Goal: Task Accomplishment & Management: Use online tool/utility

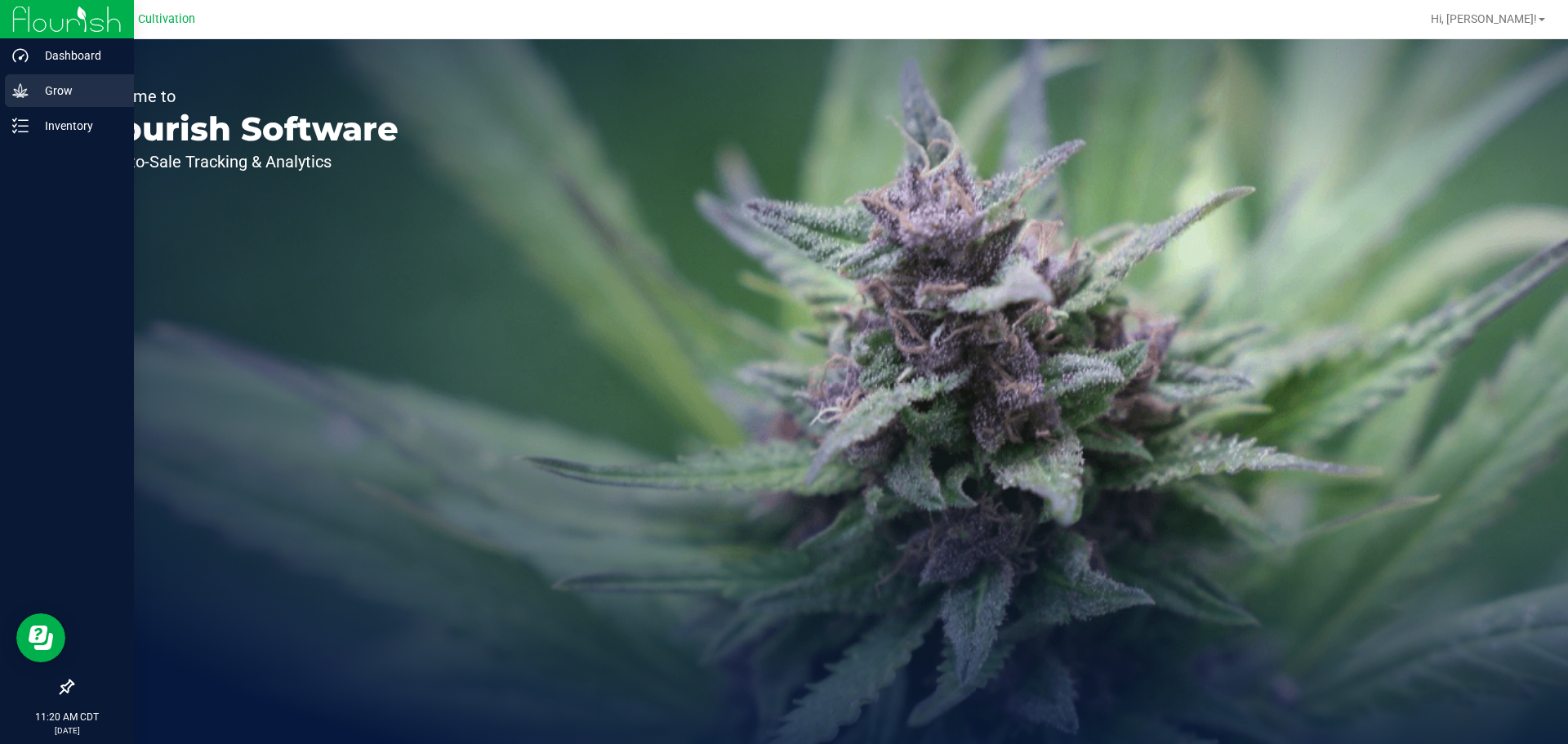
click at [28, 90] on icon at bounding box center [20, 91] width 17 height 17
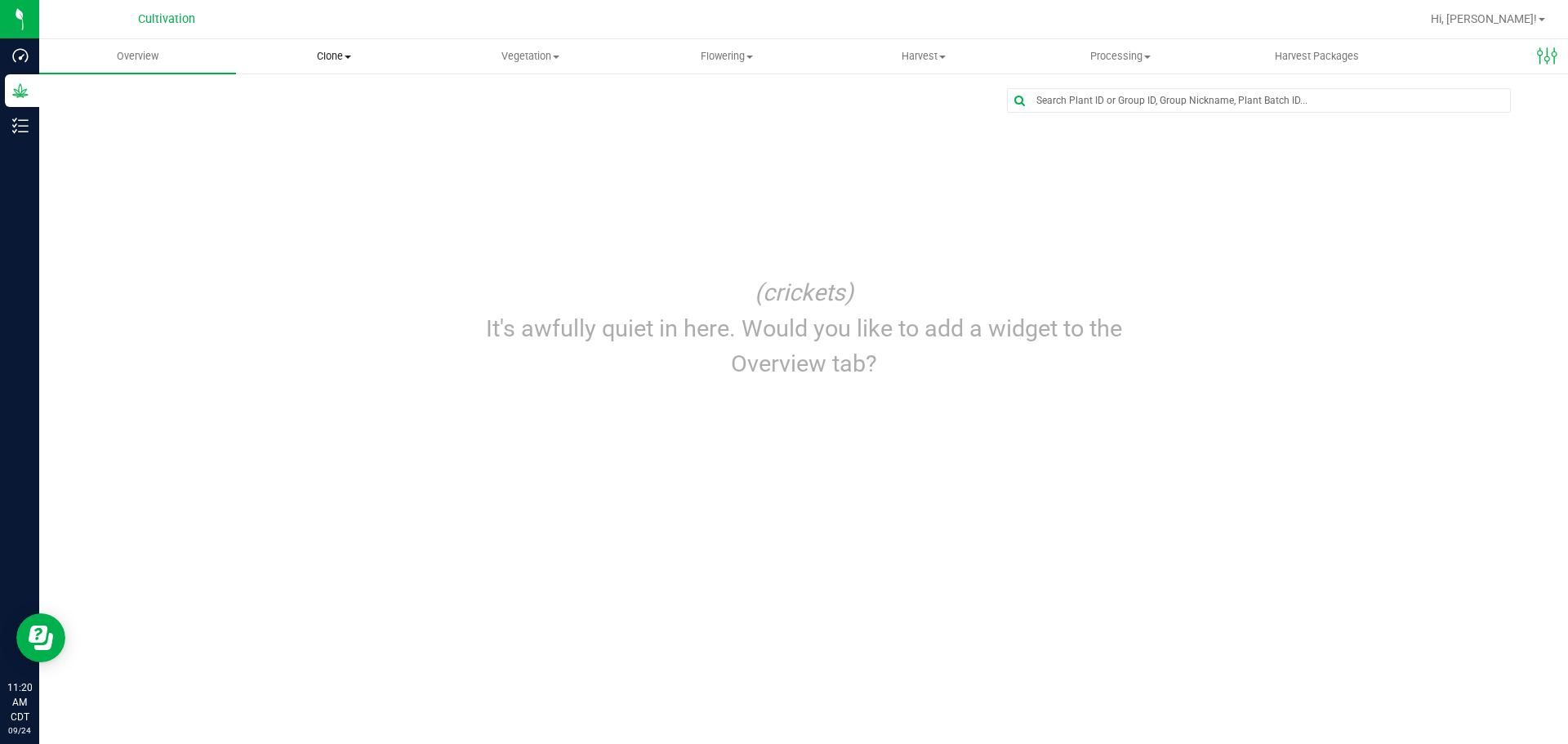
click at [341, 66] on uib-tab-heading "Clone Create plants Cloning groups Cloning plants Apply to plants" at bounding box center [335, 56] width 195 height 33
click at [524, 57] on span "Vegetation" at bounding box center [531, 57] width 195 height 15
click at [338, 58] on span "Clone" at bounding box center [335, 57] width 195 height 15
click at [309, 111] on span "Cloning groups" at bounding box center [297, 118] width 124 height 14
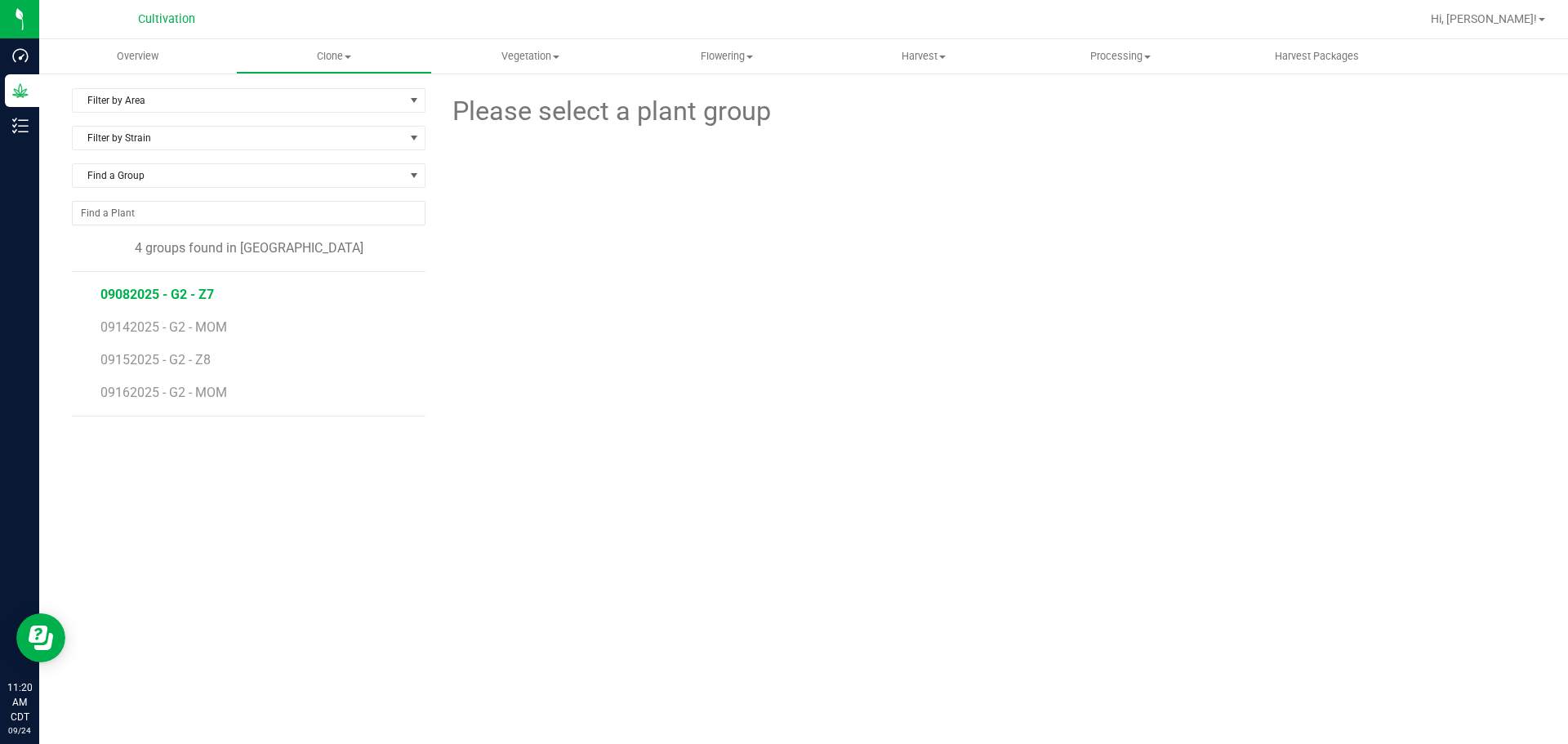
click at [143, 299] on span "09082025 - G2 - Z7" at bounding box center [157, 294] width 113 height 16
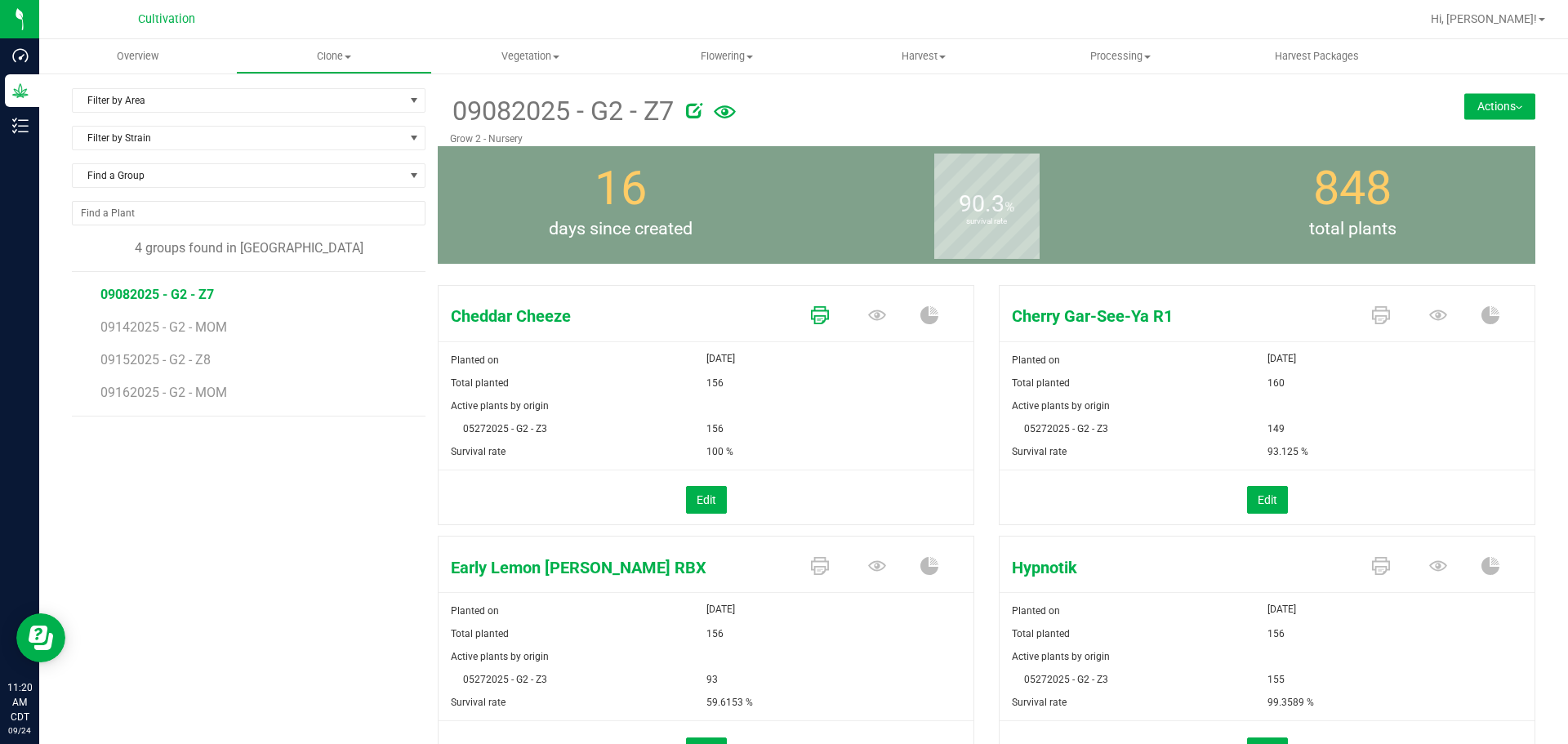
click at [811, 314] on icon at bounding box center [820, 315] width 18 height 18
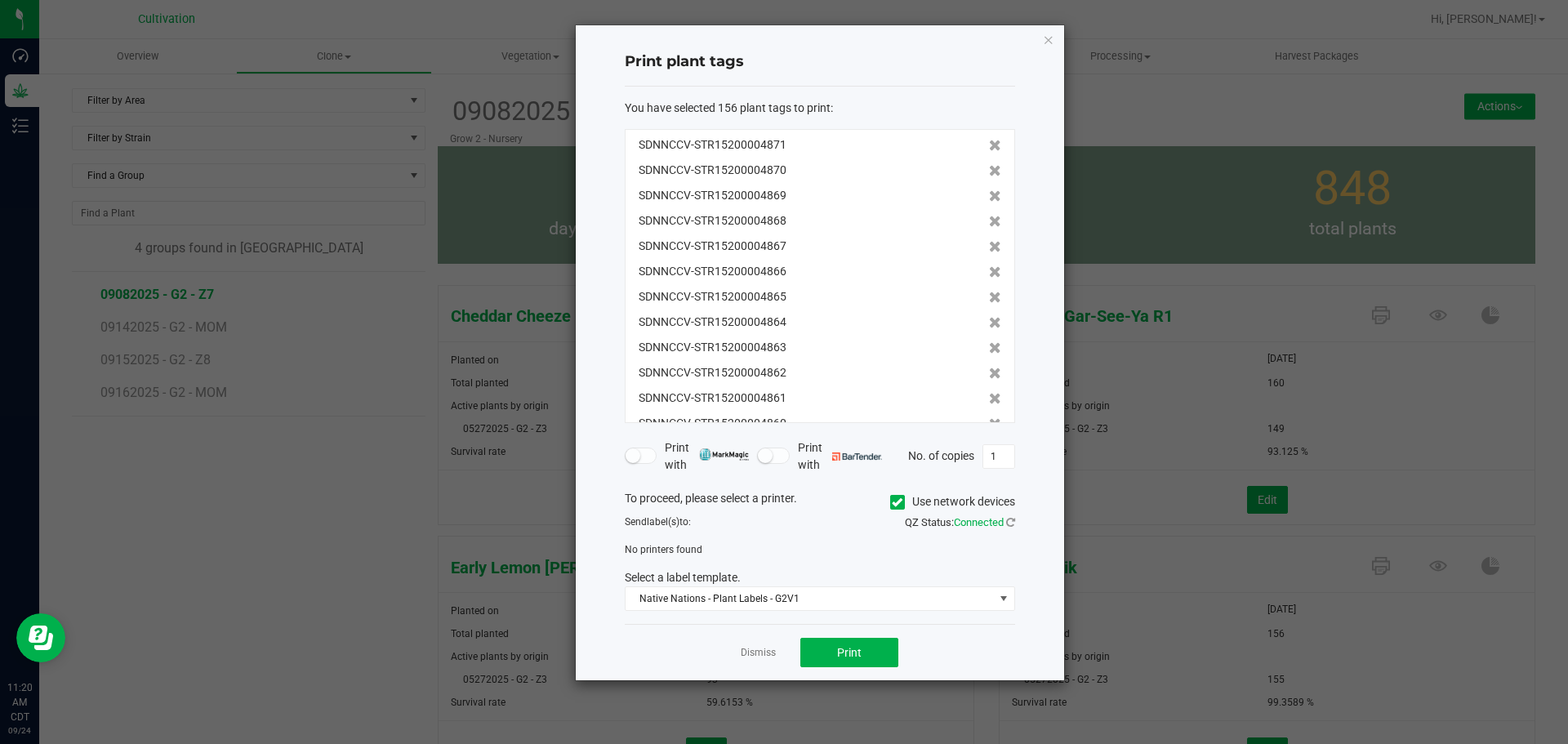
click at [893, 502] on icon at bounding box center [897, 502] width 10 height 0
click at [0, 0] on input "Use network devices" at bounding box center [0, 0] width 0 height 0
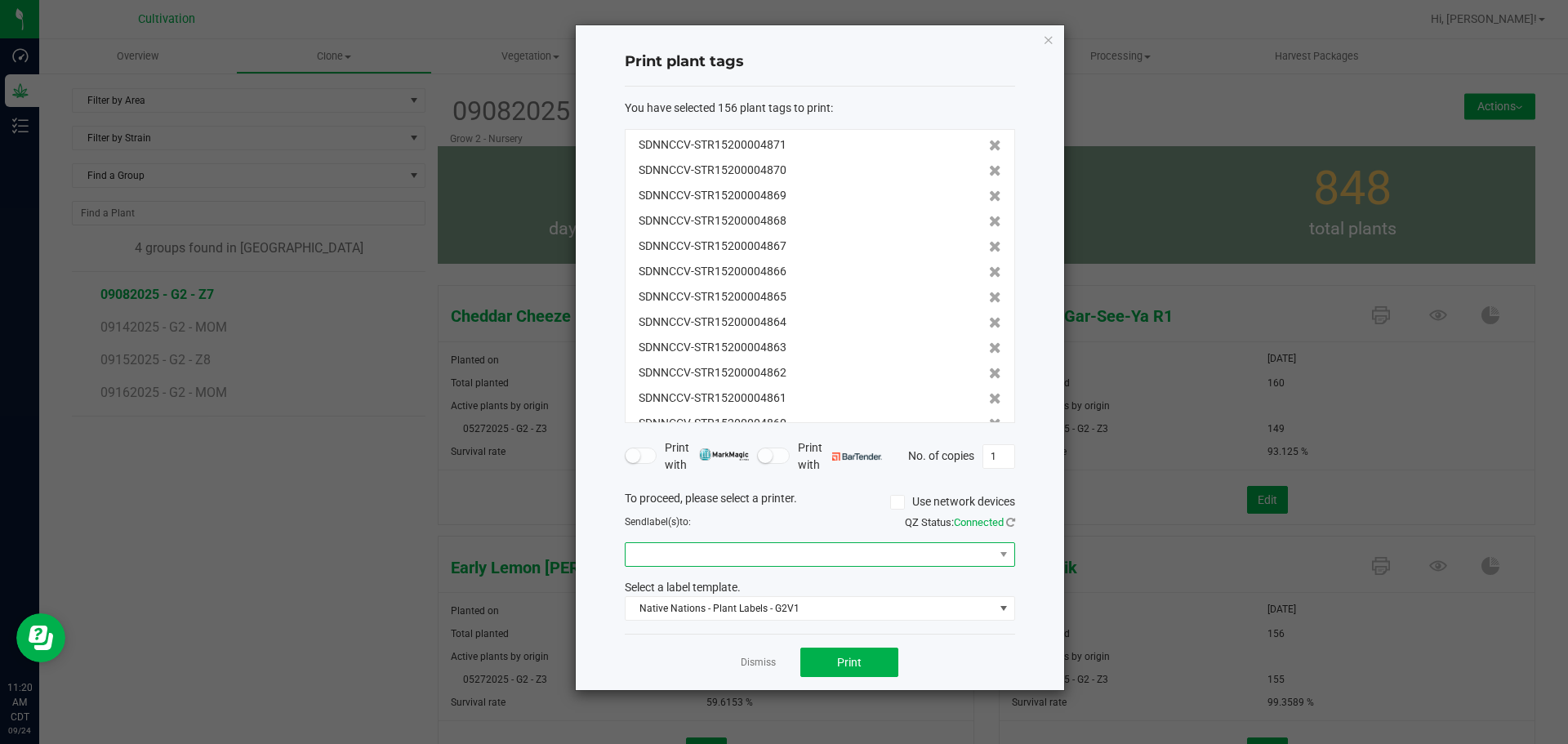
click at [808, 559] on span at bounding box center [810, 554] width 368 height 23
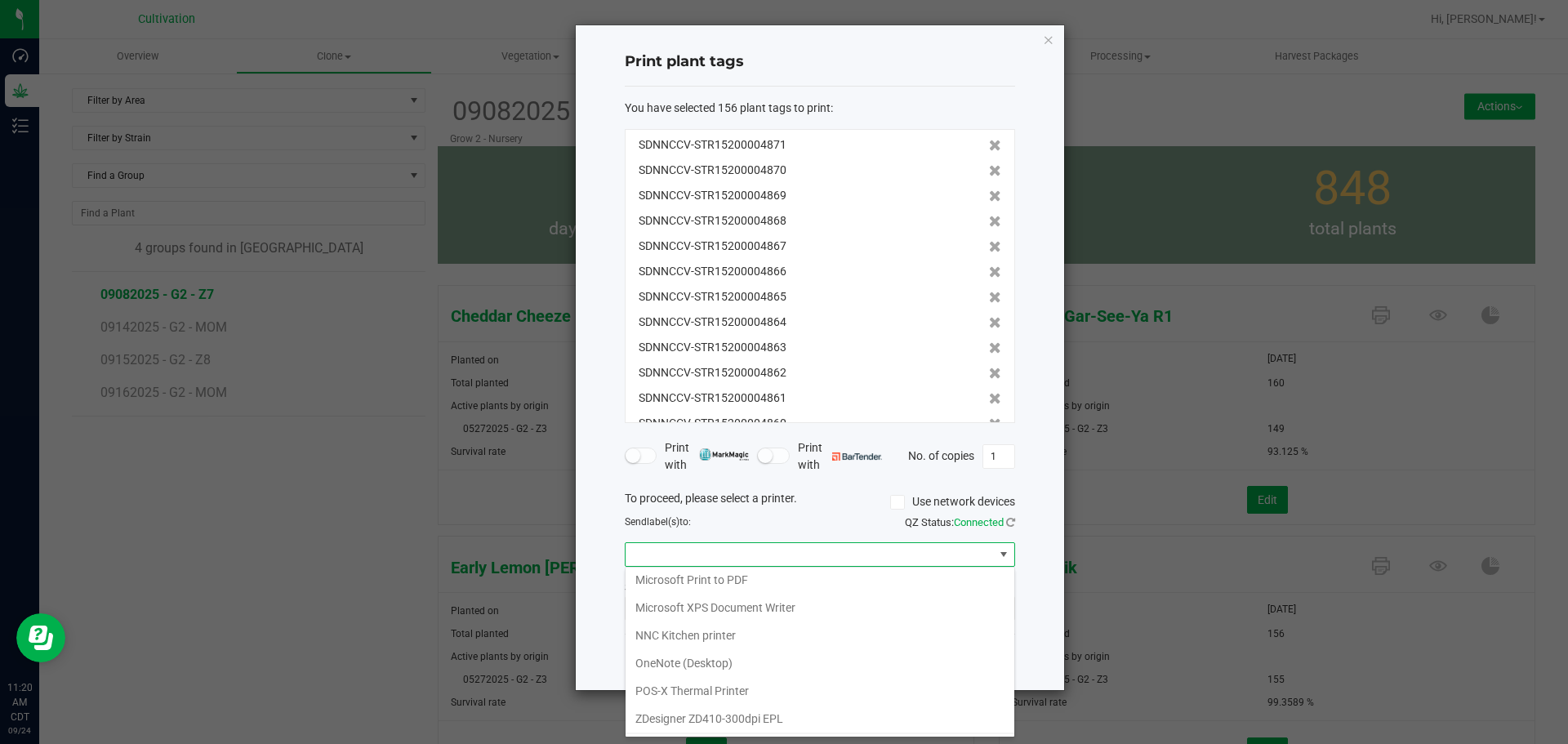
scroll to position [114, 0]
click at [809, 687] on ZPL "ZDesigner ZT411-203dpi ZPL" at bounding box center [820, 692] width 389 height 28
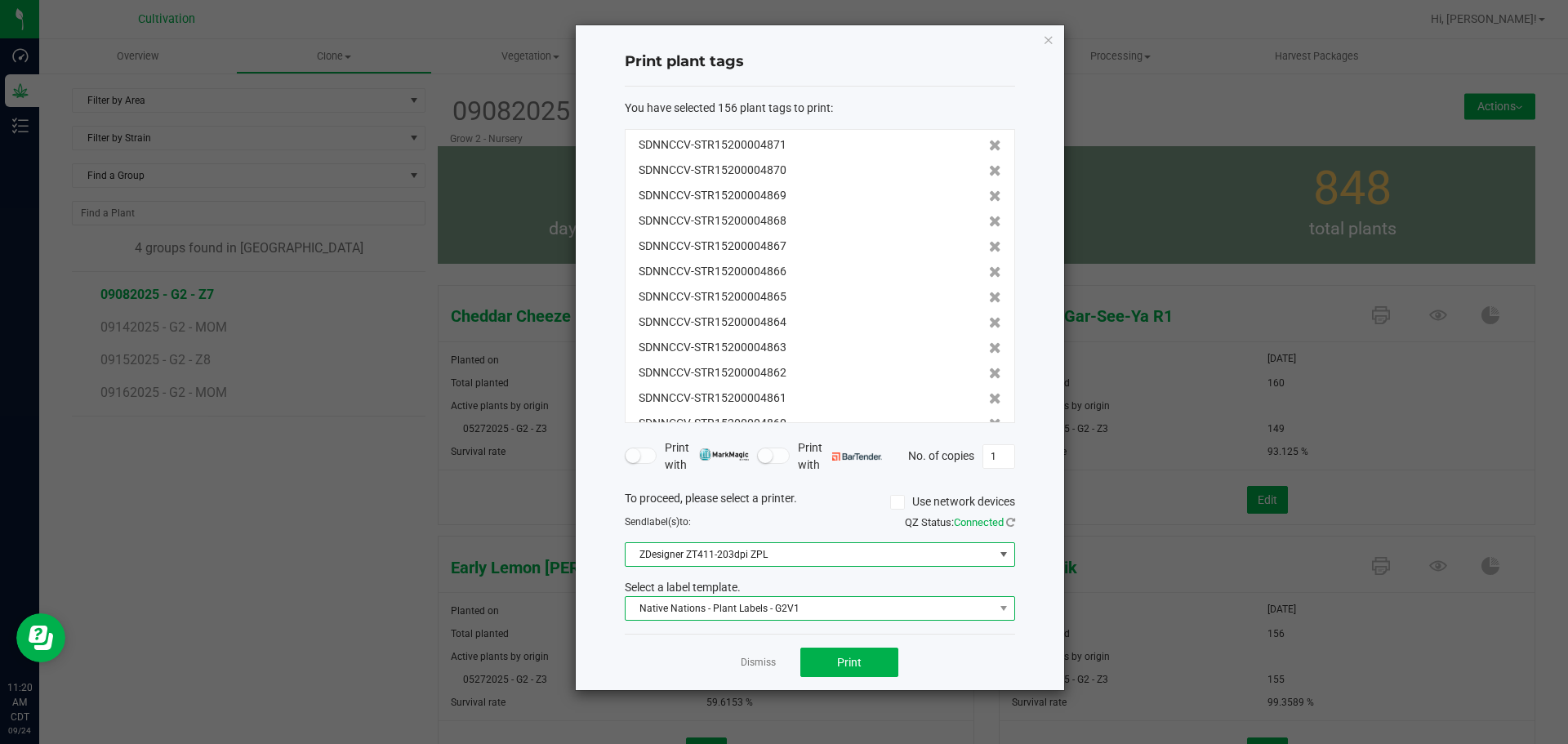
click at [846, 605] on span "Native Nations - Plant Labels - G2V1" at bounding box center [810, 607] width 368 height 23
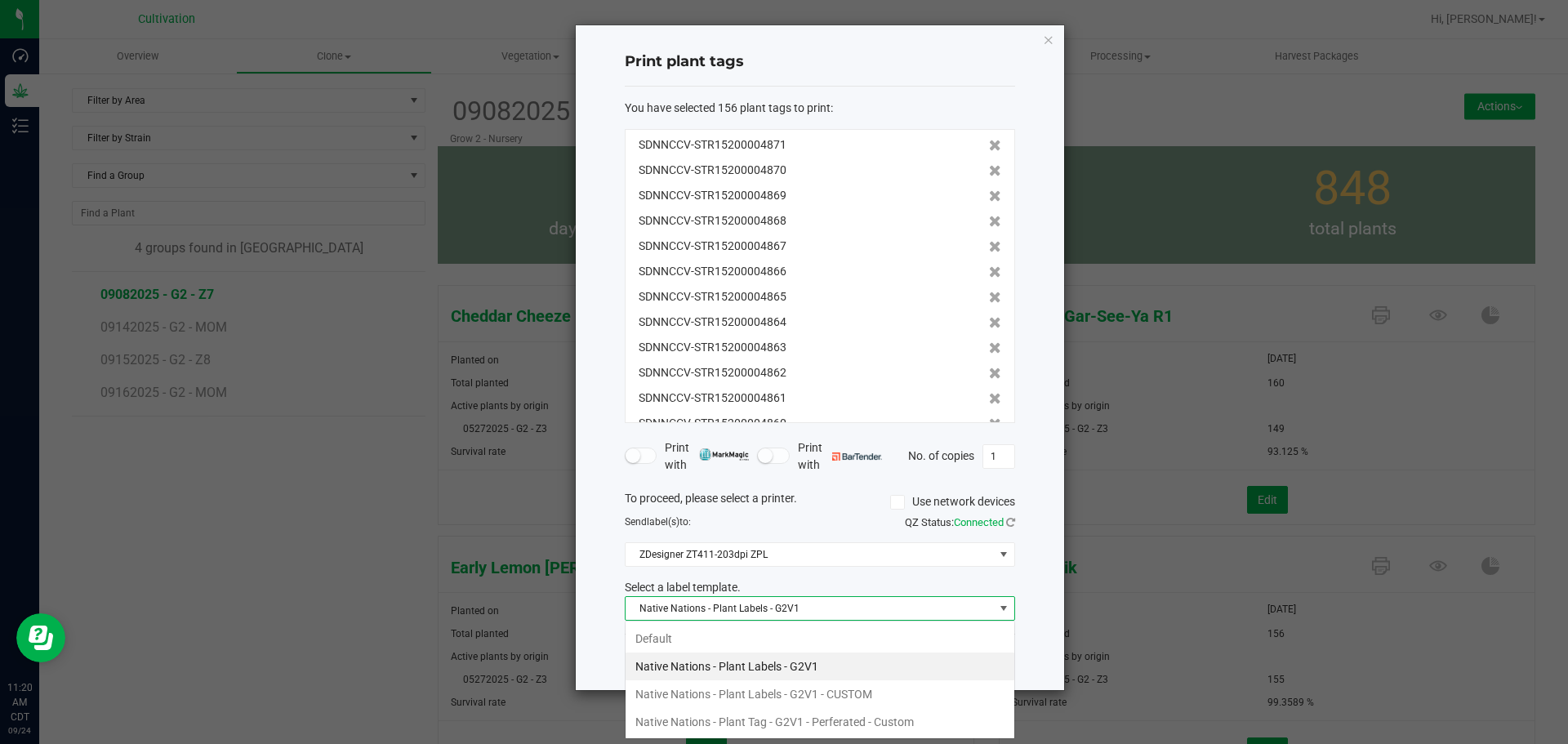
scroll to position [24, 390]
click at [851, 729] on li "Native Nations - Plant Tag - G2V1 - Perferated - Custom" at bounding box center [820, 722] width 389 height 28
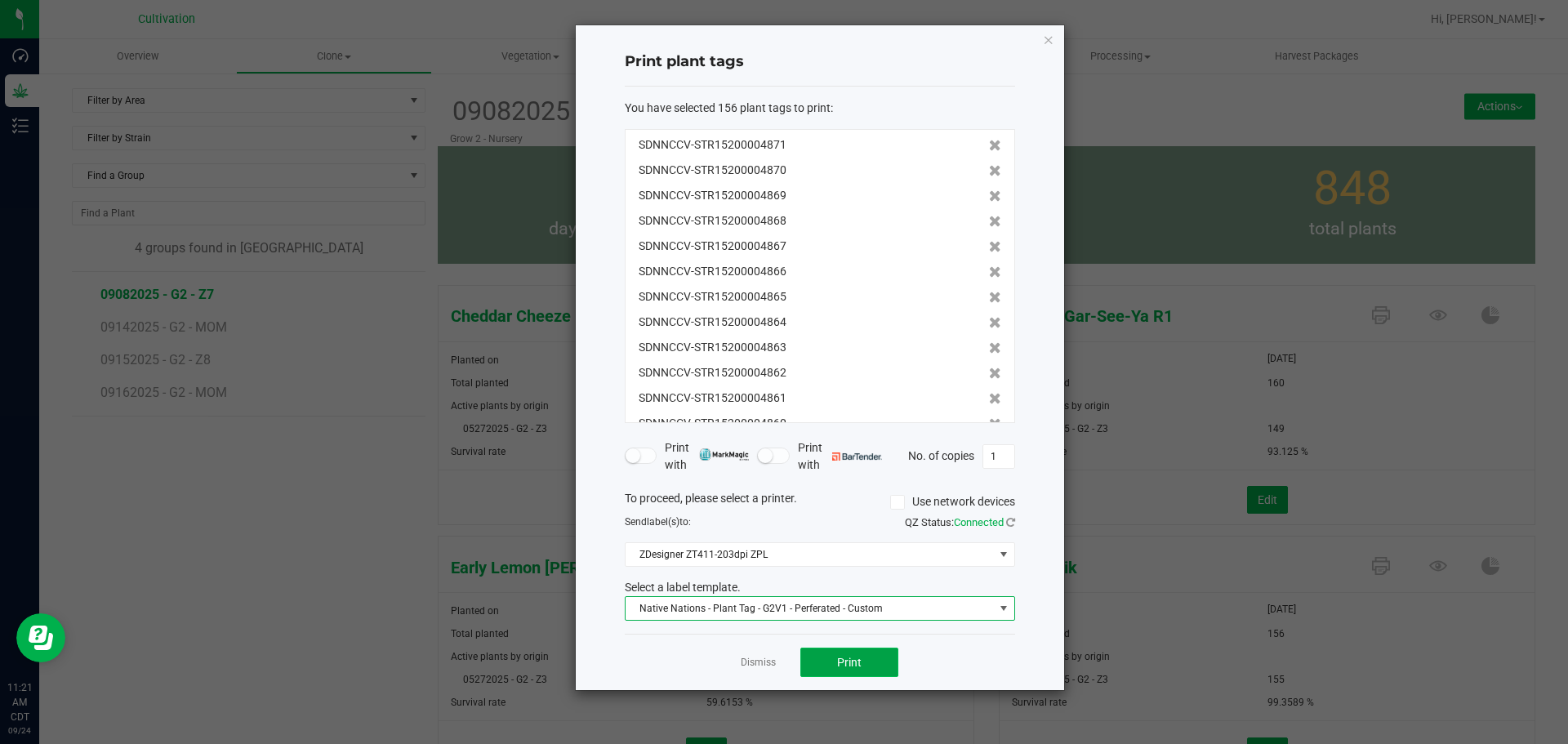
click at [866, 662] on button "Print" at bounding box center [849, 662] width 98 height 30
drag, startPoint x: 825, startPoint y: 659, endPoint x: 1048, endPoint y: 40, distance: 657.9
click at [1048, 40] on icon "button" at bounding box center [1048, 39] width 11 height 20
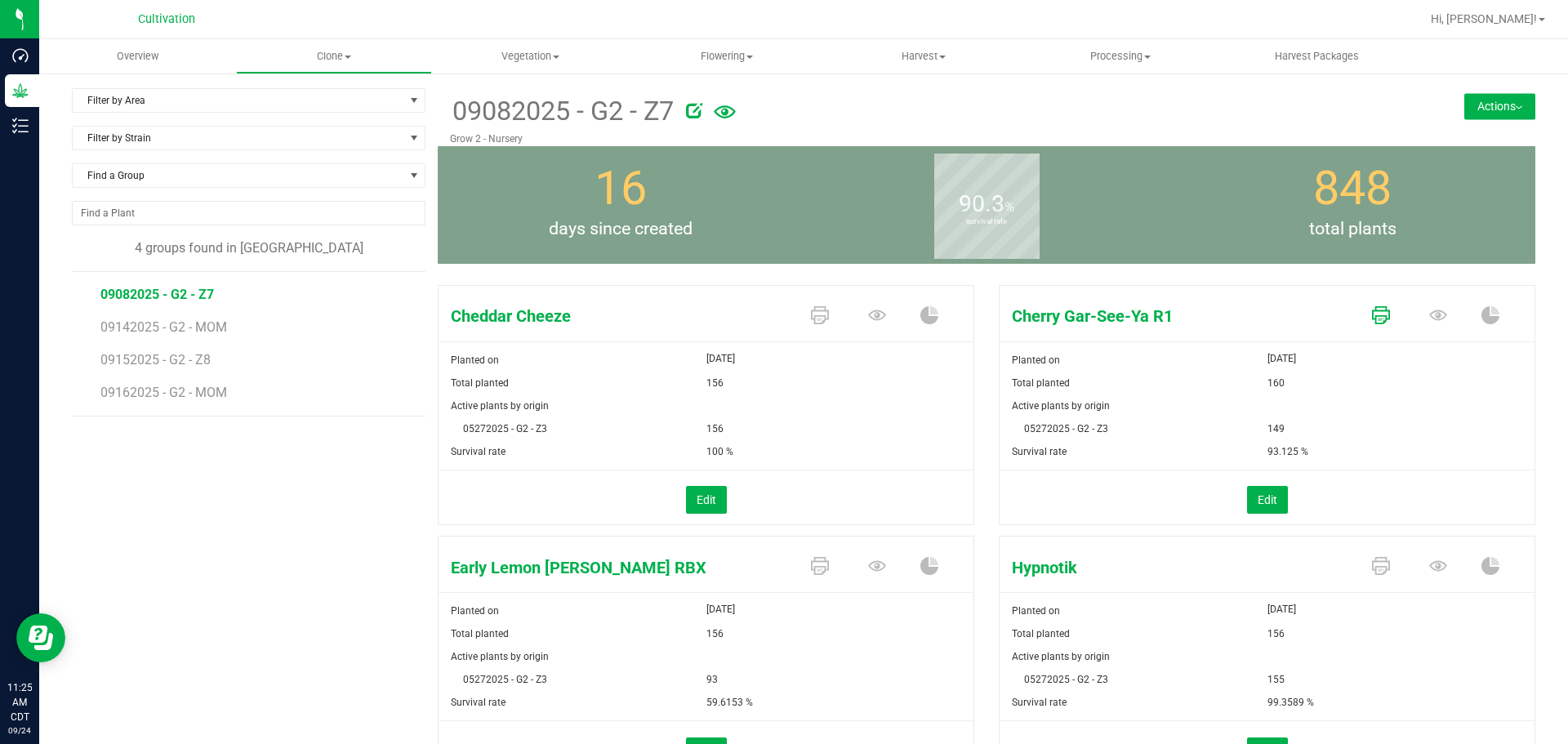
click at [1372, 314] on icon at bounding box center [1380, 315] width 18 height 18
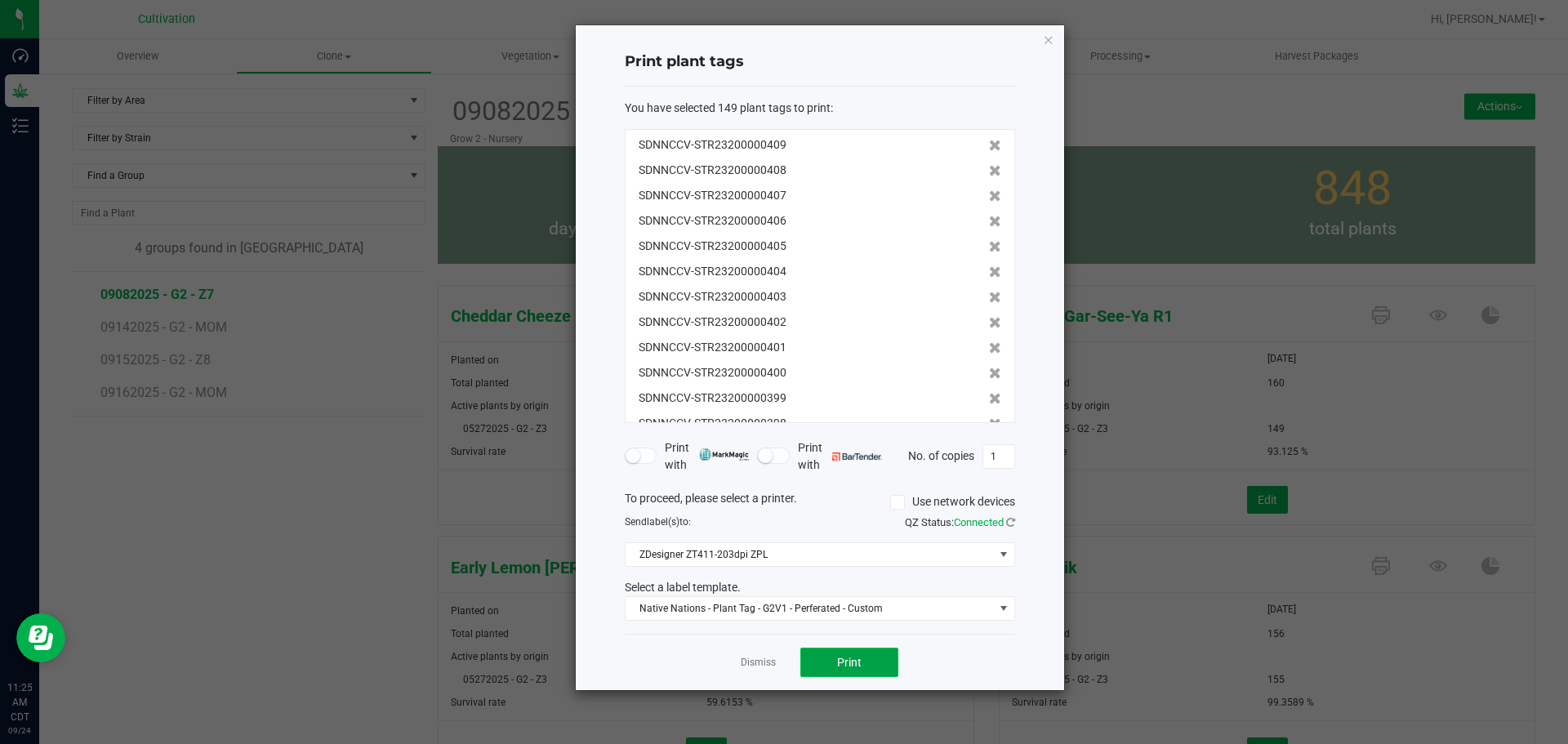
click at [856, 659] on span "Print" at bounding box center [850, 662] width 24 height 13
click at [1047, 41] on icon "button" at bounding box center [1048, 39] width 11 height 20
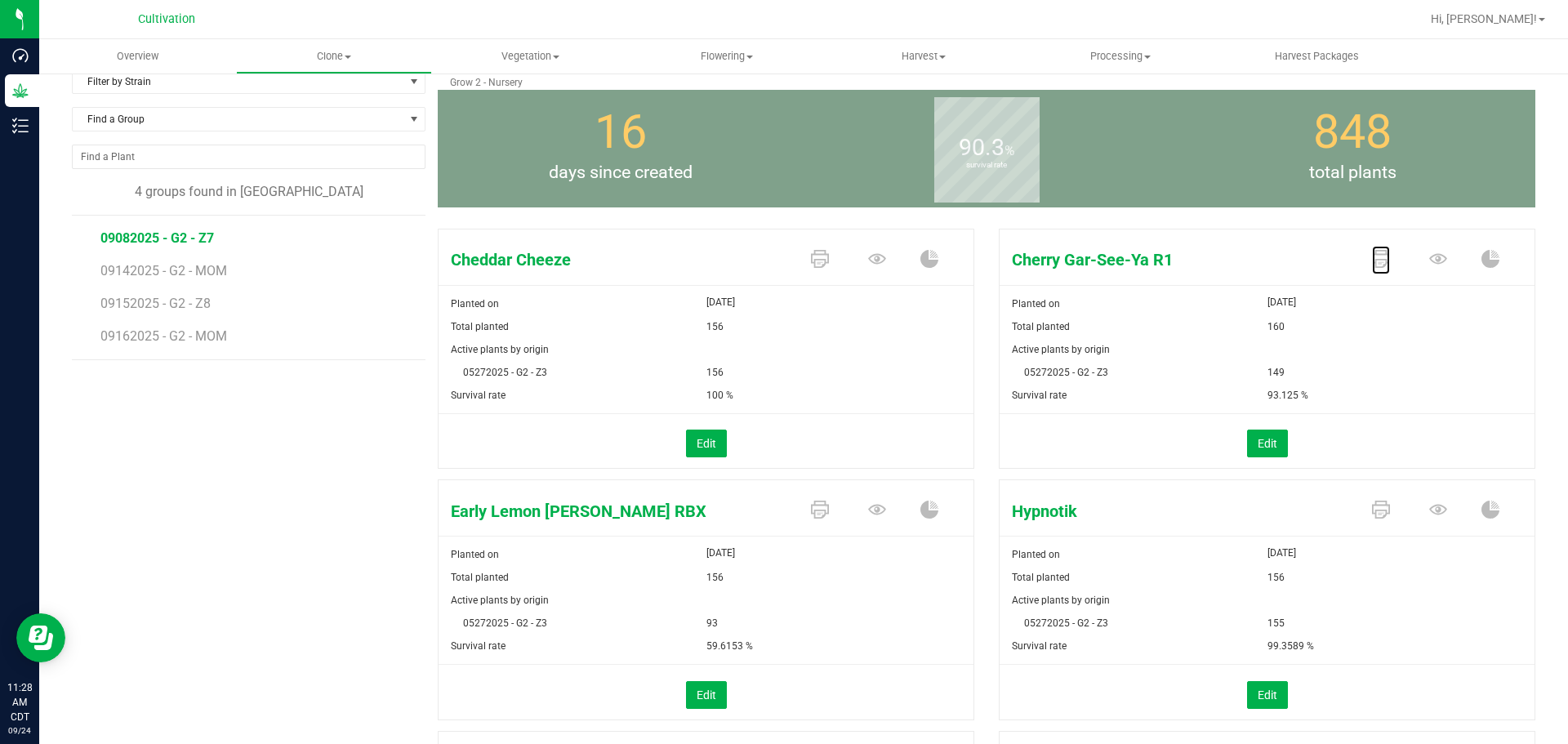
scroll to position [82, 0]
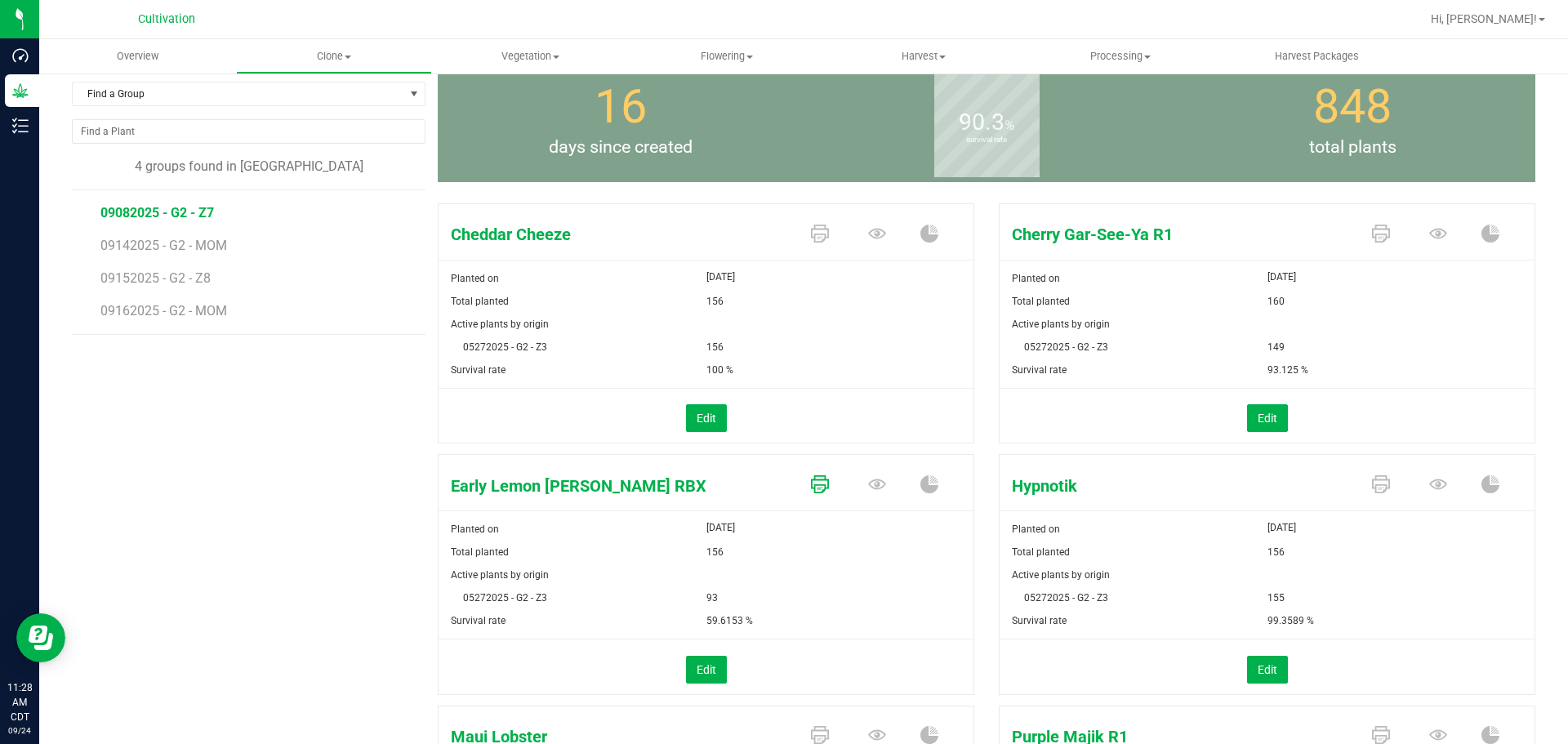
click at [819, 485] on icon at bounding box center [820, 483] width 18 height 18
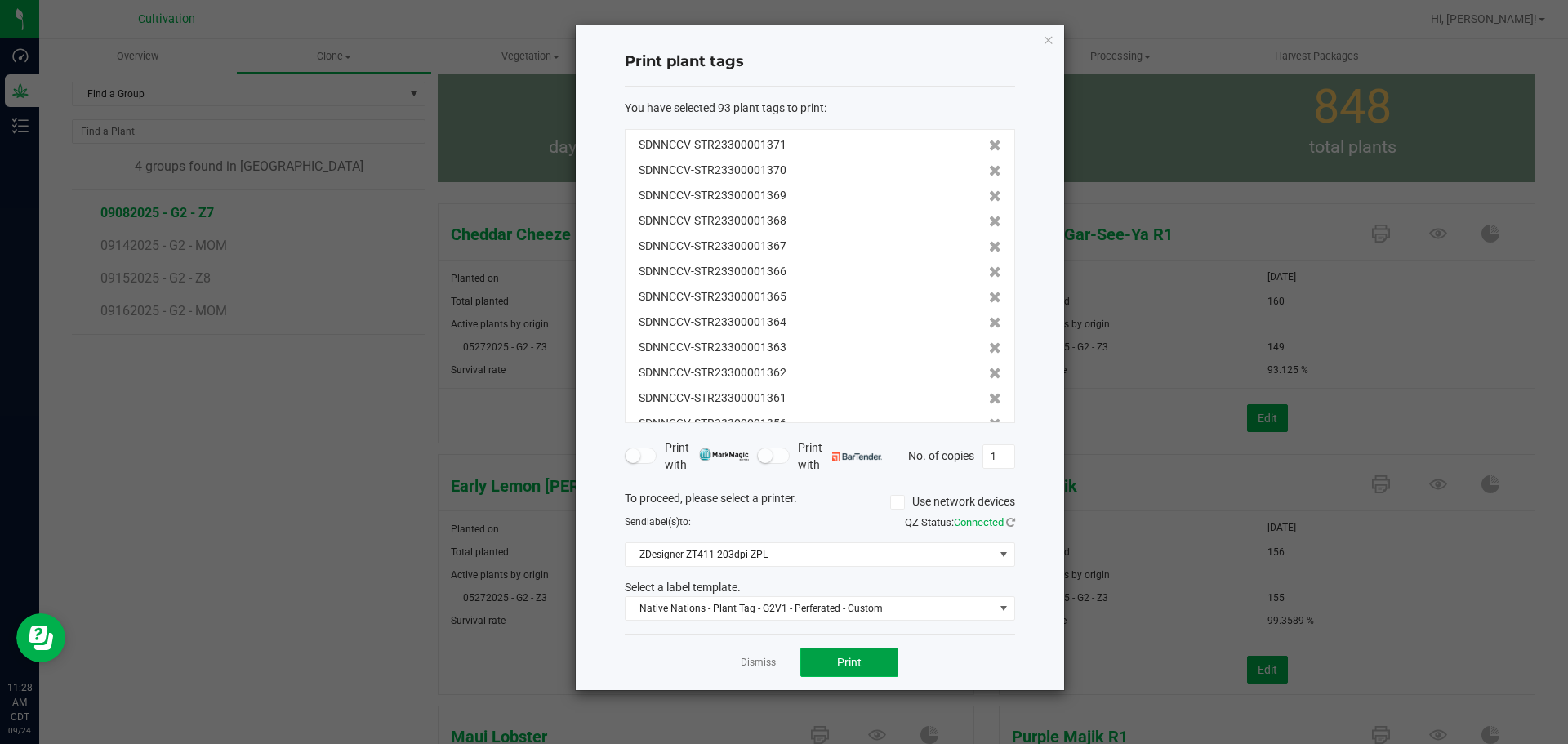
click at [839, 652] on button "Print" at bounding box center [849, 662] width 98 height 30
click at [1052, 39] on icon "button" at bounding box center [1048, 39] width 11 height 20
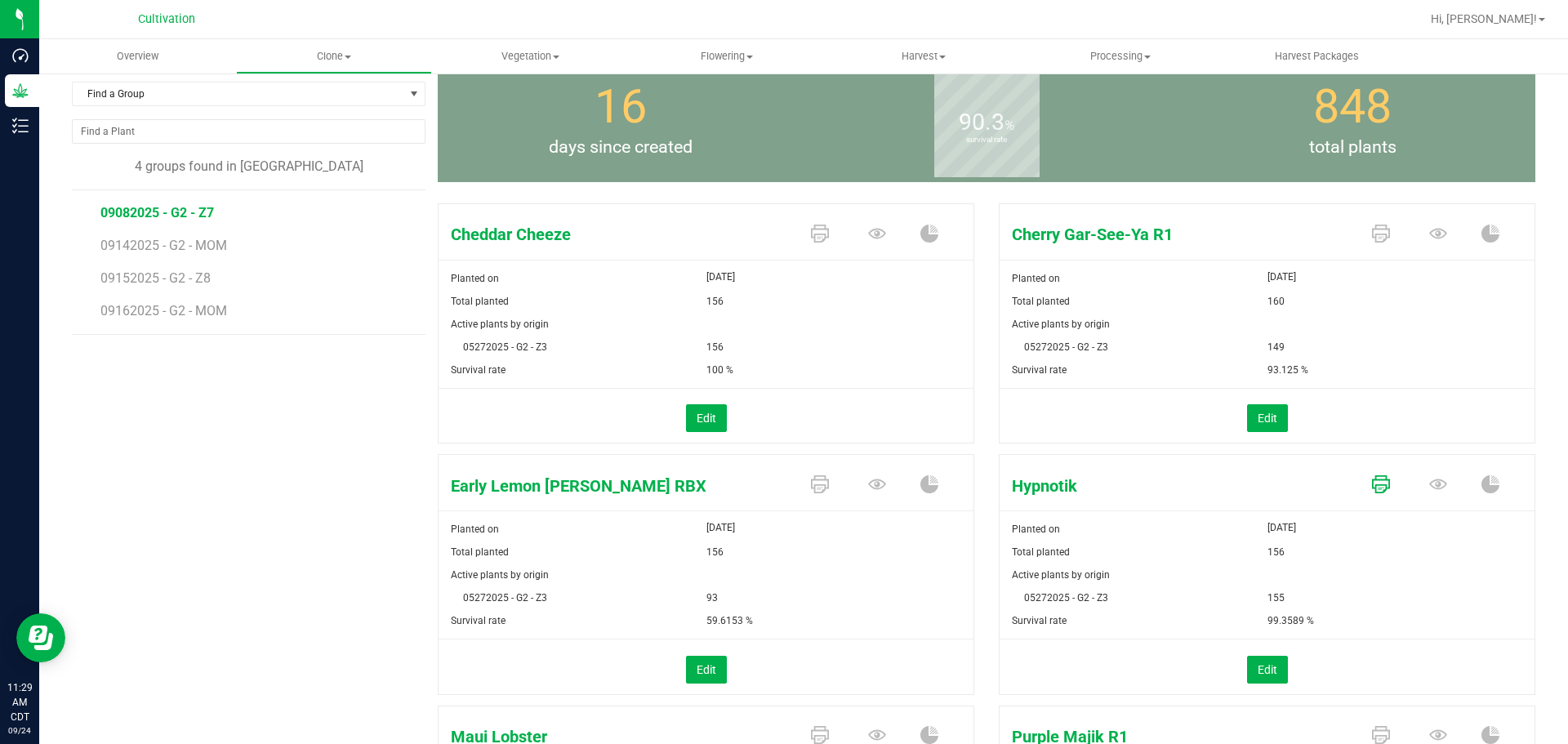
click at [1372, 488] on icon at bounding box center [1380, 483] width 18 height 18
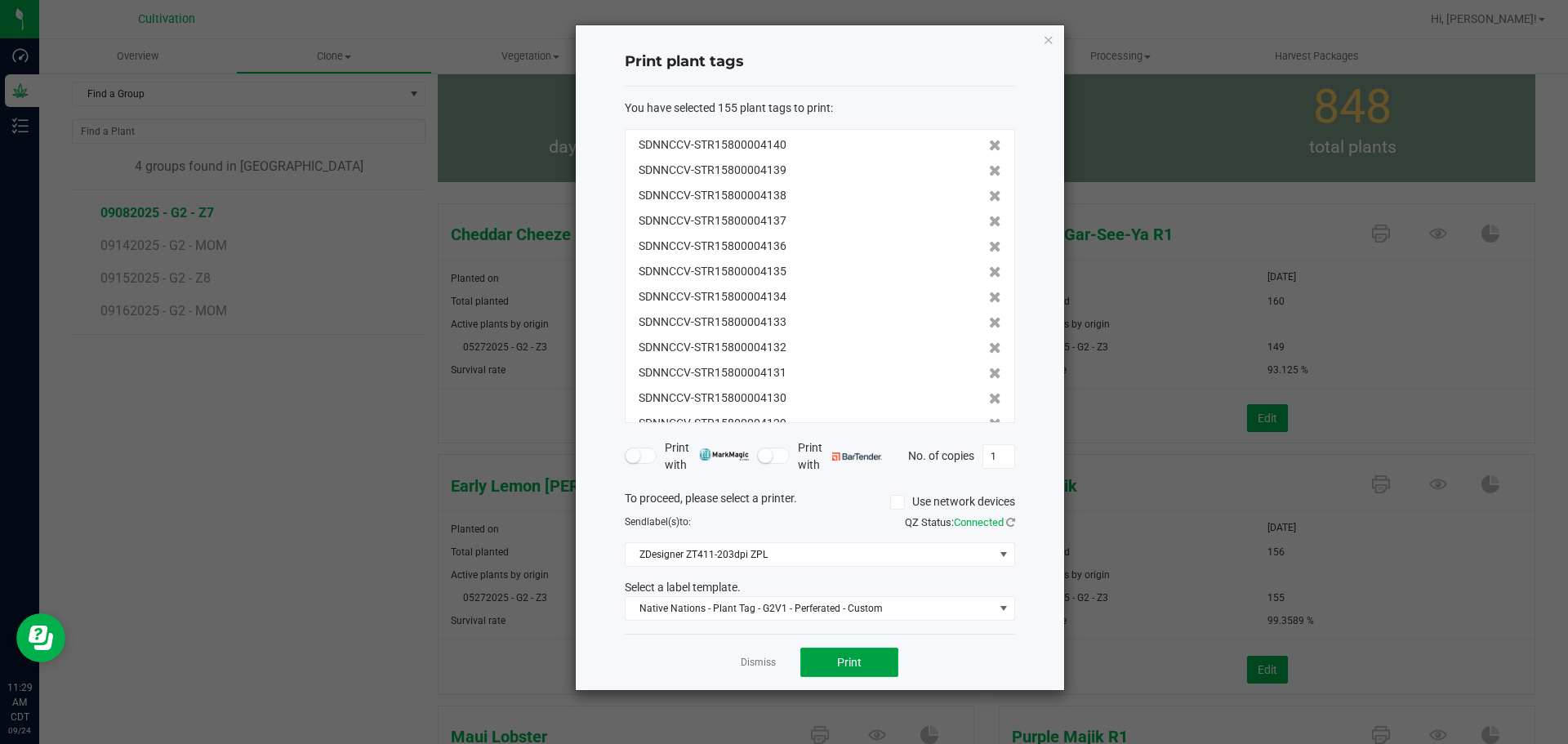
click at [850, 658] on span "Print" at bounding box center [850, 662] width 24 height 13
click at [989, 145] on icon at bounding box center [995, 145] width 12 height 11
click at [989, 170] on icon at bounding box center [995, 171] width 12 height 11
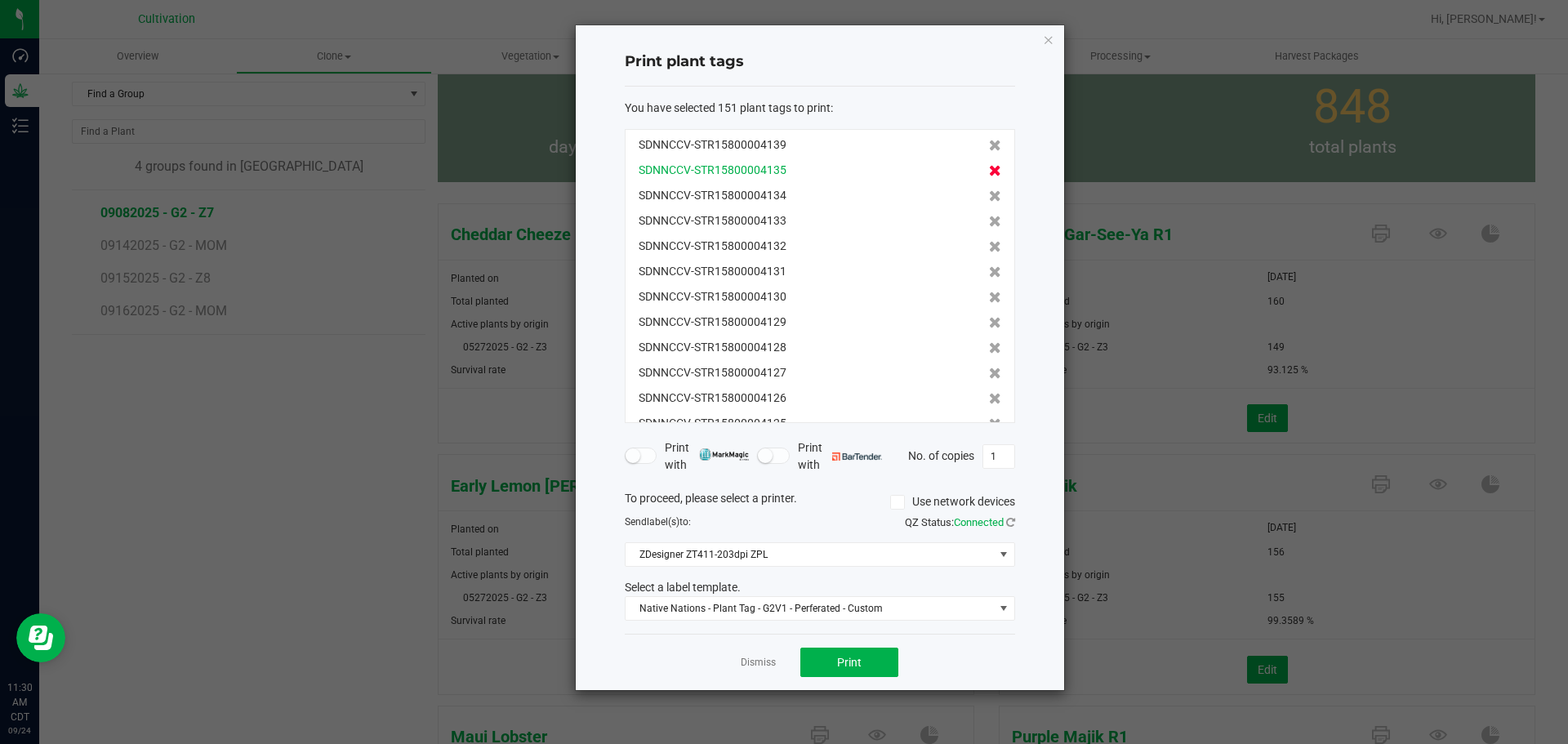
click at [989, 170] on icon at bounding box center [995, 171] width 12 height 11
click at [989, 190] on icon at bounding box center [995, 196] width 12 height 11
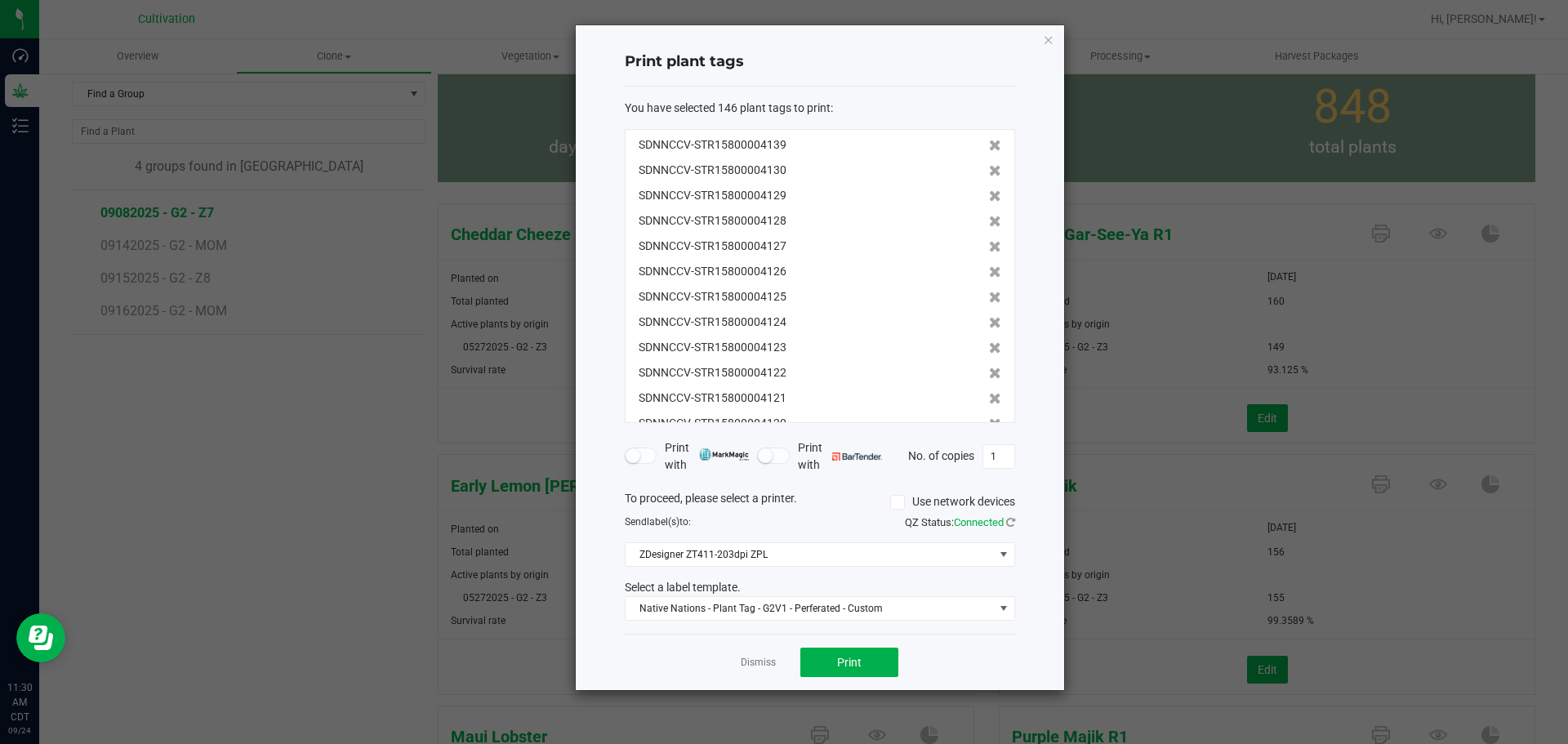
click at [989, 170] on icon at bounding box center [995, 171] width 12 height 11
click at [989, 190] on icon at bounding box center [995, 196] width 12 height 11
click at [989, 170] on icon at bounding box center [995, 171] width 12 height 11
click at [989, 190] on icon at bounding box center [995, 196] width 12 height 11
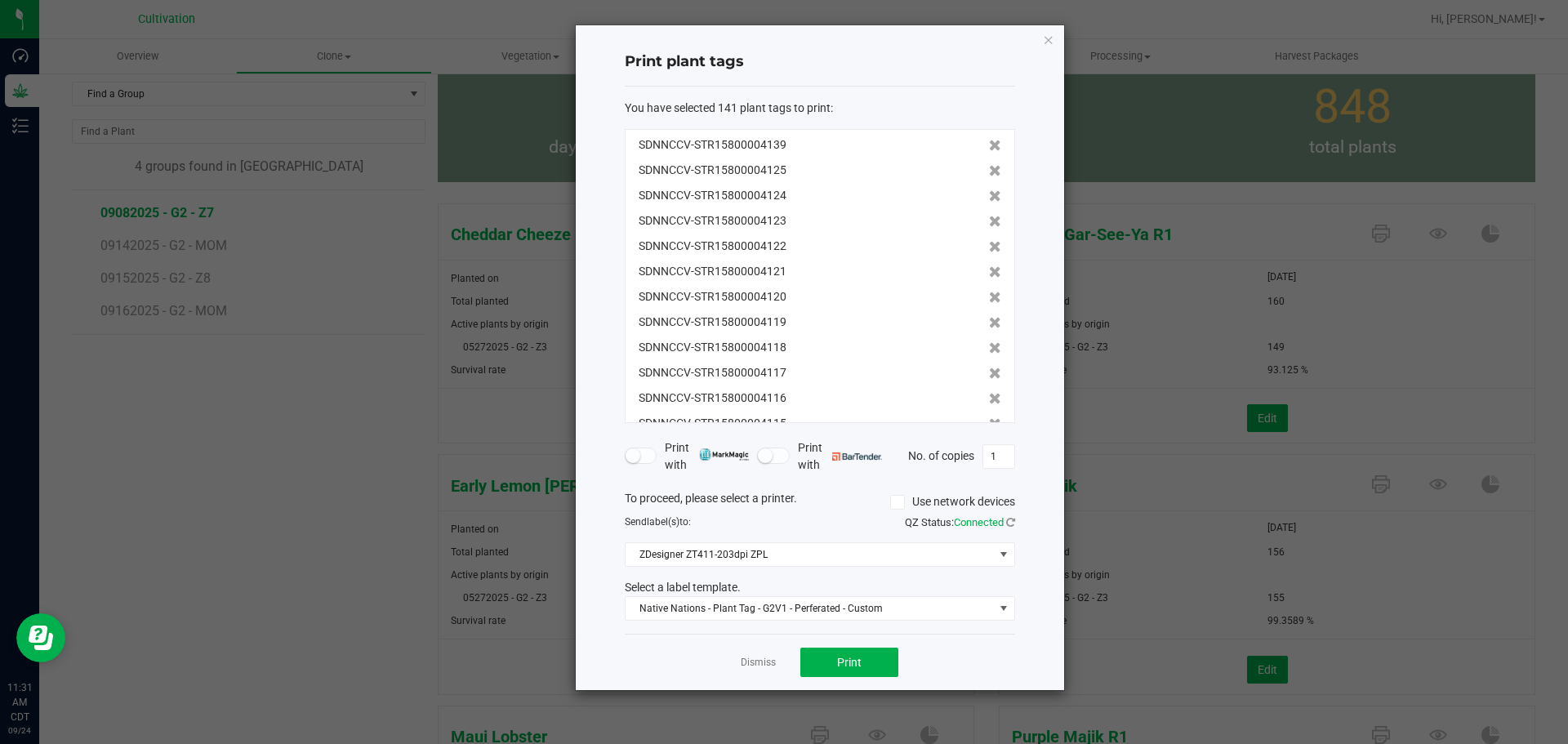
click at [989, 170] on icon at bounding box center [995, 171] width 12 height 11
click at [989, 190] on icon at bounding box center [995, 196] width 12 height 11
click at [989, 170] on icon at bounding box center [995, 171] width 12 height 11
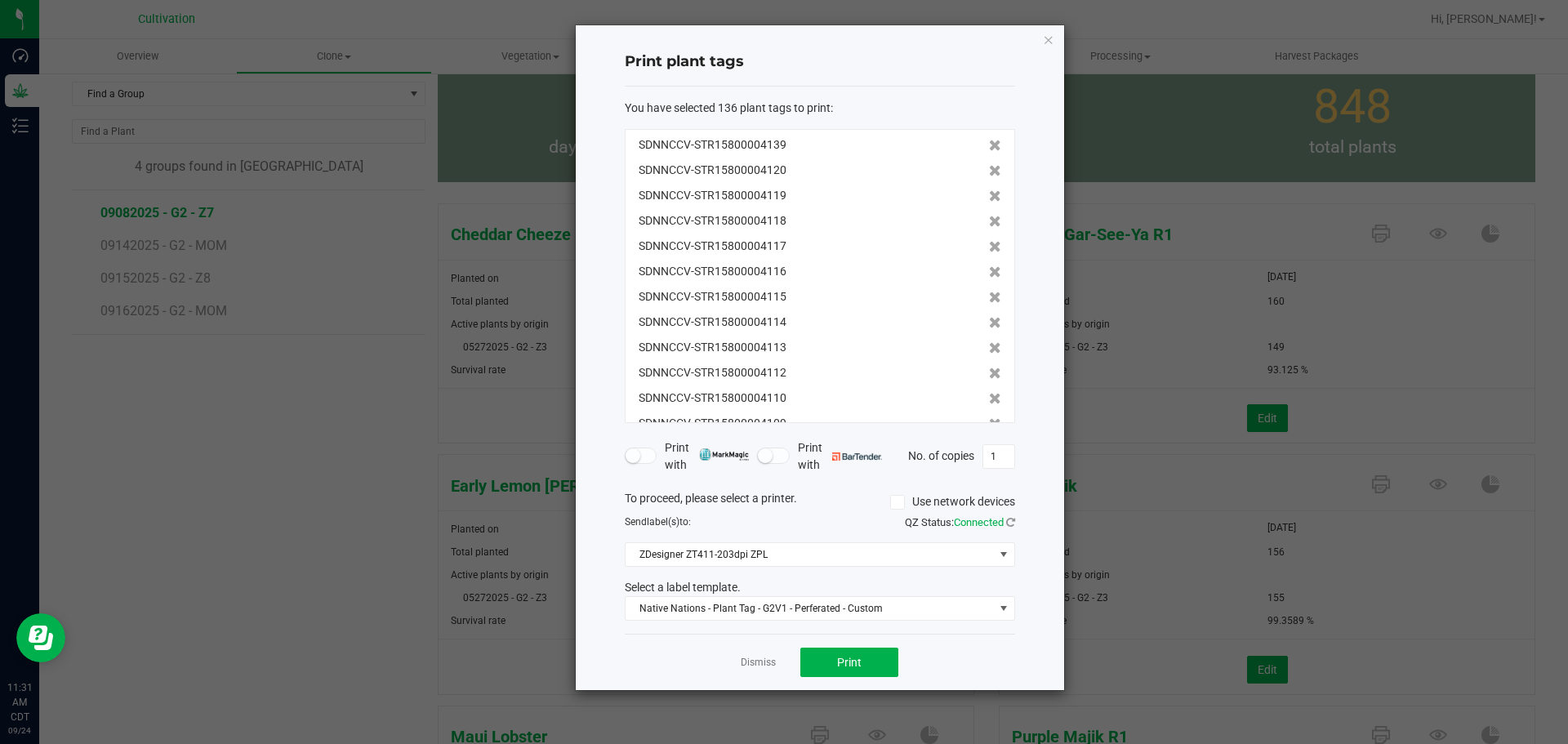
click at [989, 170] on icon at bounding box center [995, 171] width 12 height 11
click at [989, 190] on icon at bounding box center [995, 196] width 12 height 11
click at [989, 170] on icon at bounding box center [995, 171] width 12 height 11
click at [989, 190] on icon at bounding box center [995, 196] width 12 height 11
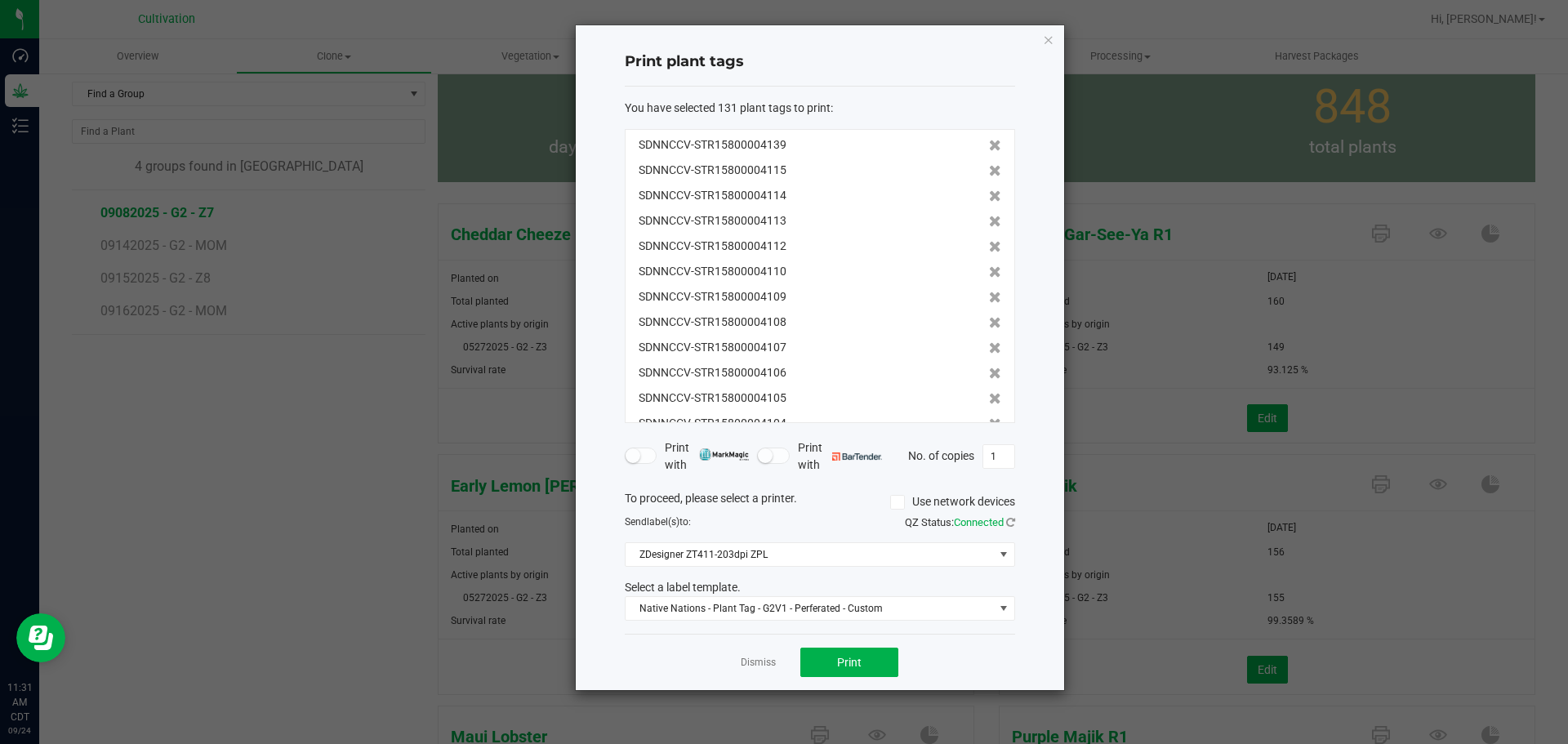
click at [989, 170] on icon at bounding box center [995, 171] width 12 height 11
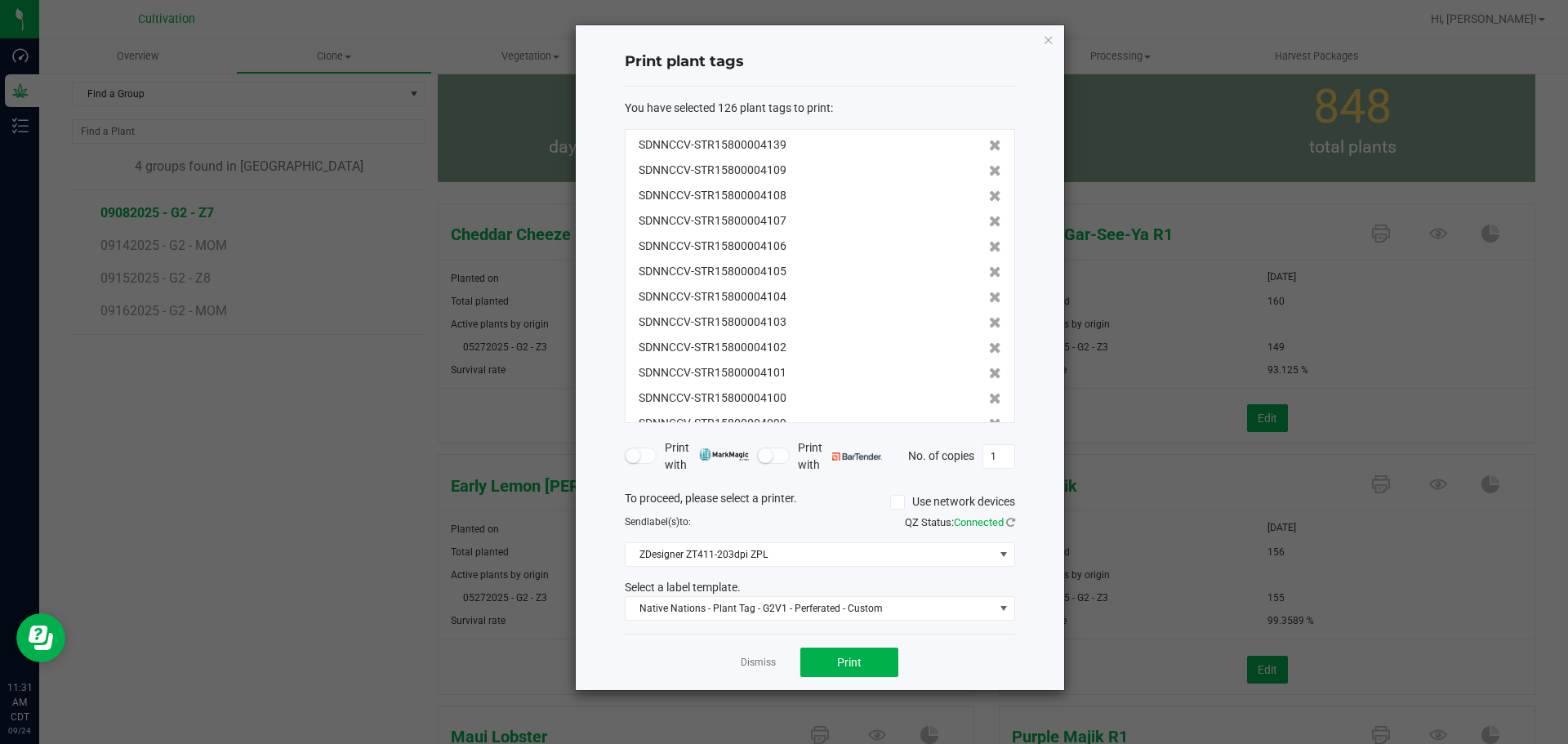
click at [989, 170] on icon at bounding box center [995, 171] width 12 height 11
click at [989, 190] on icon at bounding box center [995, 196] width 12 height 11
click at [989, 170] on icon at bounding box center [995, 171] width 12 height 11
click at [989, 190] on icon at bounding box center [995, 196] width 12 height 11
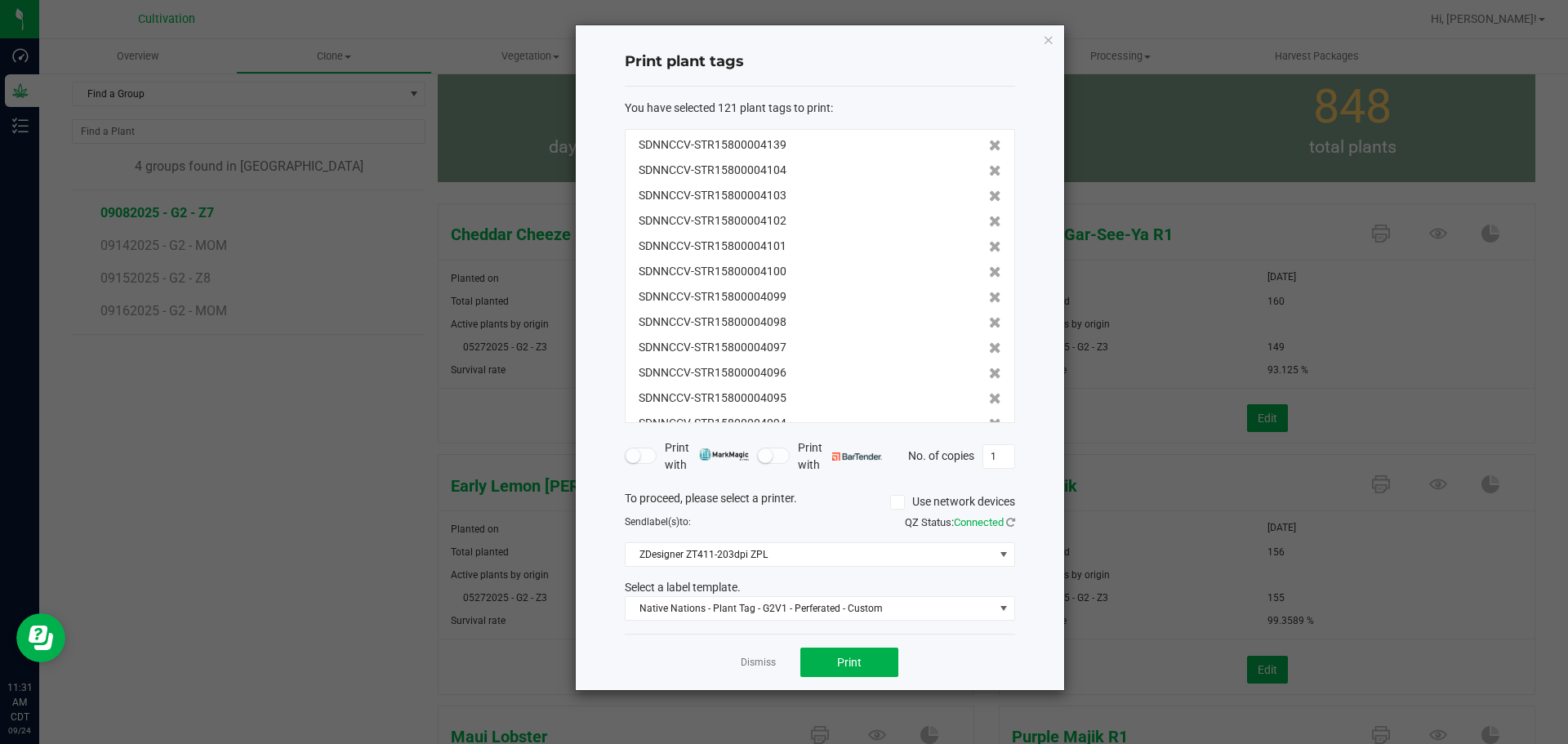
click at [989, 170] on icon at bounding box center [995, 171] width 12 height 11
click at [989, 190] on icon at bounding box center [995, 196] width 12 height 11
click at [989, 170] on icon at bounding box center [995, 171] width 12 height 11
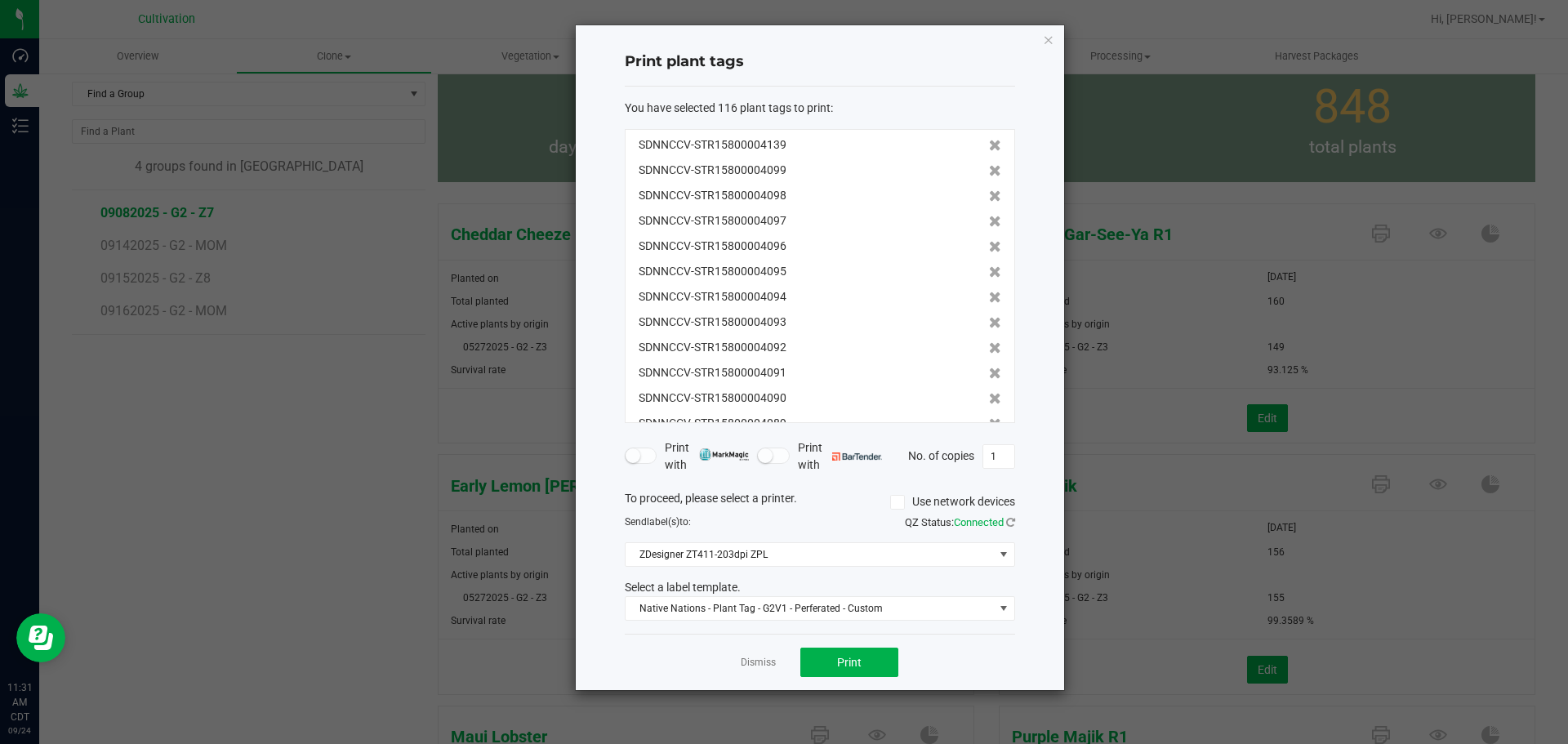
click at [989, 170] on icon at bounding box center [995, 171] width 12 height 11
click at [989, 190] on icon at bounding box center [995, 196] width 12 height 11
click at [989, 170] on icon at bounding box center [995, 171] width 12 height 11
click at [989, 190] on icon at bounding box center [995, 196] width 12 height 11
click at [989, 170] on icon at bounding box center [995, 171] width 12 height 11
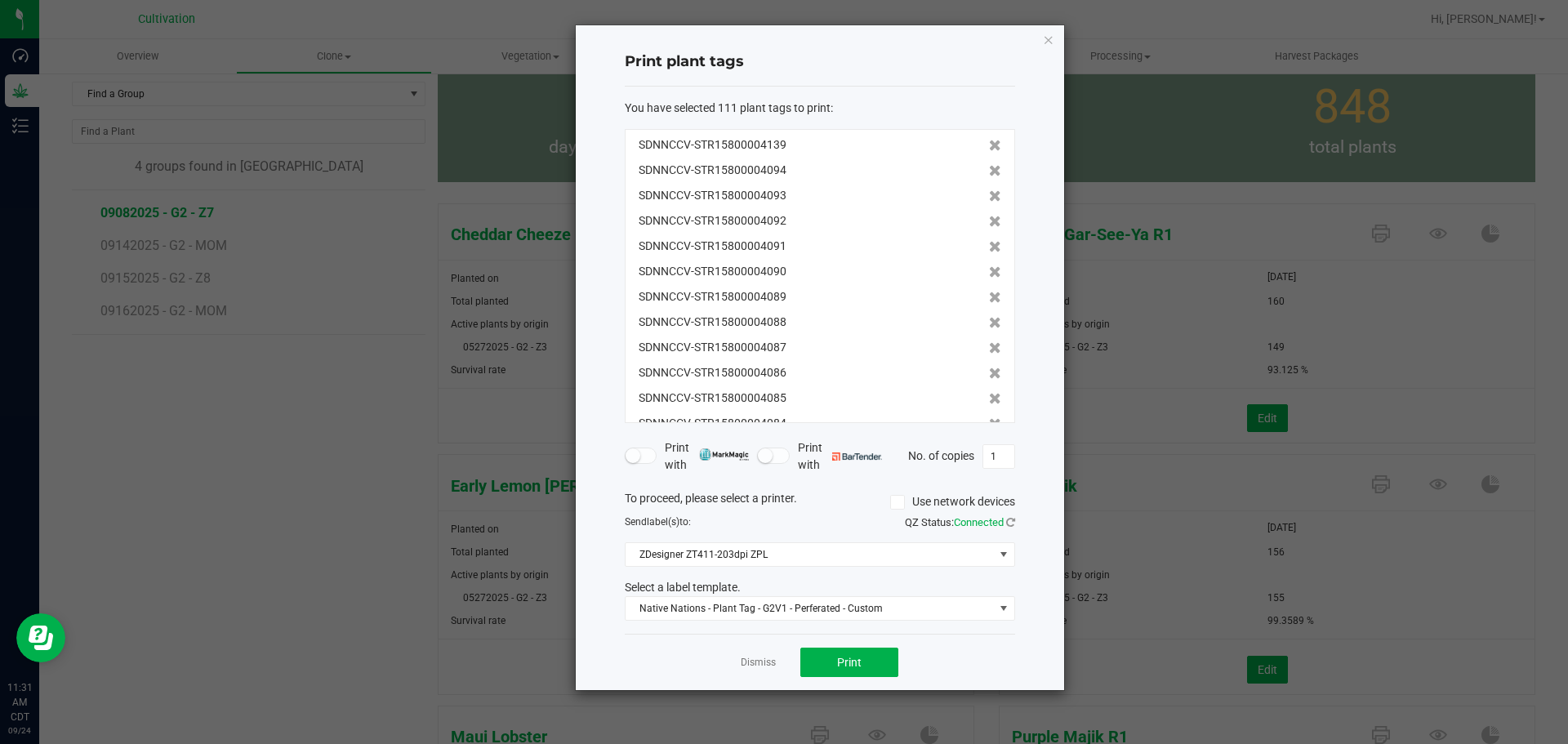
click at [989, 170] on icon at bounding box center [995, 171] width 12 height 11
click at [989, 190] on icon at bounding box center [995, 196] width 12 height 11
click at [989, 170] on icon at bounding box center [995, 171] width 12 height 11
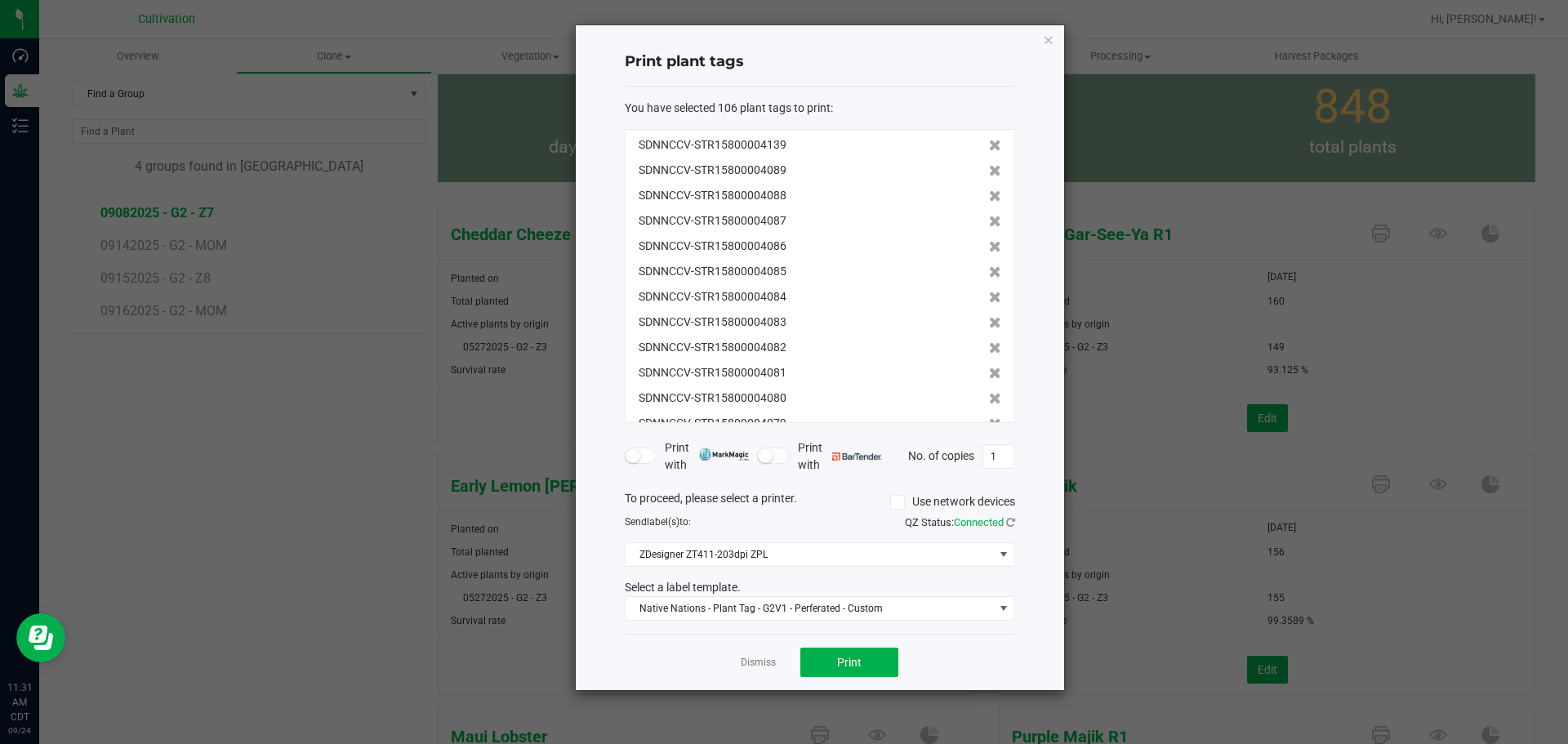
click at [989, 170] on icon at bounding box center [995, 171] width 12 height 11
click at [989, 190] on icon at bounding box center [995, 196] width 12 height 11
click at [989, 170] on icon at bounding box center [995, 171] width 12 height 11
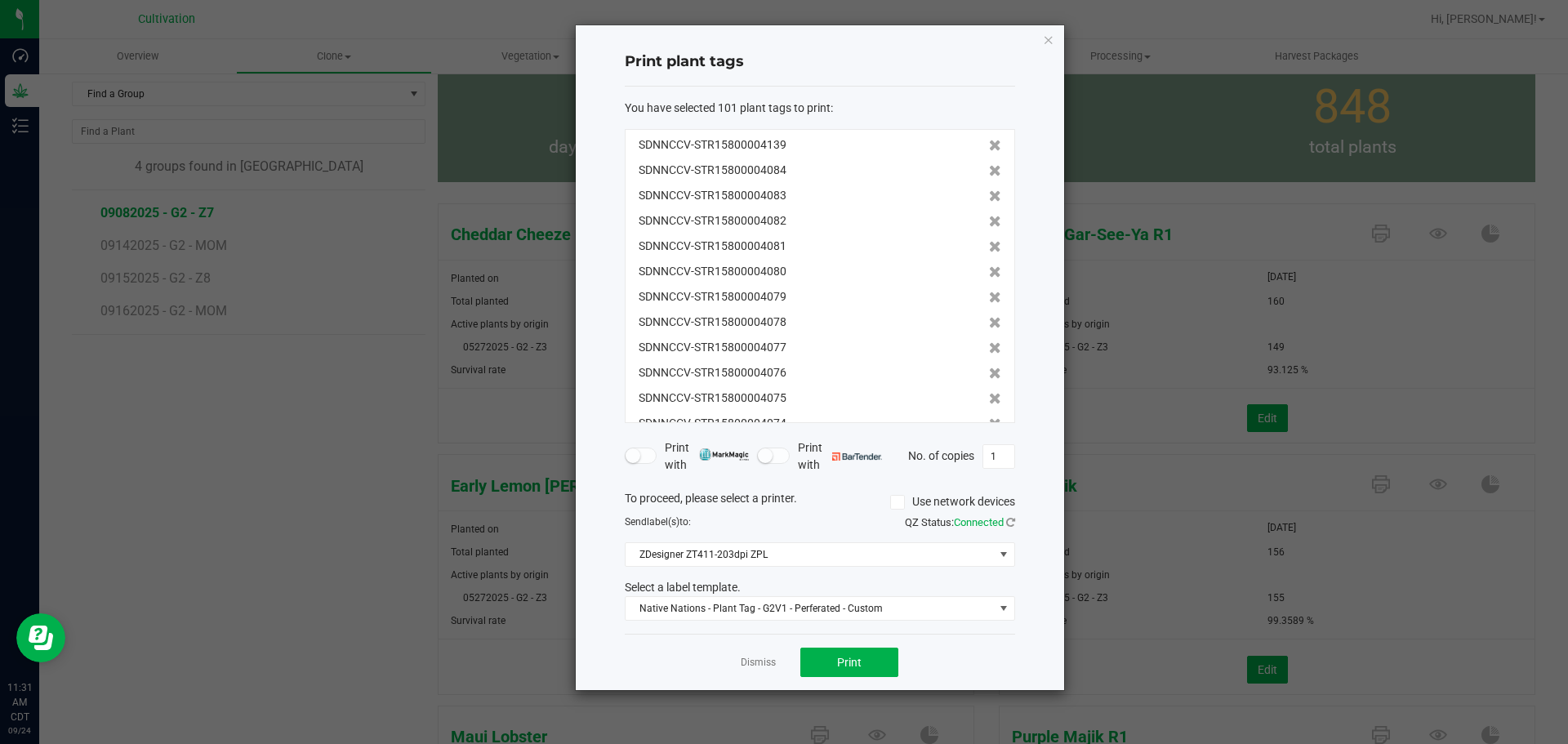
click at [989, 170] on icon at bounding box center [995, 171] width 12 height 11
click at [989, 190] on icon at bounding box center [995, 196] width 12 height 11
click at [989, 170] on icon at bounding box center [995, 171] width 12 height 11
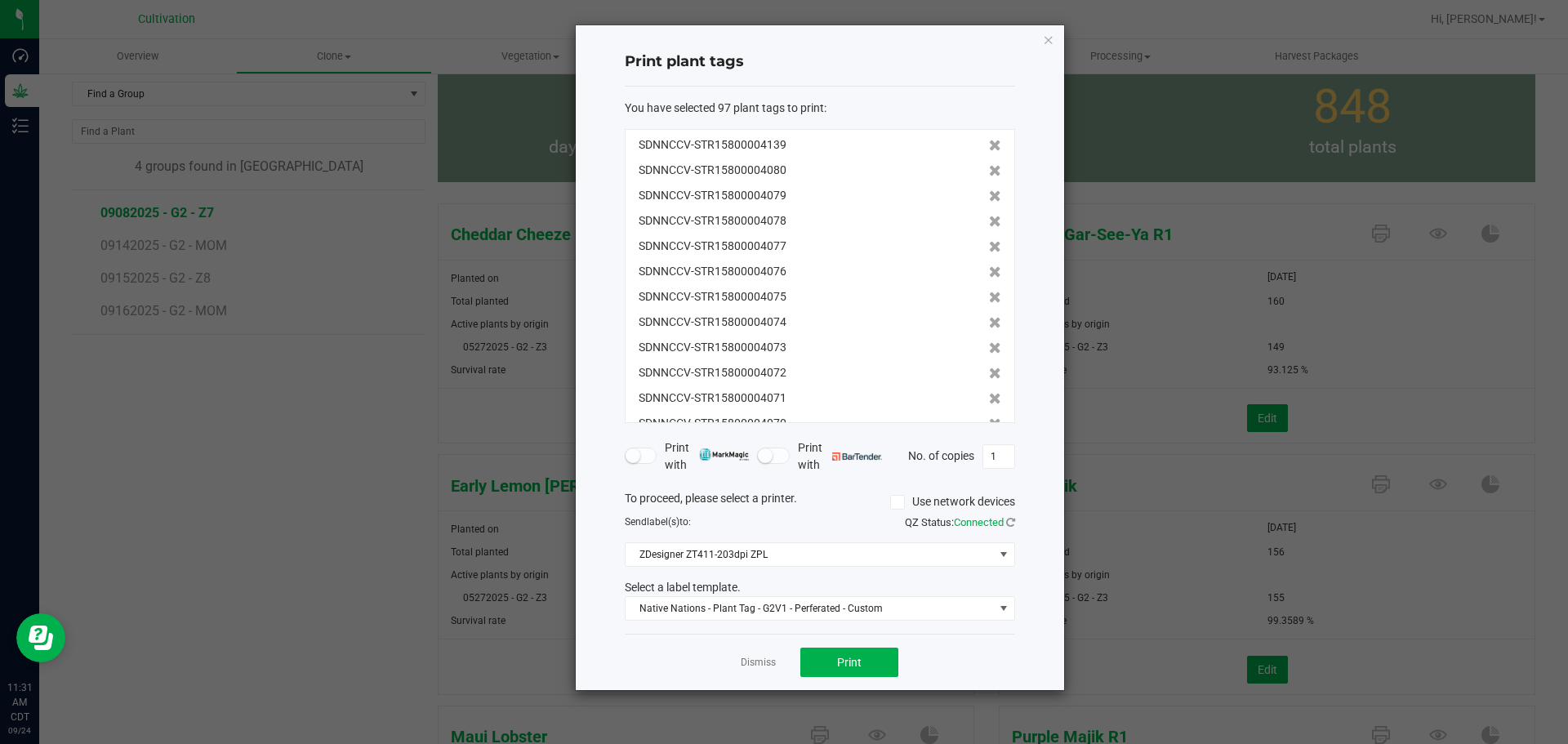
click at [989, 190] on icon at bounding box center [995, 196] width 12 height 11
click at [989, 170] on icon at bounding box center [995, 171] width 12 height 11
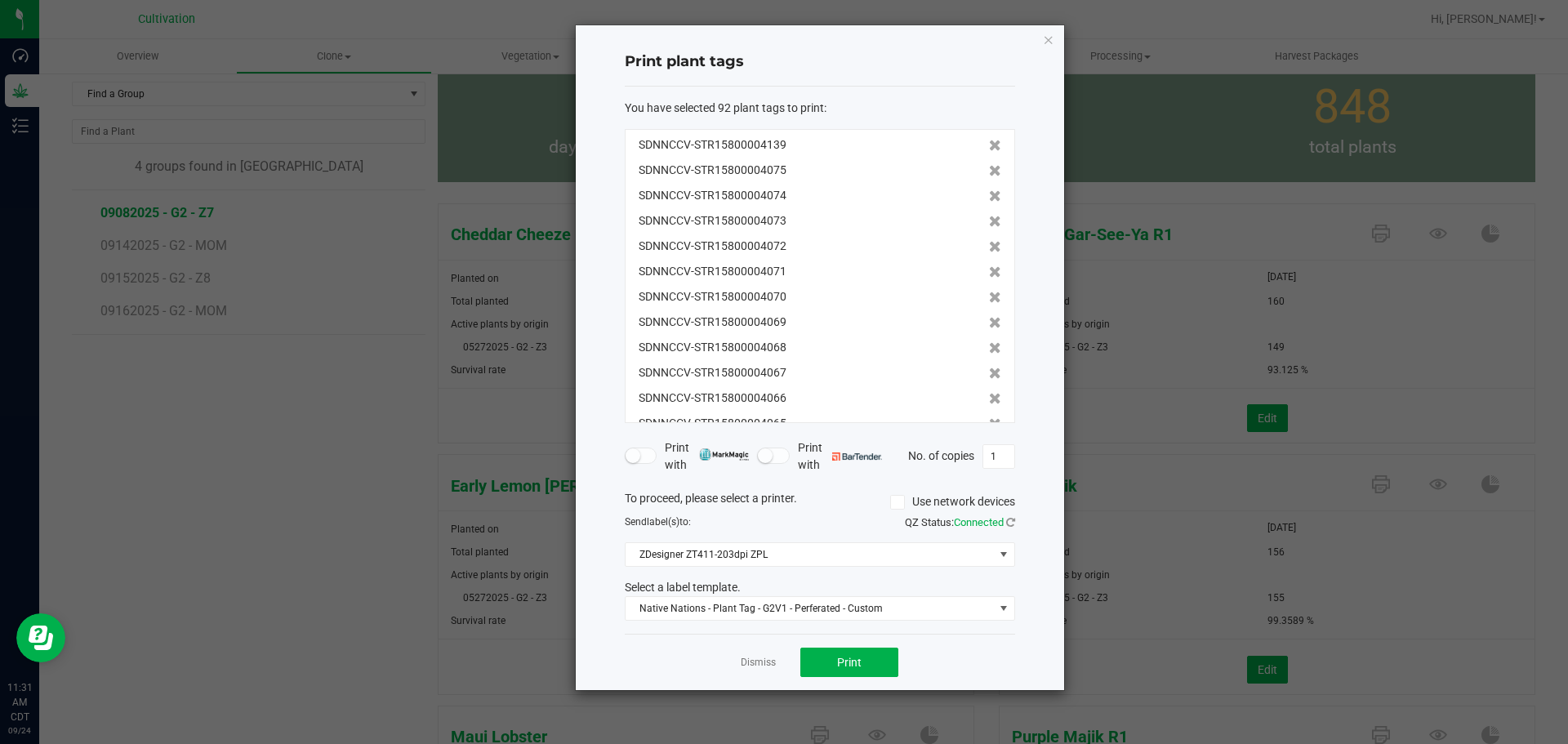
click at [989, 190] on icon at bounding box center [995, 196] width 12 height 11
click at [989, 170] on icon at bounding box center [995, 171] width 12 height 11
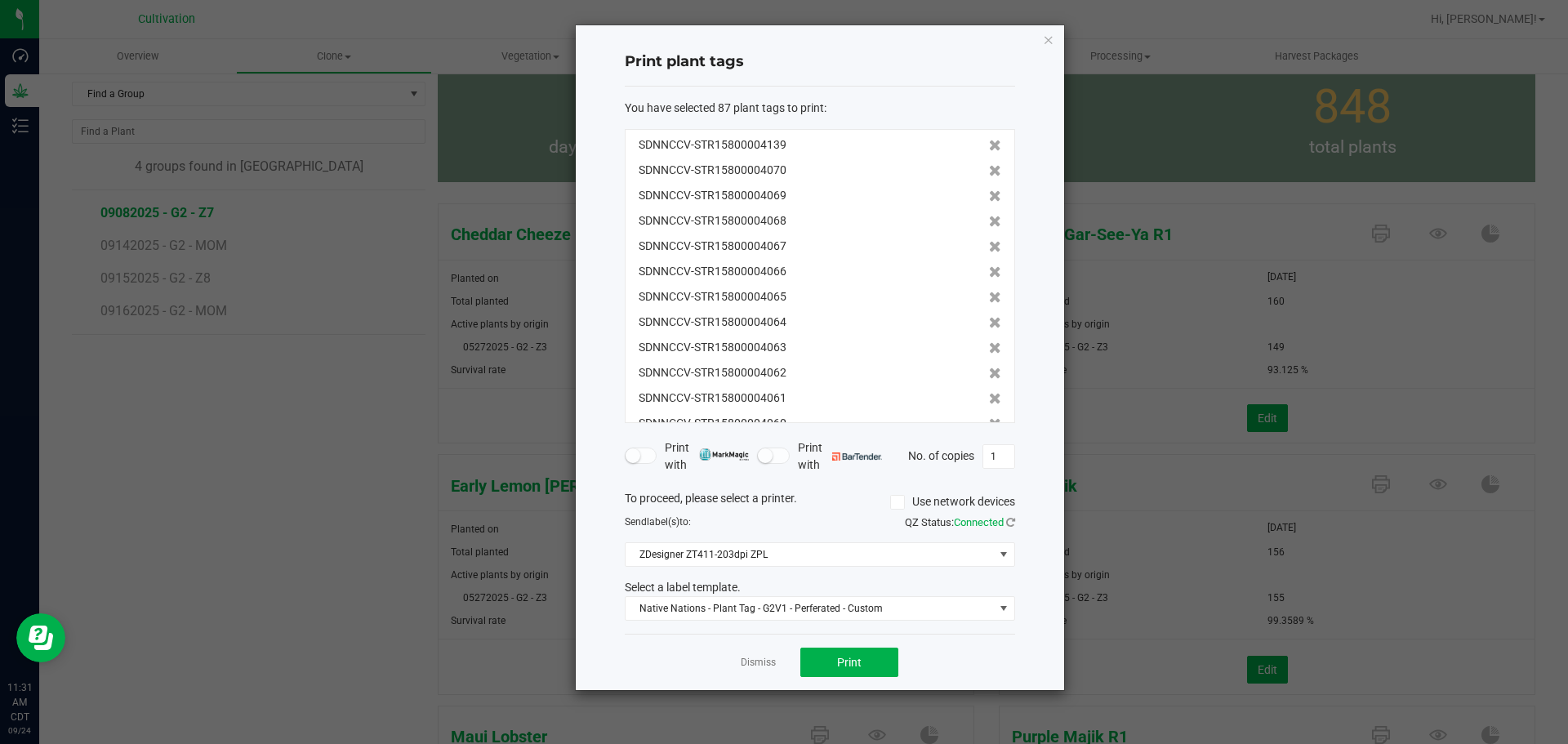
click at [989, 190] on icon at bounding box center [995, 196] width 12 height 11
click at [989, 170] on icon at bounding box center [995, 171] width 12 height 11
click at [989, 169] on icon at bounding box center [995, 171] width 12 height 11
click at [989, 190] on icon at bounding box center [995, 196] width 12 height 11
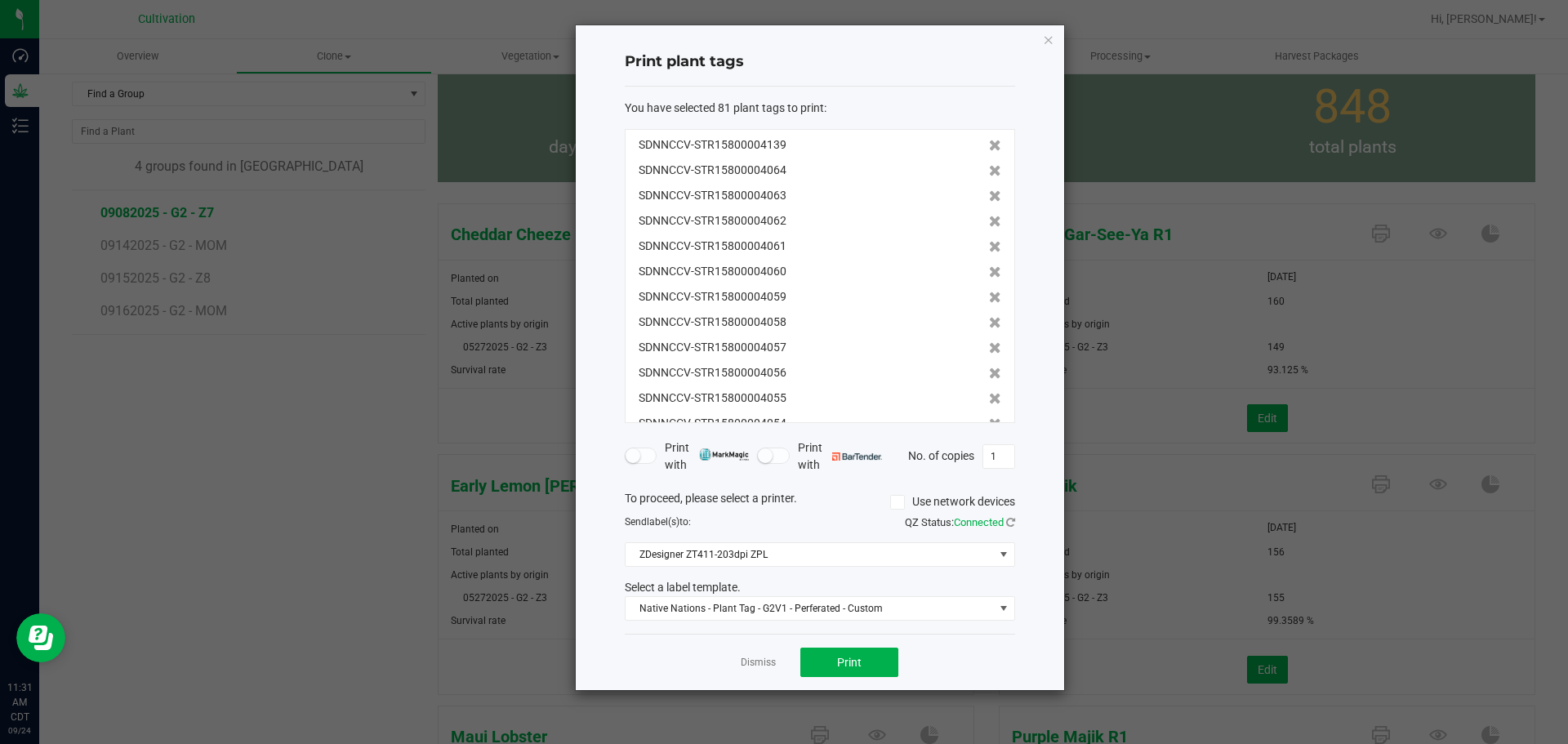
click at [989, 169] on icon at bounding box center [995, 171] width 12 height 11
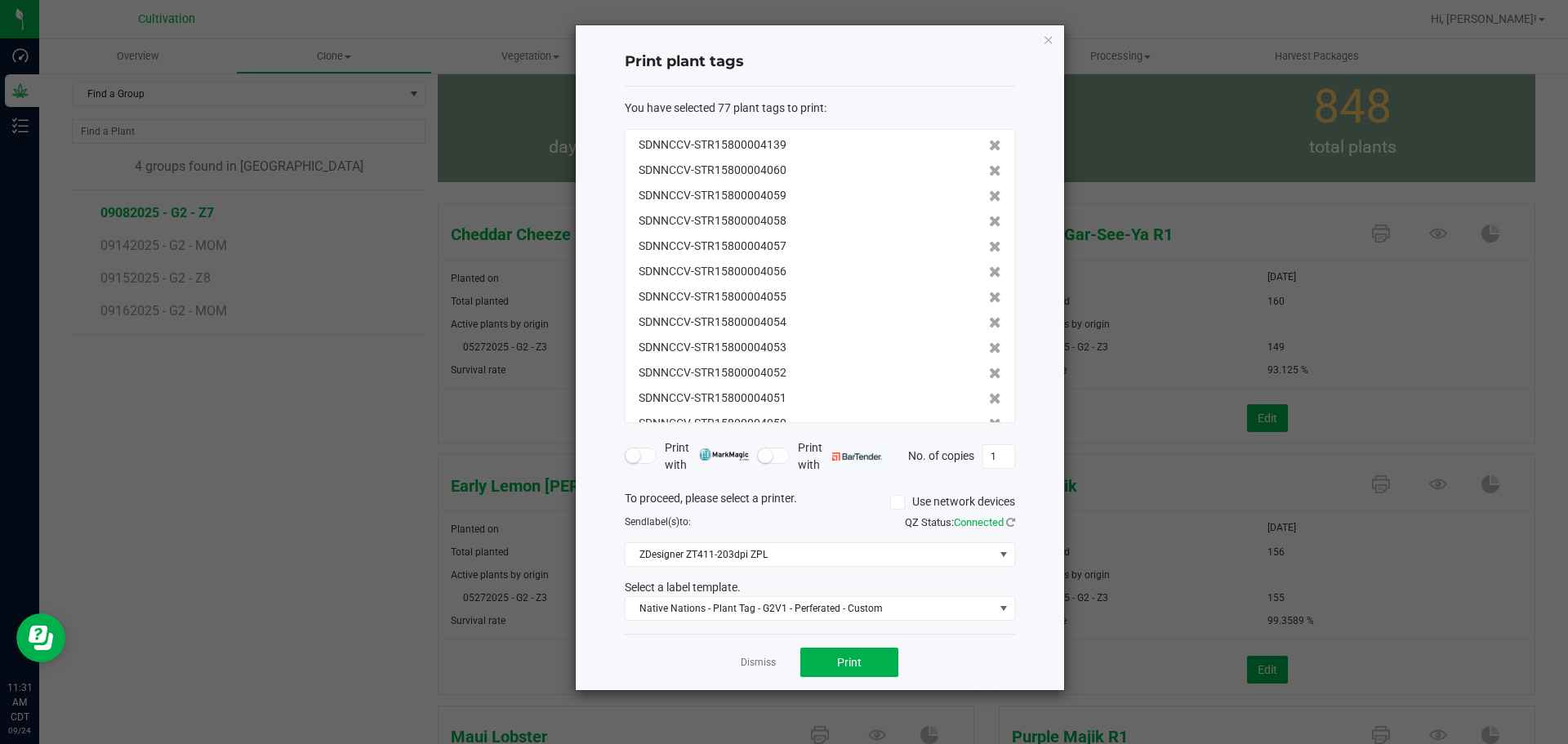
click at [989, 190] on icon at bounding box center [995, 196] width 12 height 11
click at [989, 169] on icon at bounding box center [995, 171] width 12 height 11
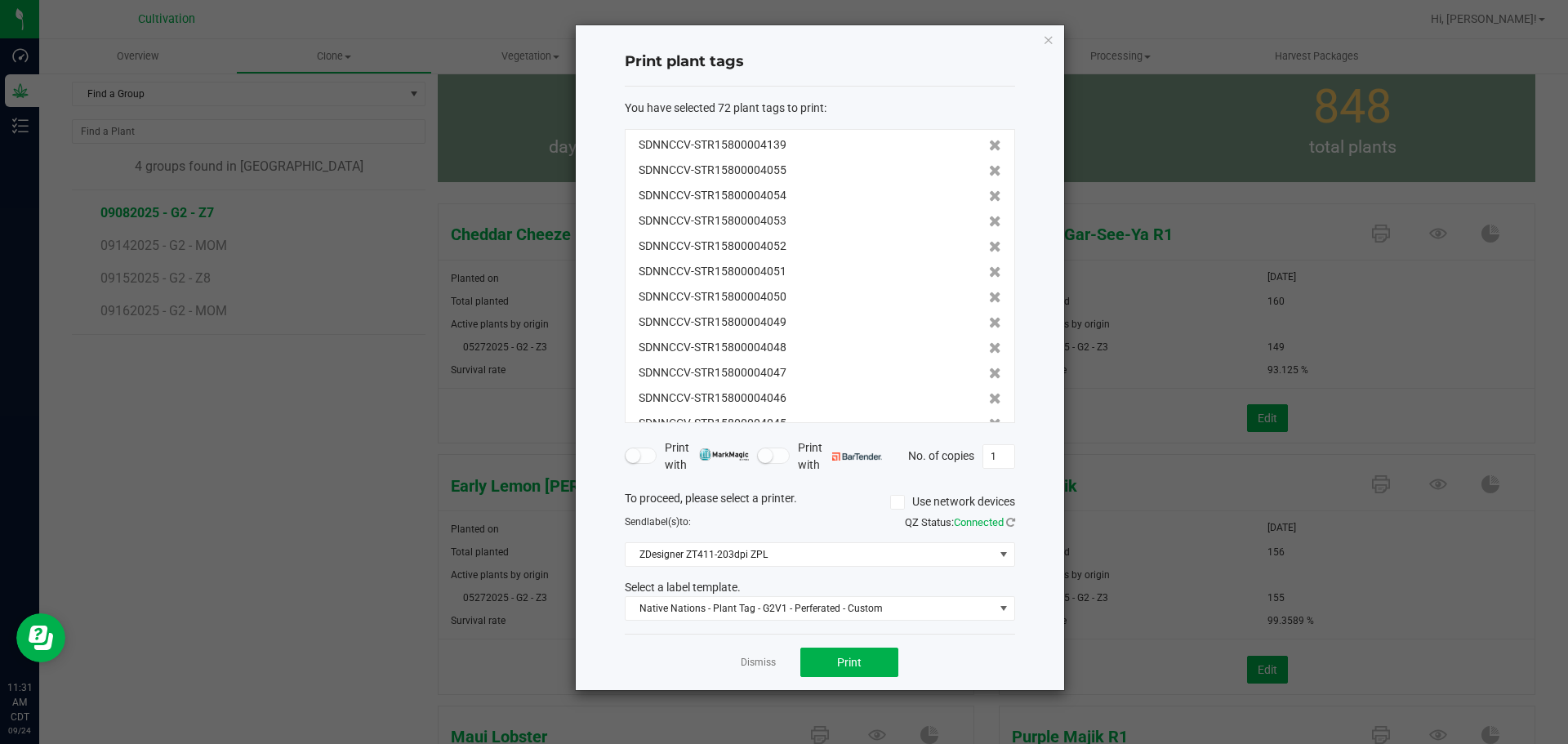
click at [989, 190] on icon at bounding box center [995, 196] width 12 height 11
click at [989, 169] on icon at bounding box center [995, 171] width 12 height 11
click at [989, 190] on icon at bounding box center [995, 196] width 12 height 11
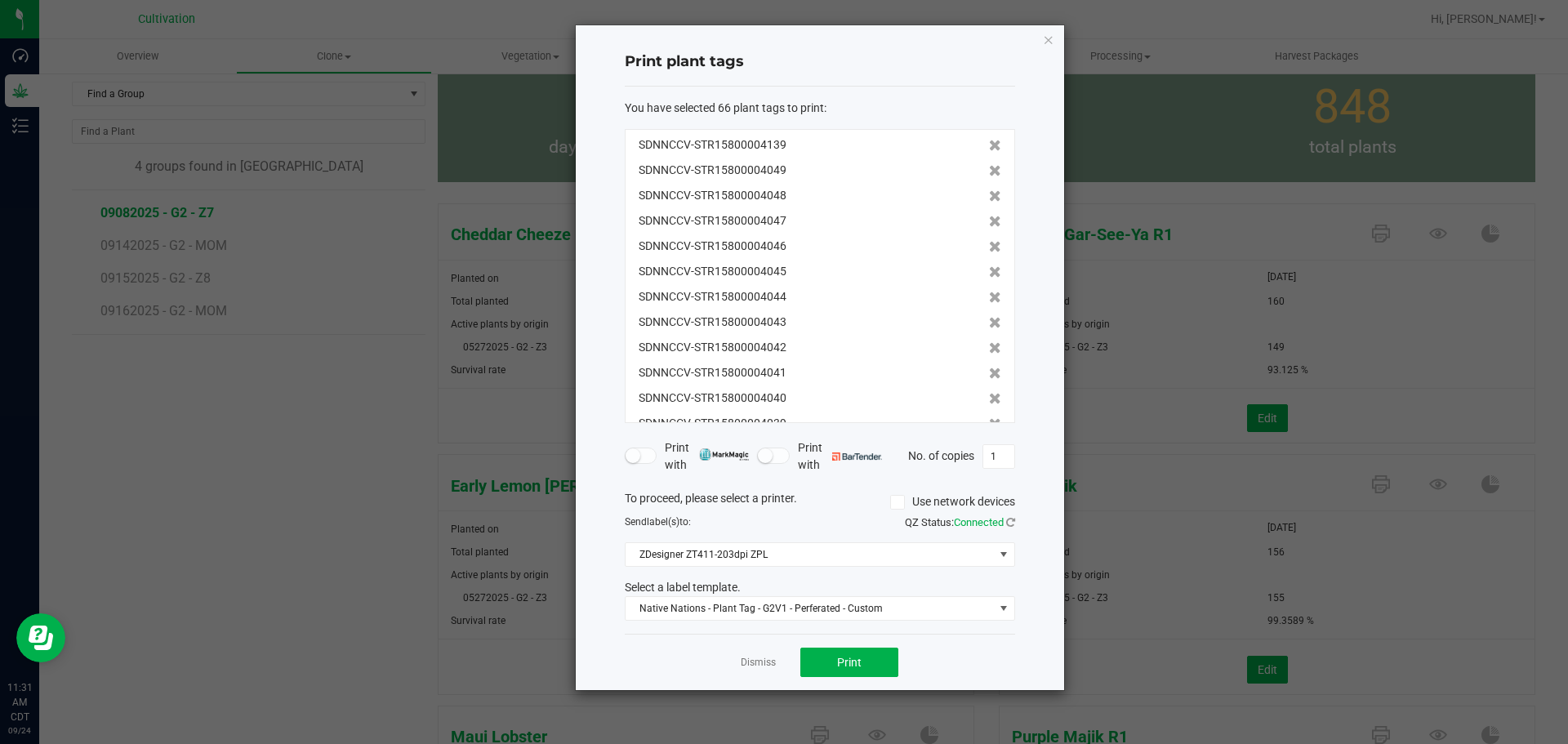
click at [989, 169] on icon at bounding box center [995, 171] width 12 height 11
click at [989, 190] on icon at bounding box center [995, 196] width 12 height 11
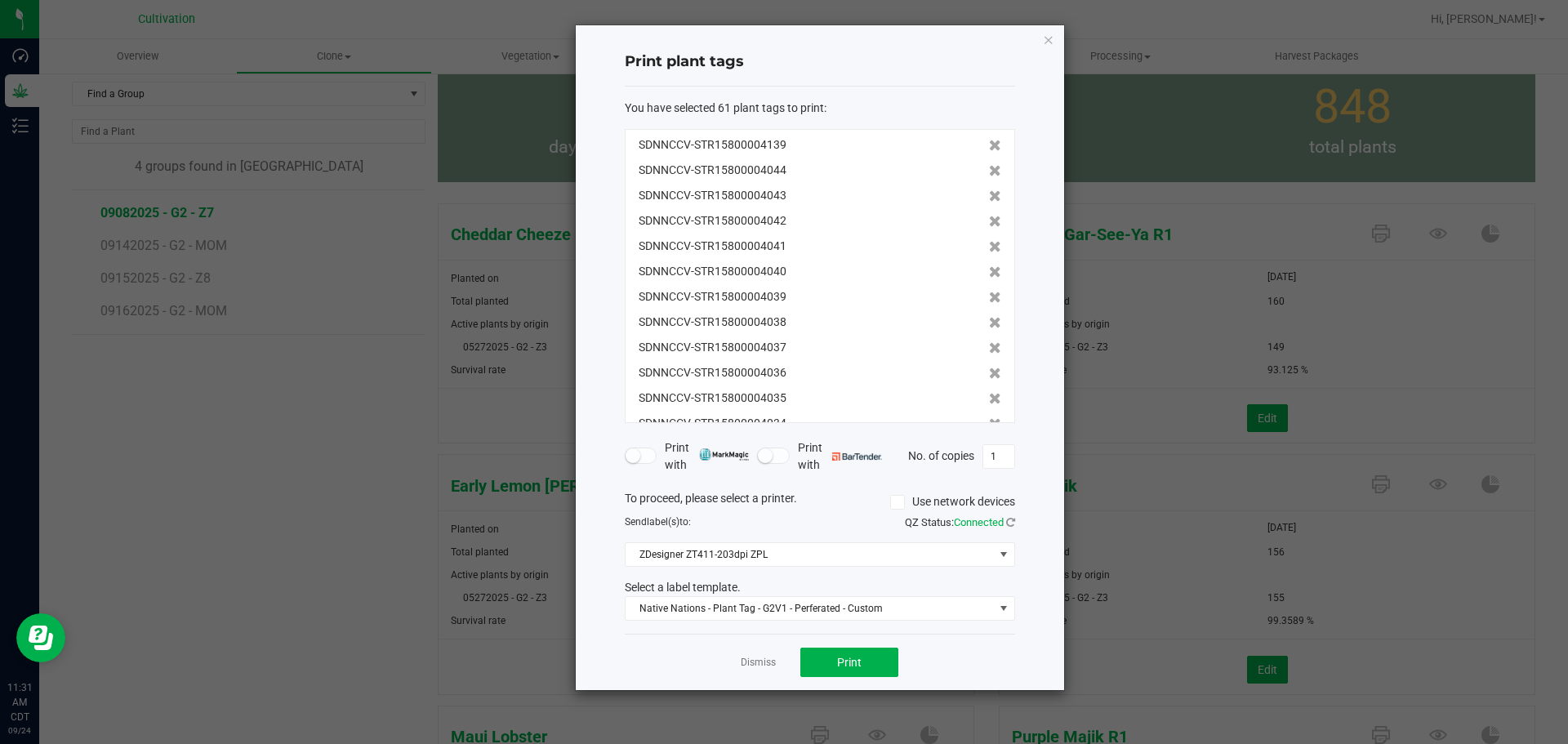
click at [989, 169] on icon at bounding box center [995, 171] width 12 height 11
click at [989, 190] on icon at bounding box center [995, 196] width 12 height 11
click at [989, 169] on icon at bounding box center [995, 171] width 12 height 11
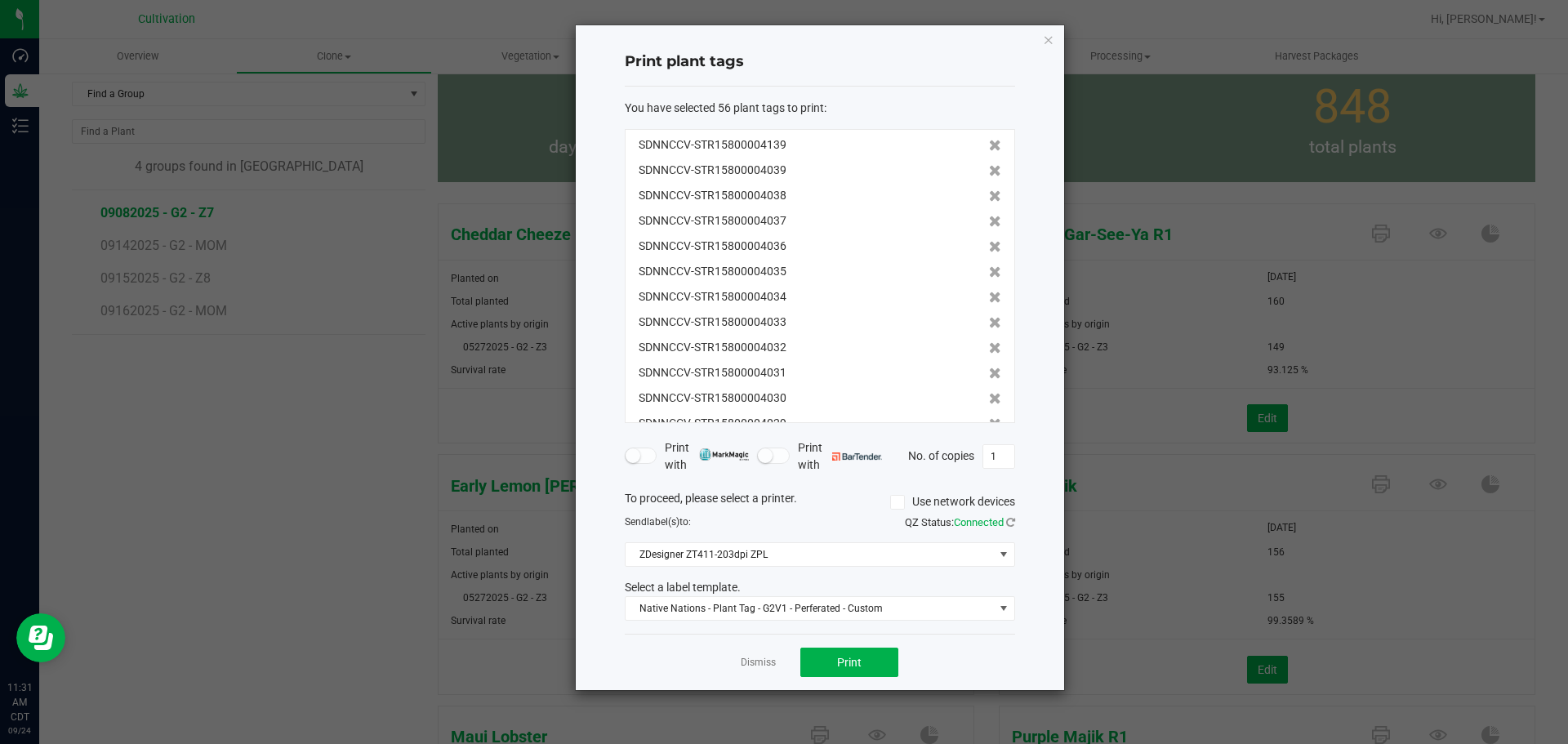
click at [989, 169] on icon at bounding box center [995, 171] width 12 height 11
click at [989, 190] on icon at bounding box center [995, 196] width 12 height 11
click at [989, 169] on icon at bounding box center [995, 171] width 12 height 11
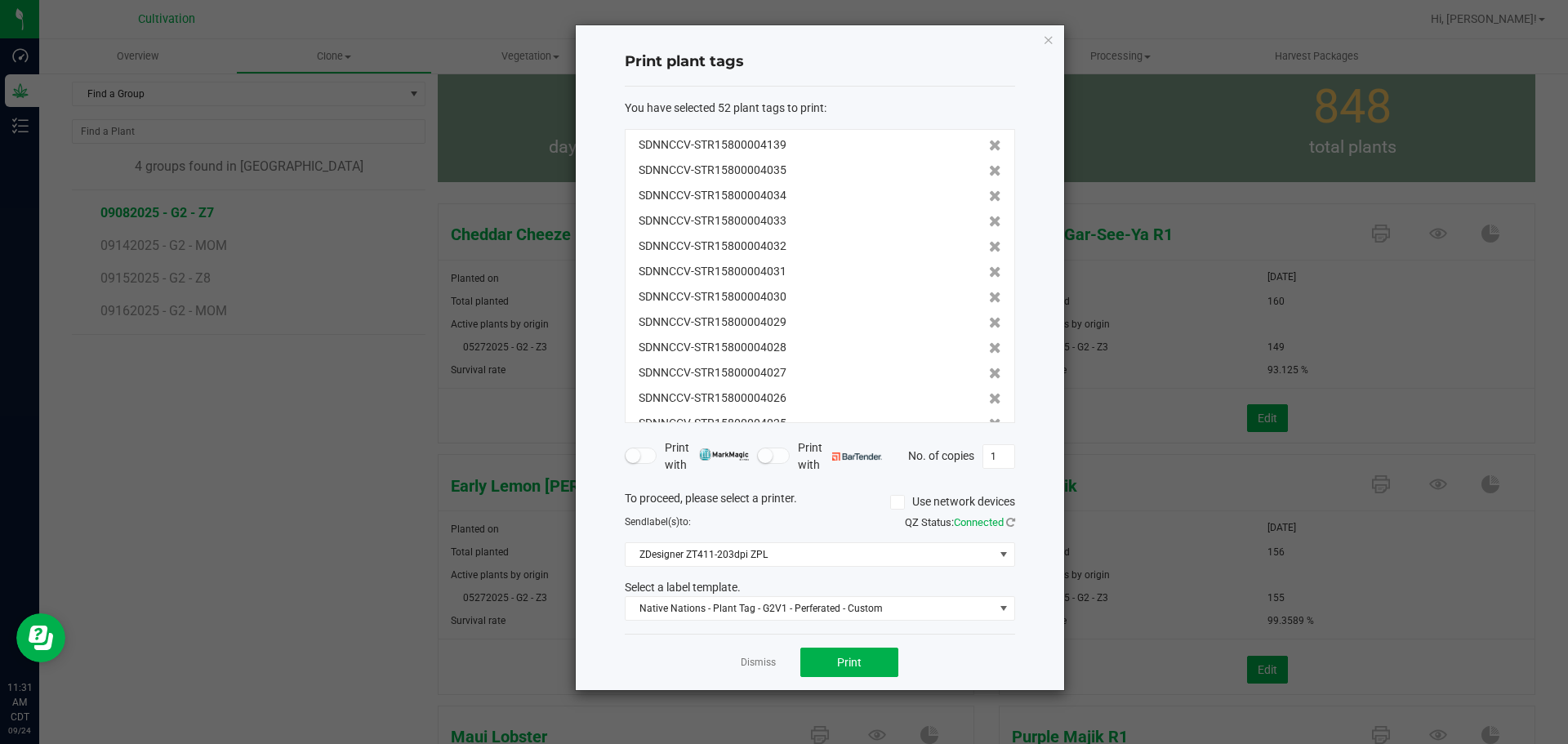
click at [989, 190] on icon at bounding box center [995, 196] width 12 height 11
click at [989, 169] on icon at bounding box center [995, 171] width 12 height 11
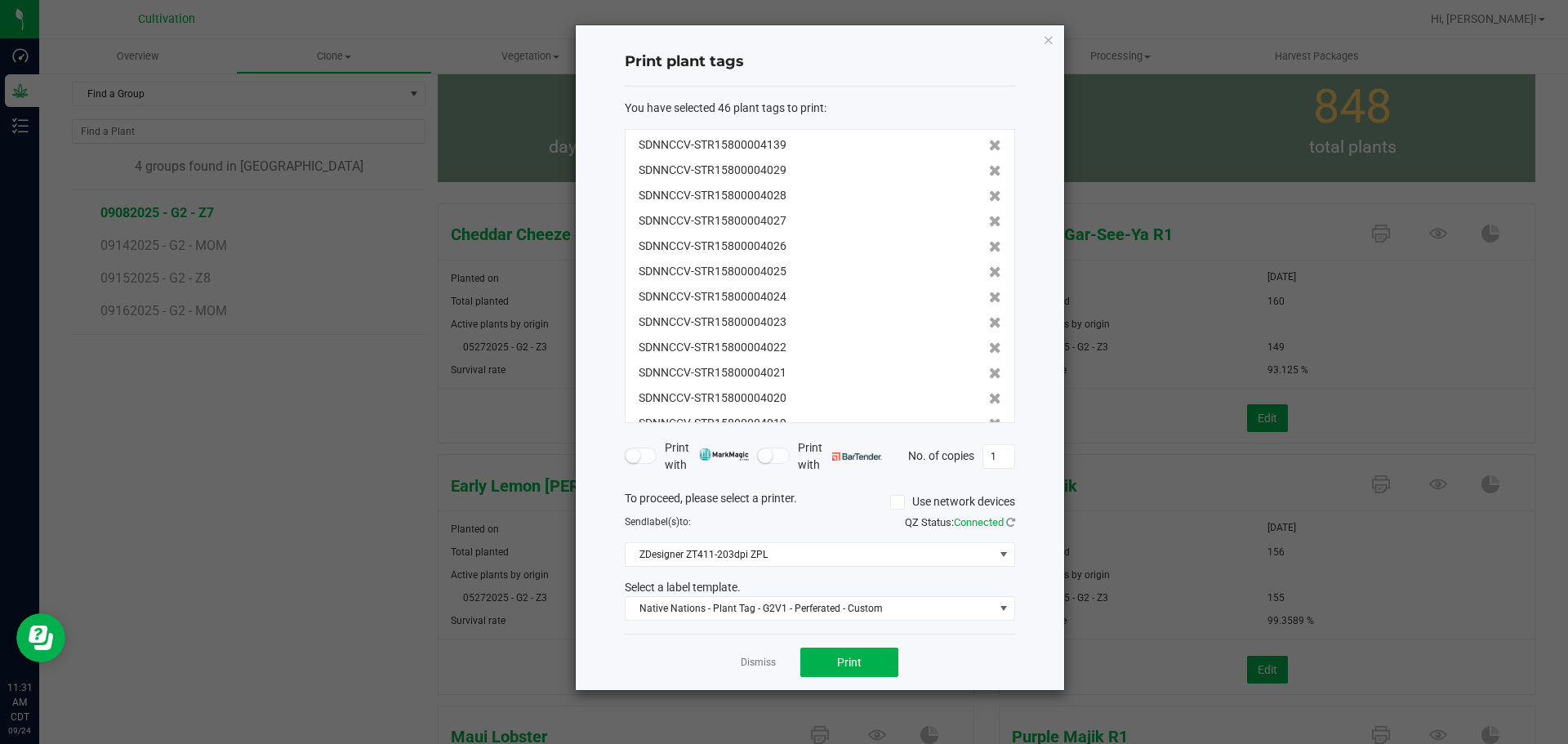
click at [989, 169] on icon at bounding box center [995, 171] width 12 height 11
click at [989, 190] on icon at bounding box center [995, 196] width 12 height 11
click at [989, 169] on icon at bounding box center [995, 171] width 12 height 11
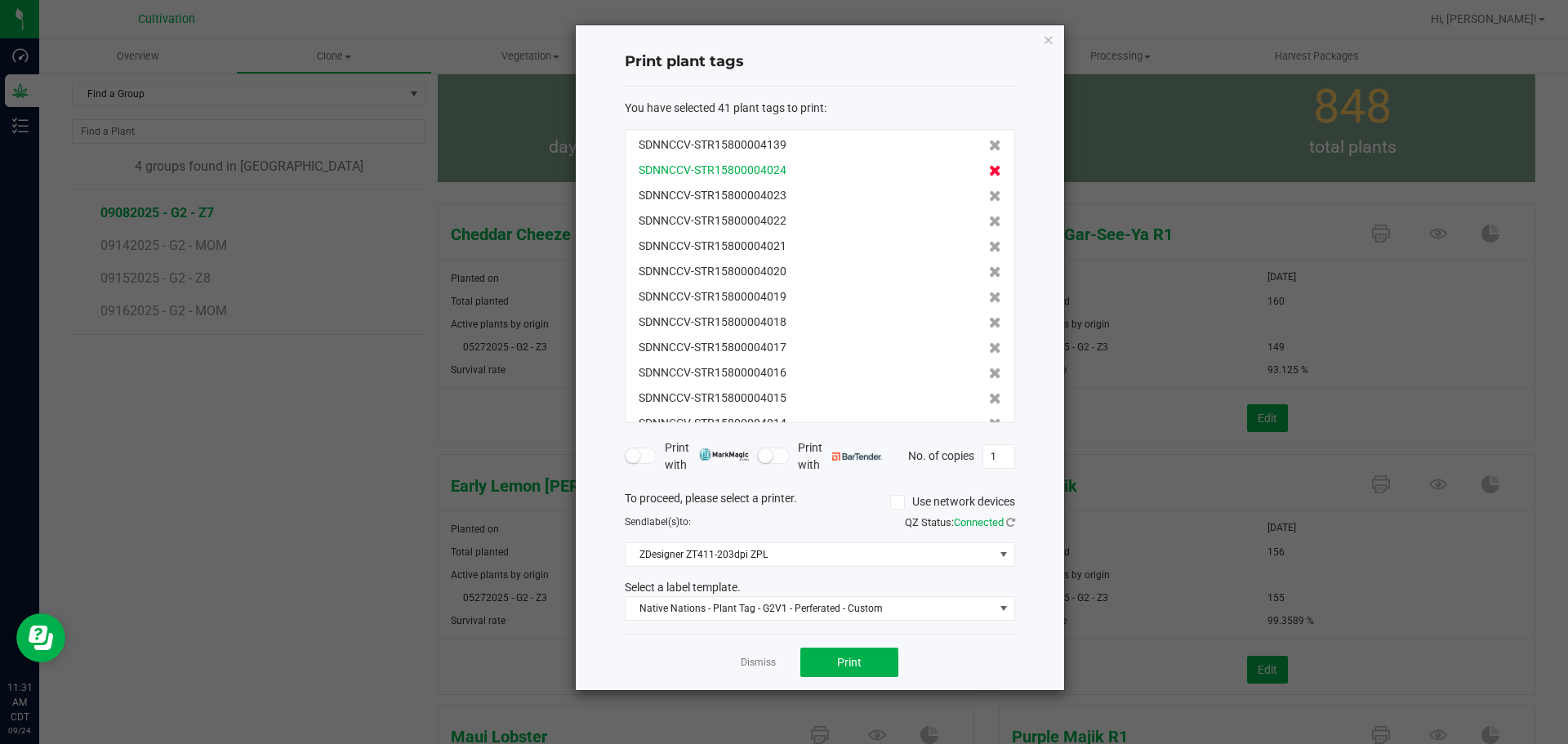
click at [989, 165] on icon at bounding box center [995, 171] width 12 height 11
click at [989, 190] on icon at bounding box center [995, 196] width 12 height 11
click at [989, 169] on icon at bounding box center [995, 171] width 12 height 11
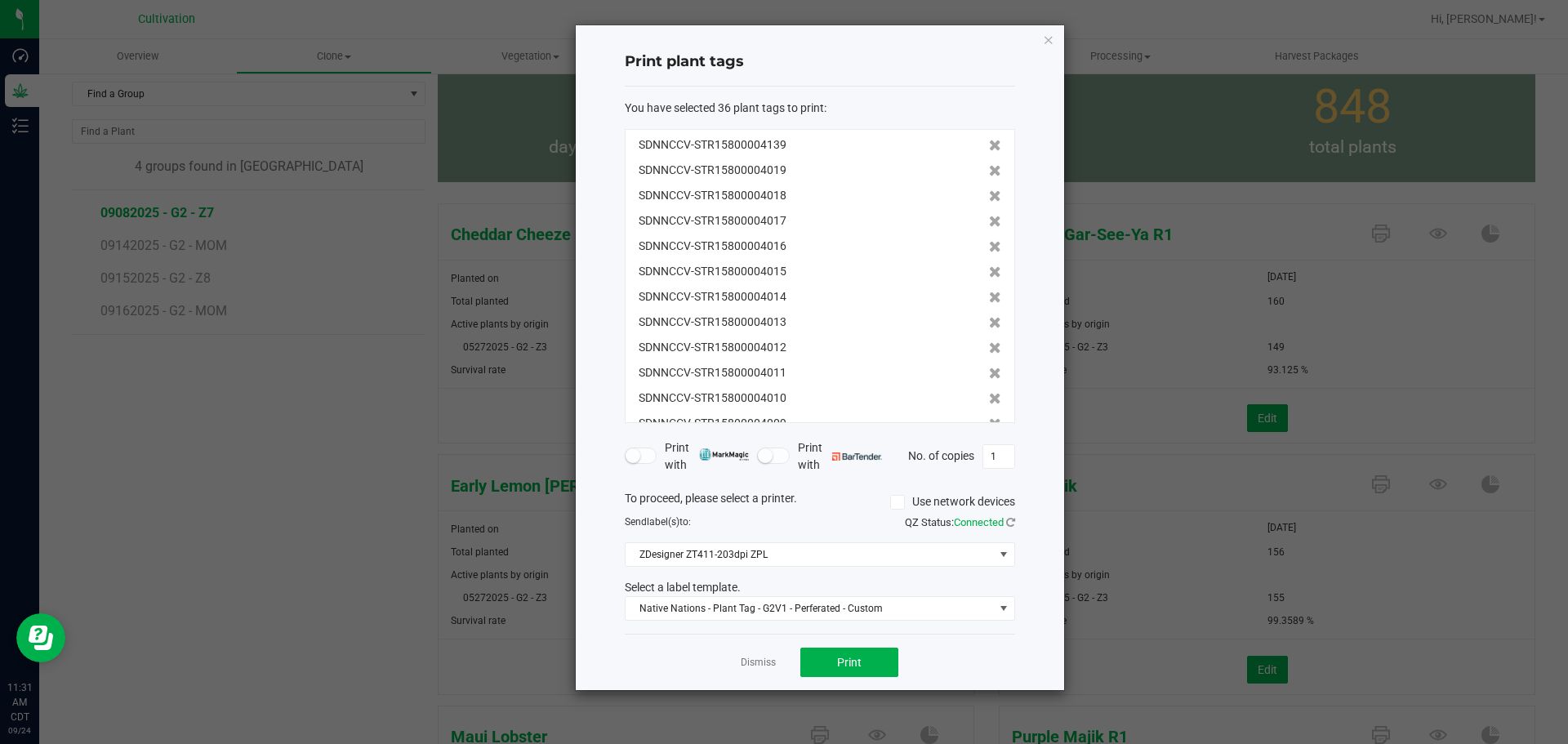
click at [989, 169] on icon at bounding box center [995, 171] width 12 height 11
click at [989, 190] on icon at bounding box center [995, 196] width 12 height 11
click at [989, 169] on icon at bounding box center [995, 171] width 12 height 11
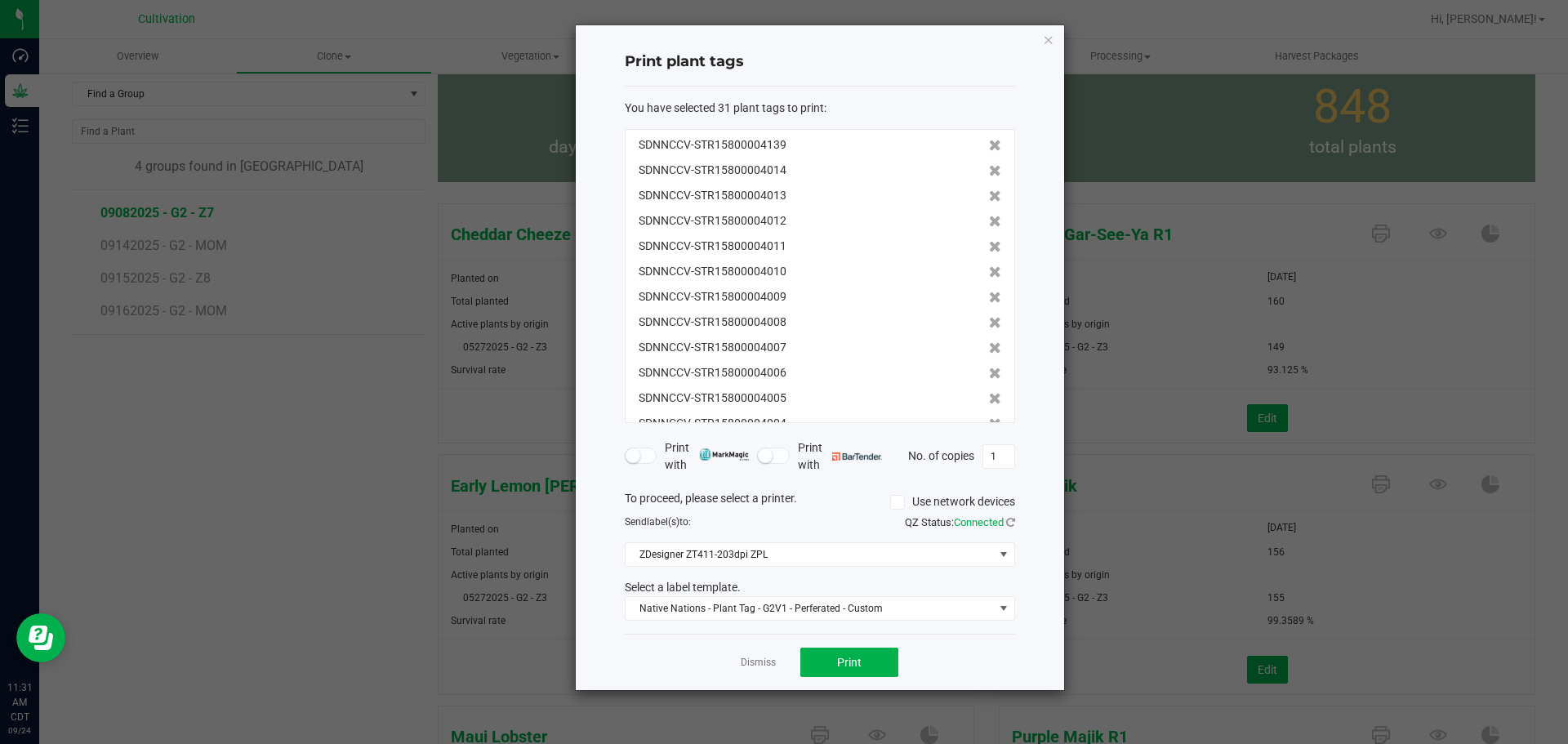
click at [989, 169] on icon at bounding box center [995, 171] width 12 height 11
click at [989, 190] on icon at bounding box center [995, 196] width 12 height 11
click at [989, 169] on icon at bounding box center [995, 171] width 12 height 11
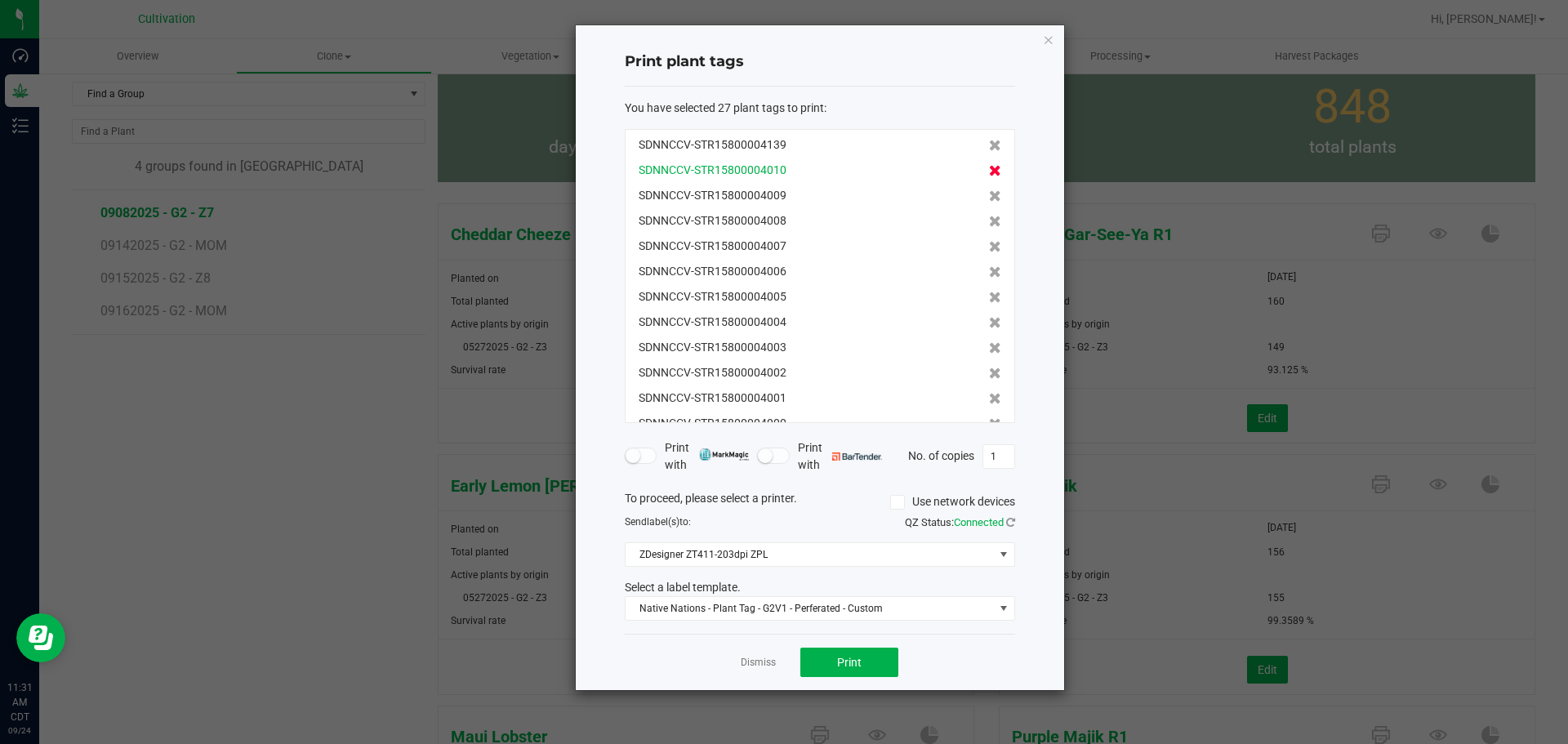
click at [989, 190] on icon at bounding box center [995, 196] width 12 height 11
click at [989, 169] on icon at bounding box center [995, 171] width 12 height 11
click at [989, 190] on icon at bounding box center [995, 196] width 12 height 11
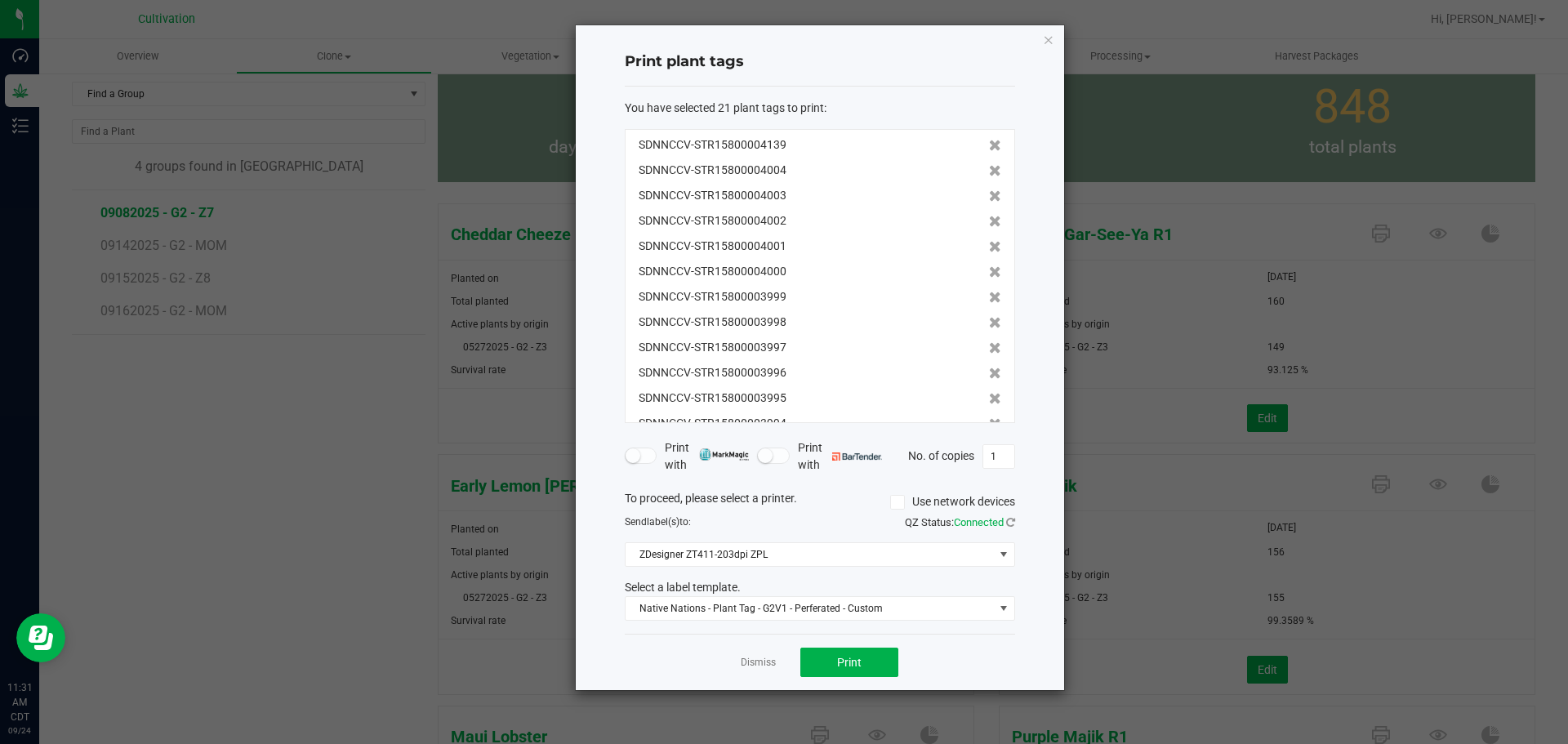
click at [989, 169] on icon at bounding box center [995, 171] width 12 height 11
click at [989, 190] on icon at bounding box center [995, 196] width 12 height 11
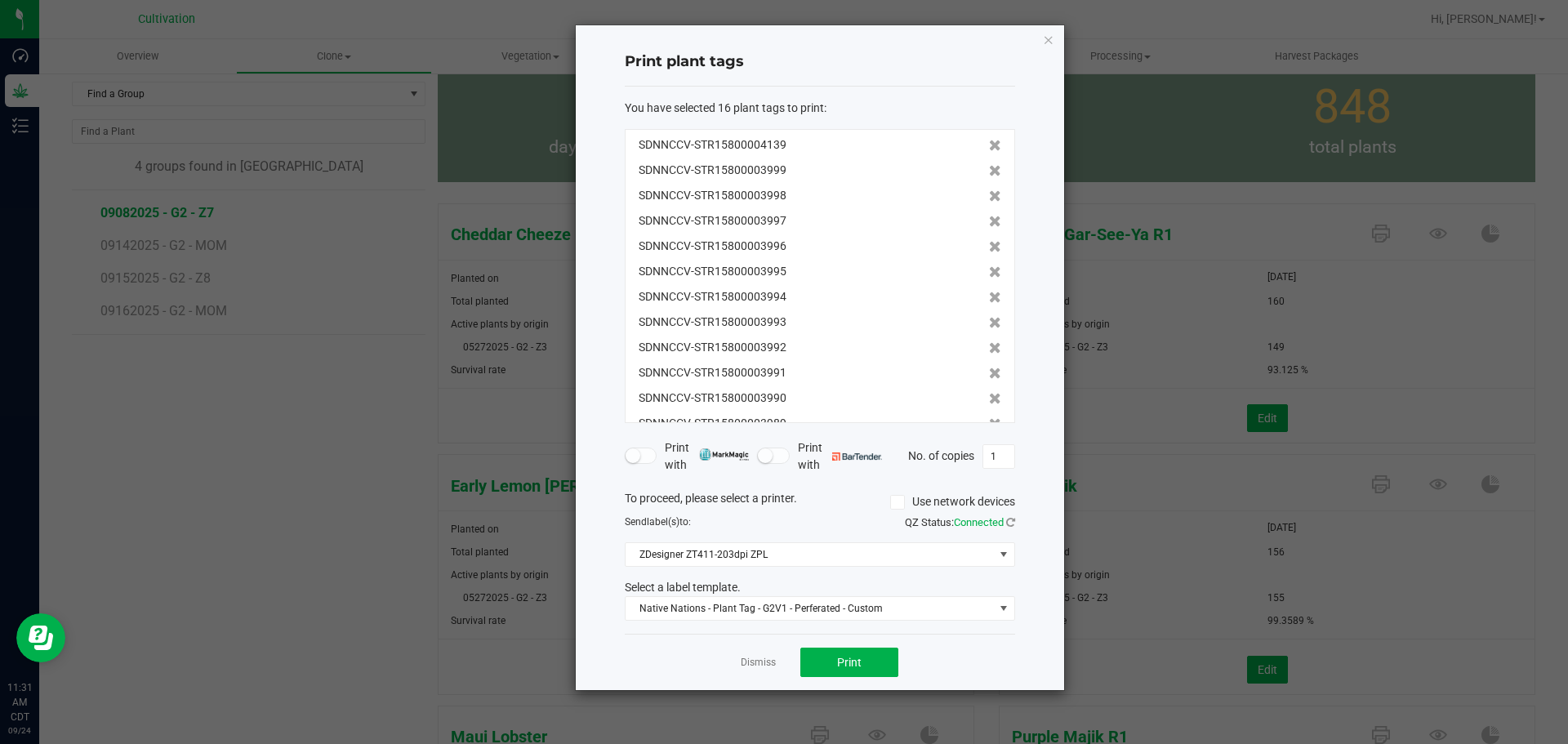
click at [989, 169] on icon at bounding box center [995, 171] width 12 height 11
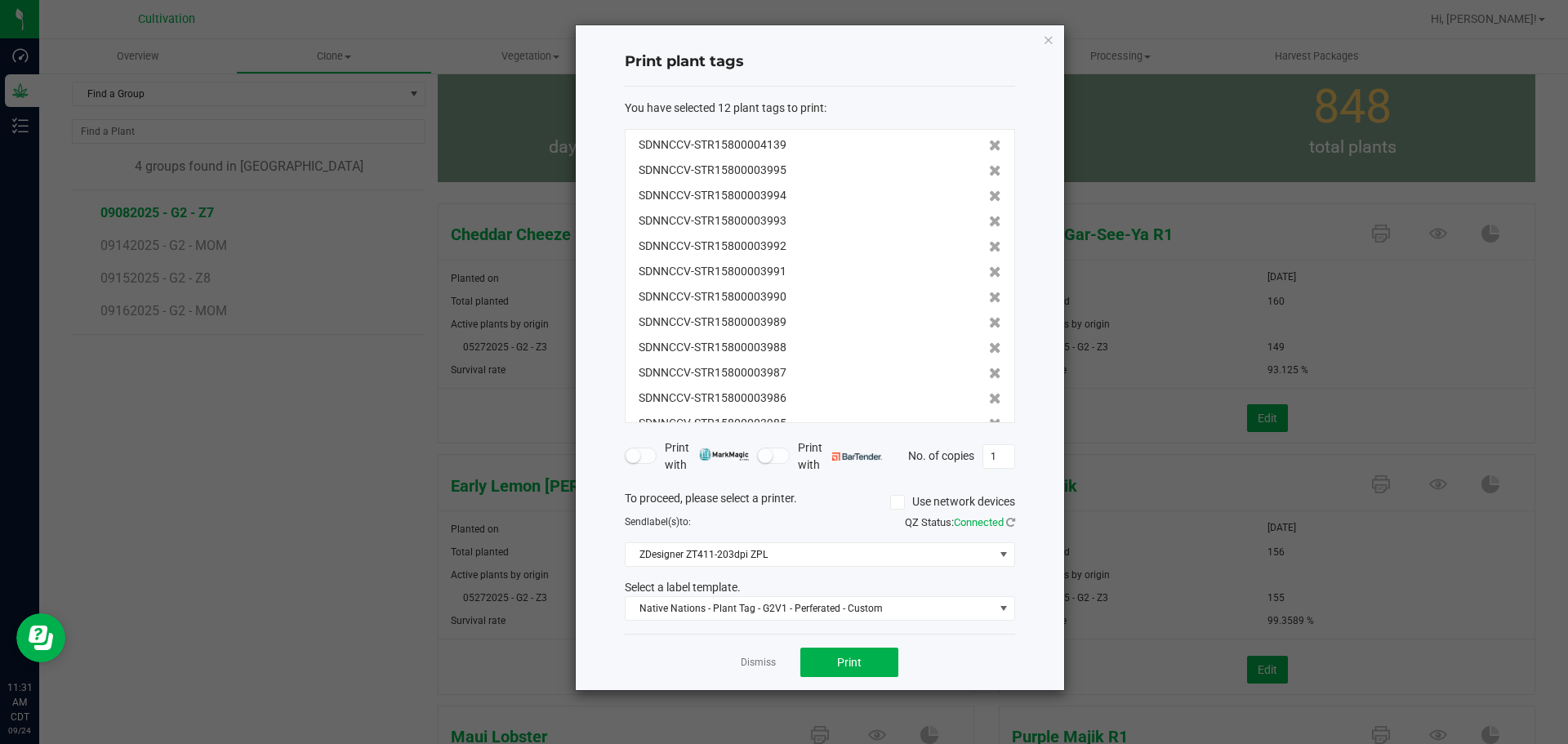
click at [989, 190] on icon at bounding box center [995, 196] width 12 height 11
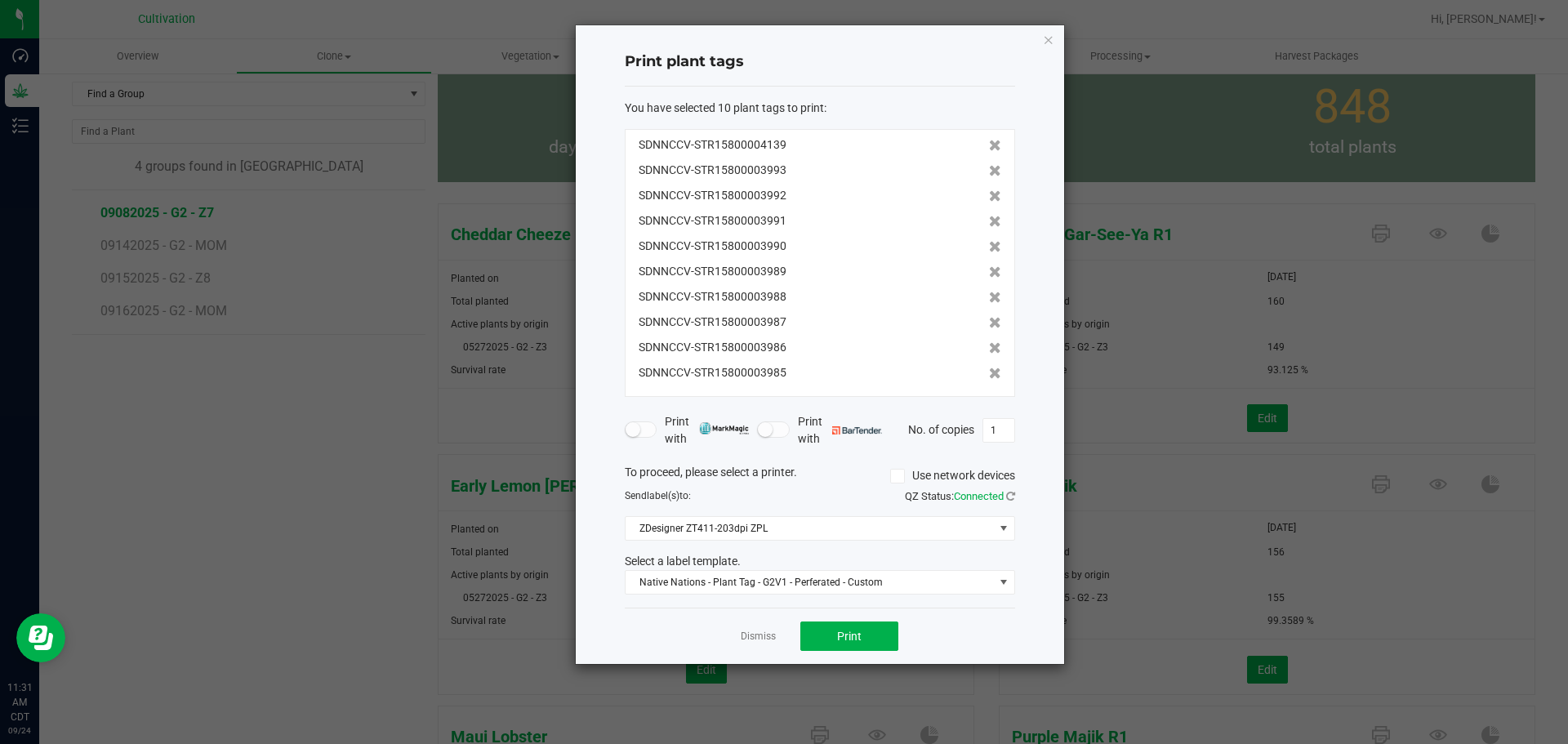
click at [989, 169] on icon at bounding box center [995, 171] width 12 height 11
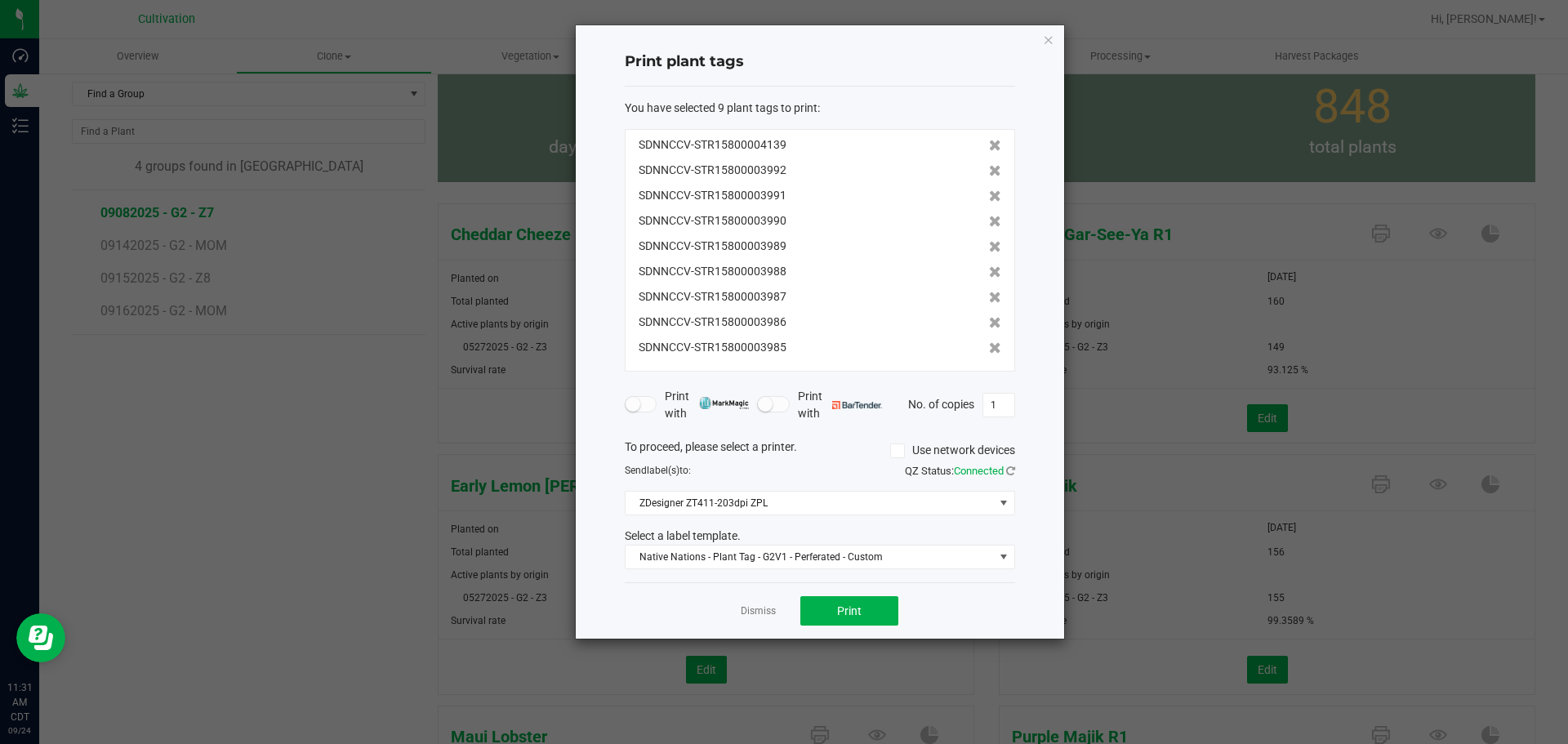
click at [989, 169] on icon at bounding box center [995, 171] width 12 height 11
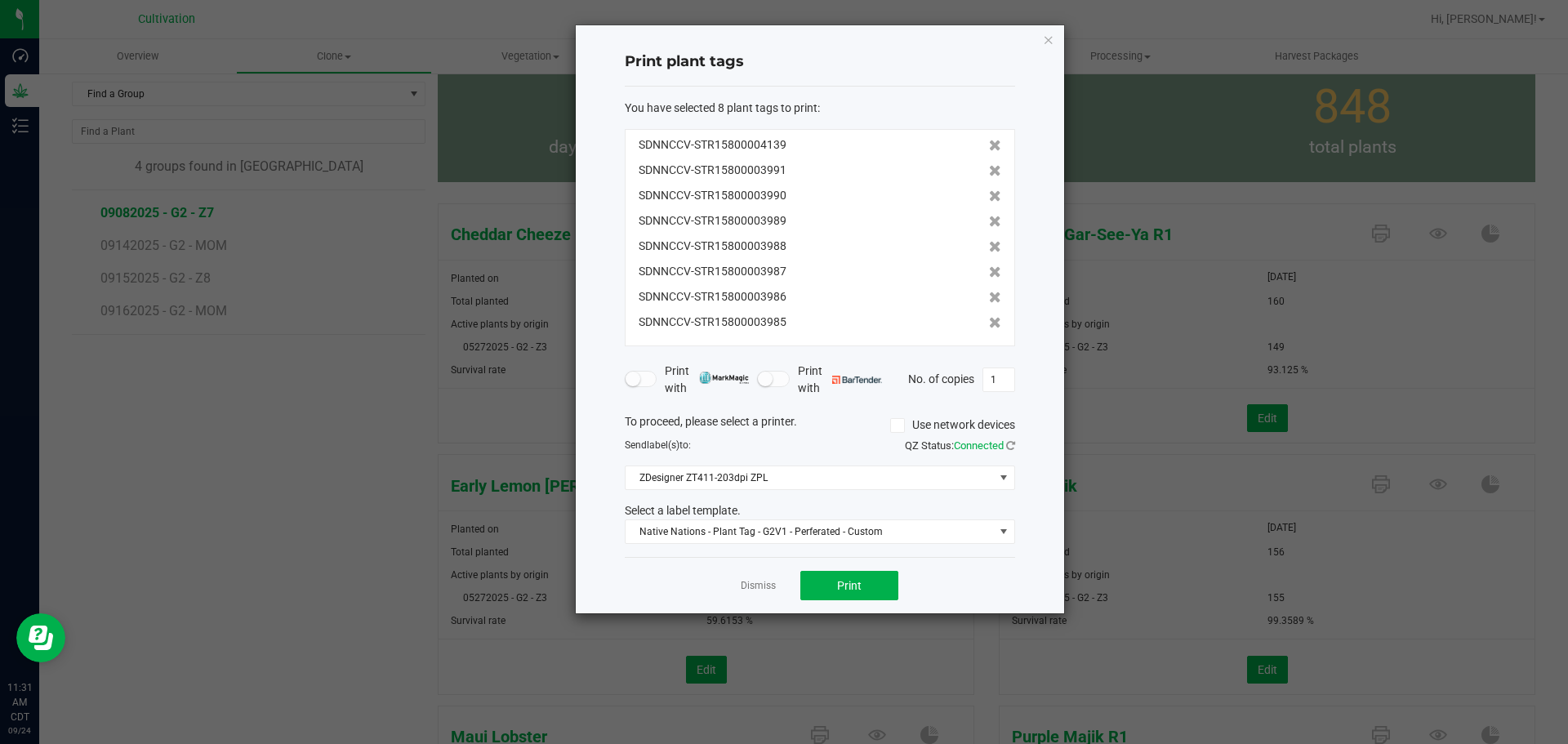
click at [989, 169] on icon at bounding box center [995, 171] width 12 height 11
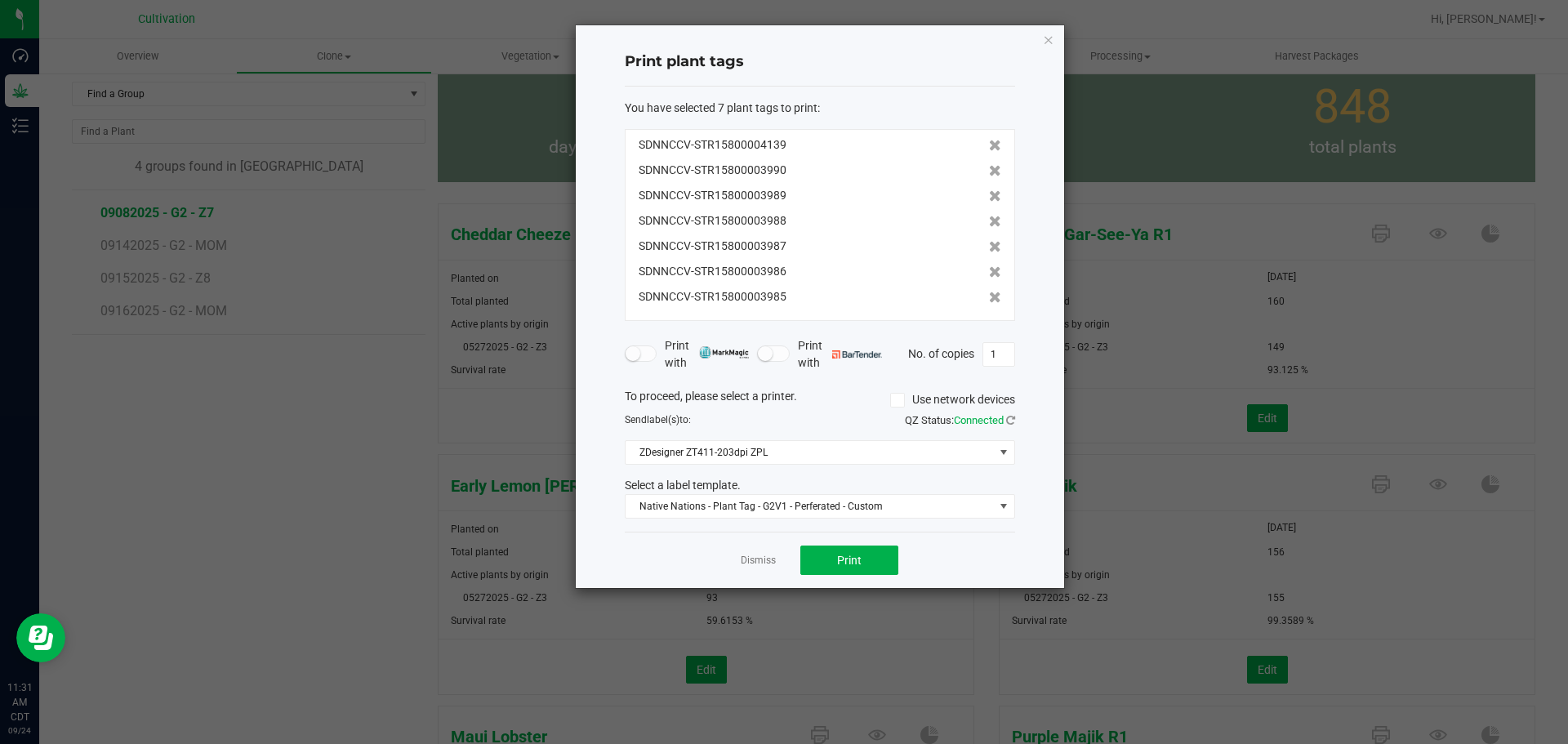
click at [989, 169] on icon at bounding box center [995, 171] width 12 height 11
click at [989, 190] on icon at bounding box center [995, 196] width 12 height 11
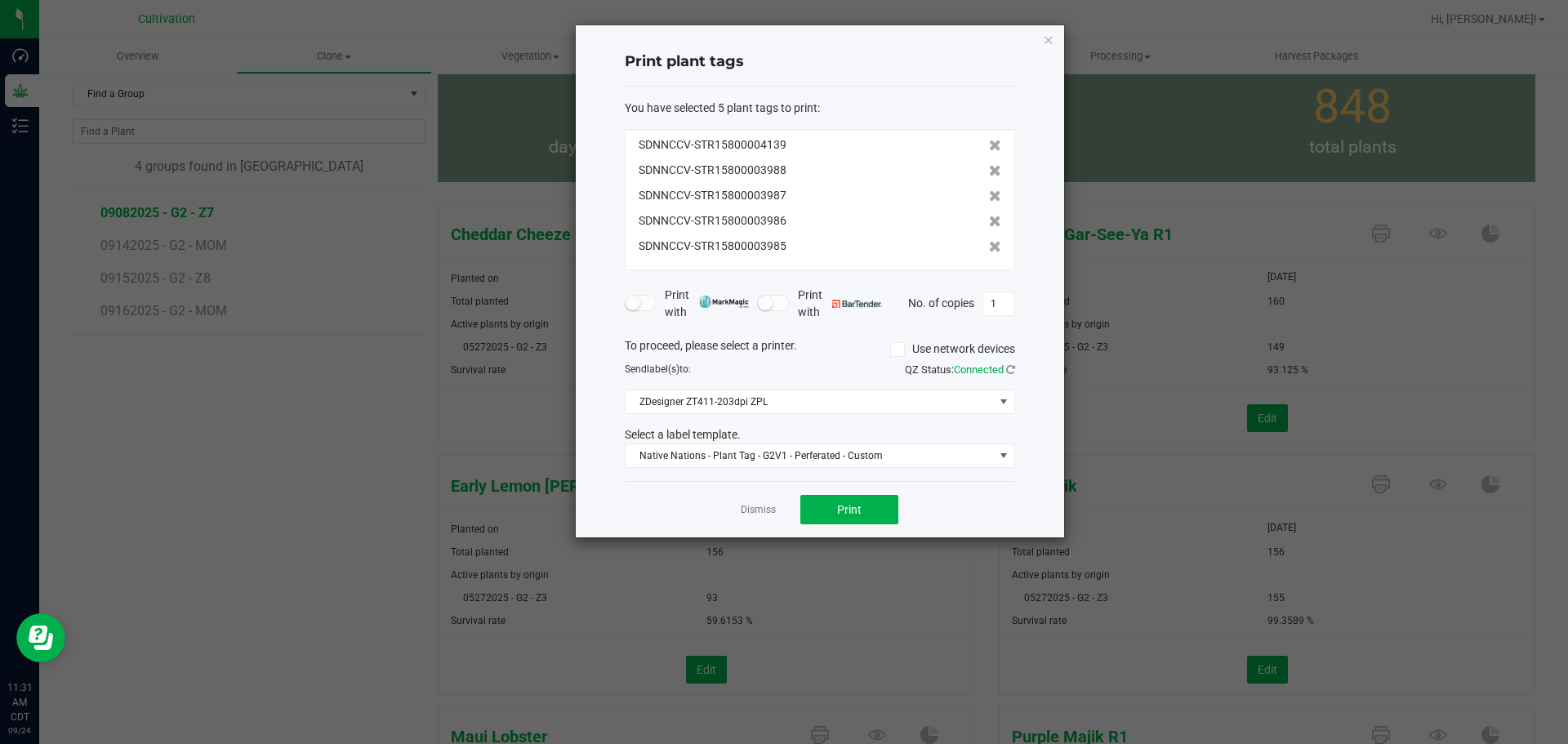
click at [989, 169] on icon at bounding box center [995, 171] width 12 height 11
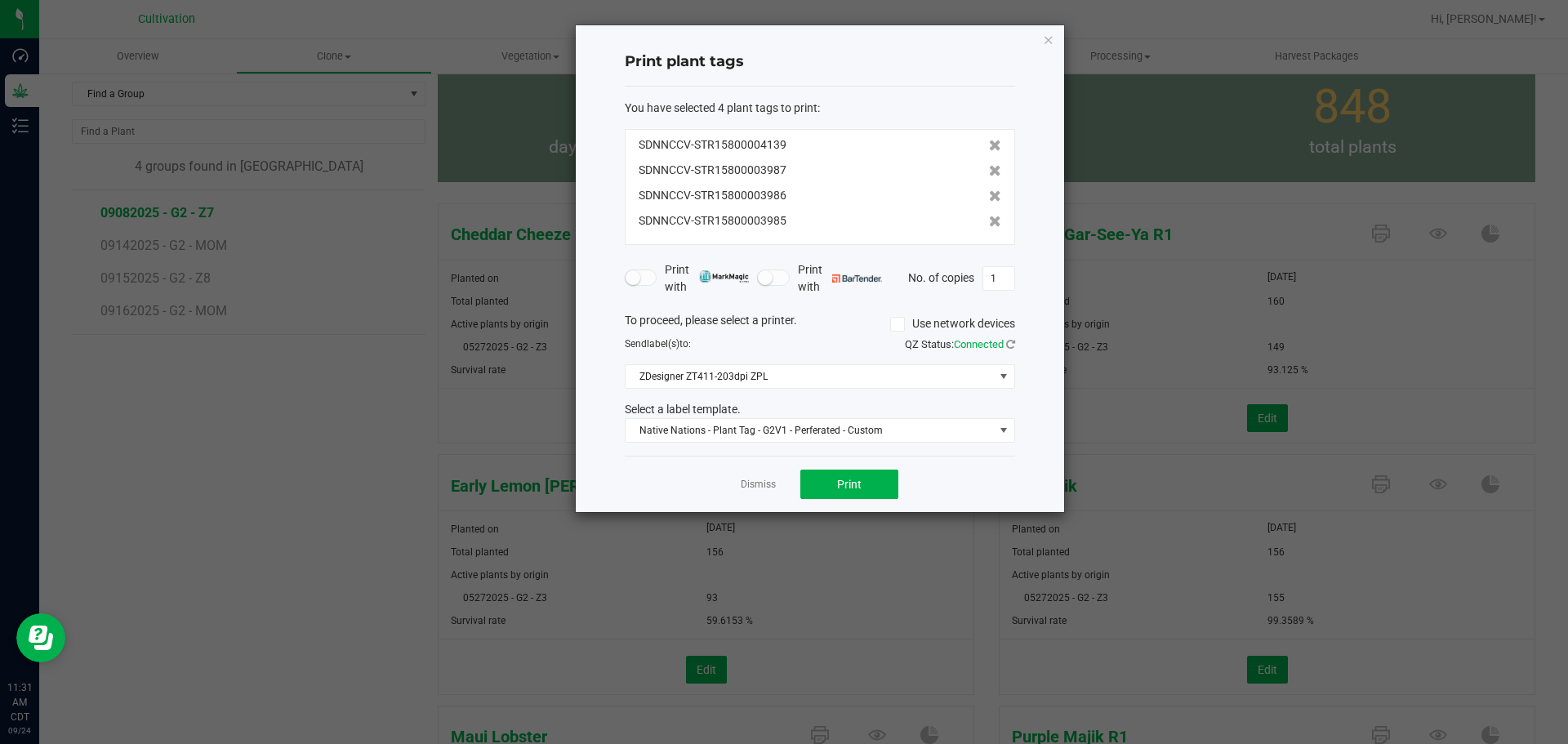
click at [989, 169] on icon at bounding box center [995, 171] width 12 height 11
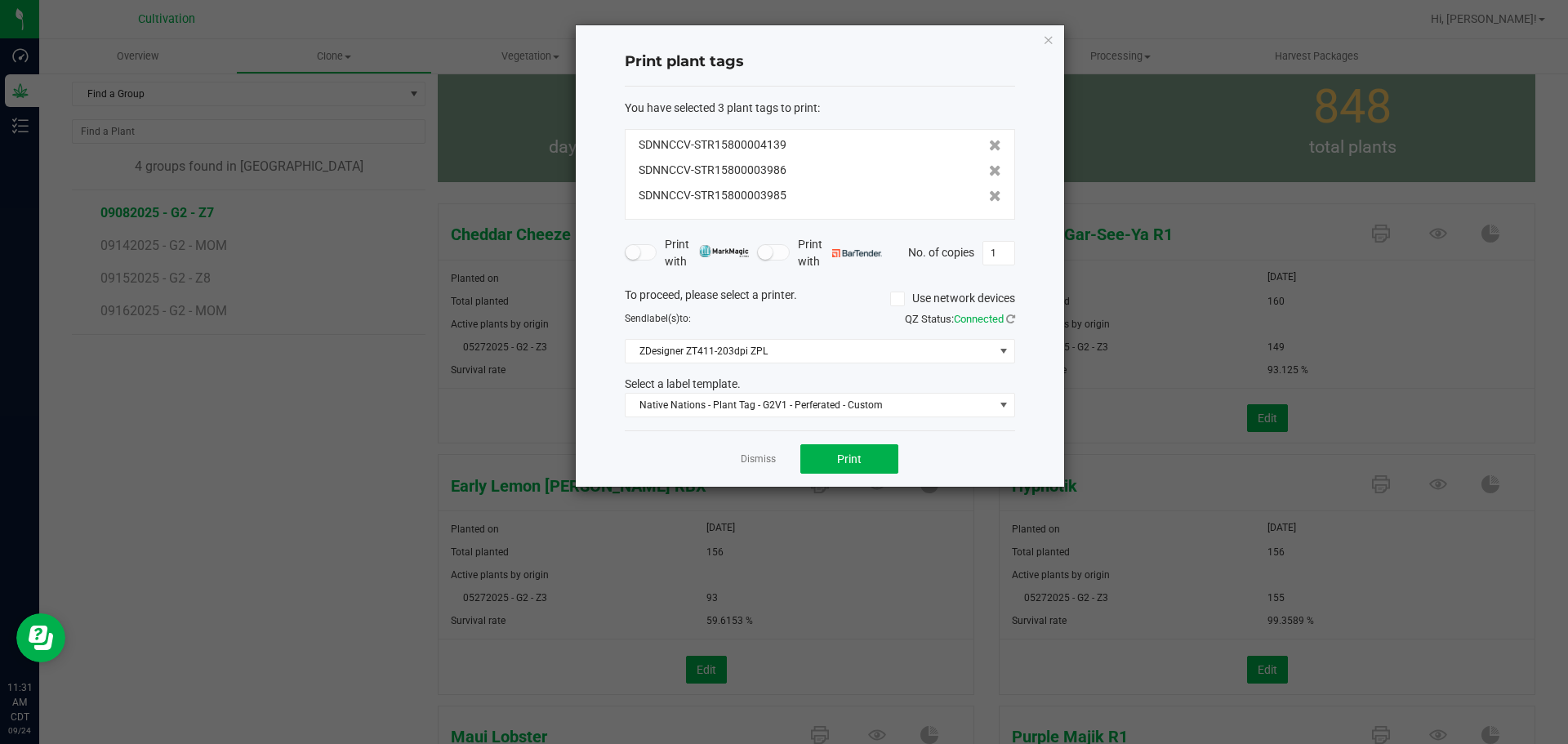
click at [989, 169] on icon at bounding box center [995, 171] width 12 height 11
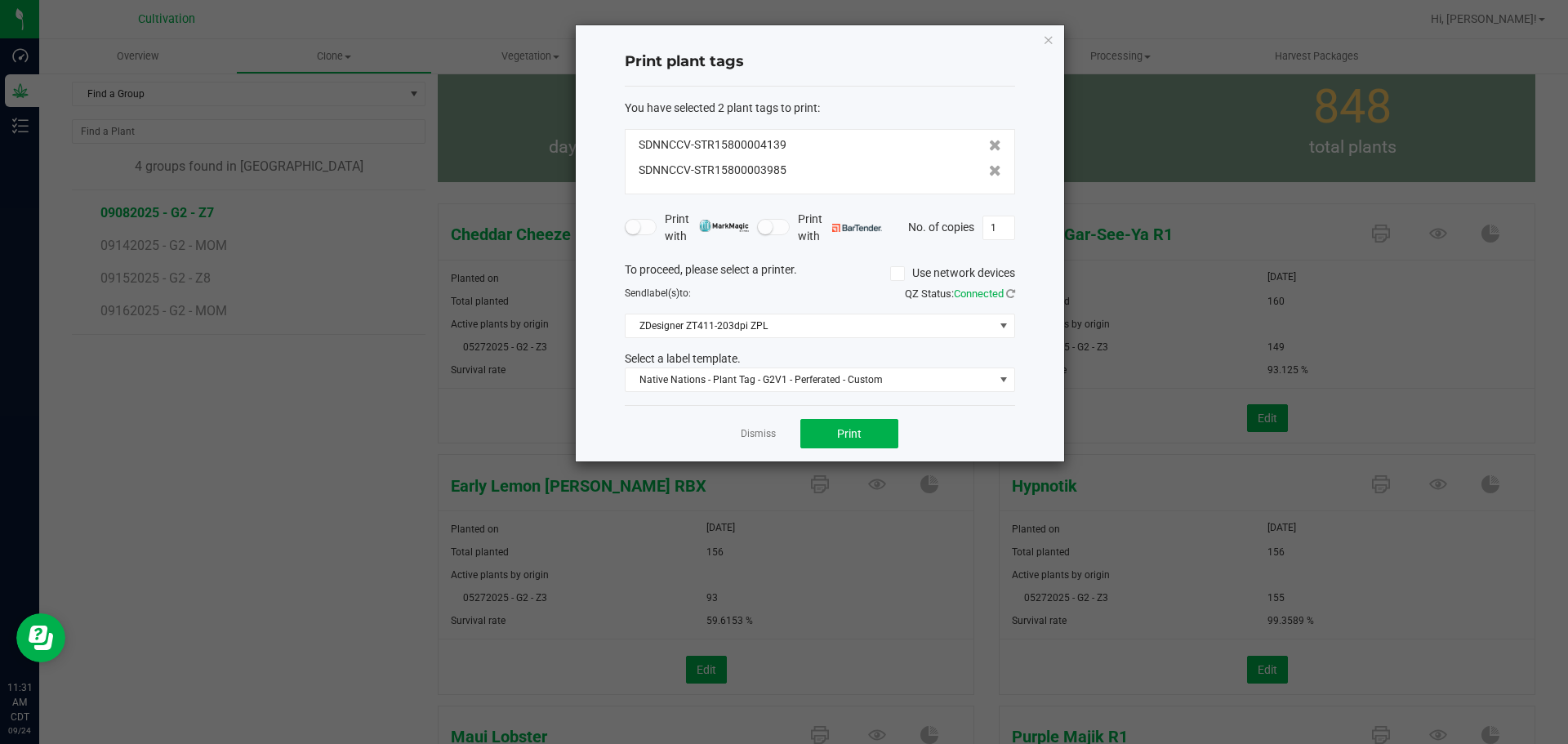
click at [989, 169] on icon at bounding box center [995, 171] width 12 height 11
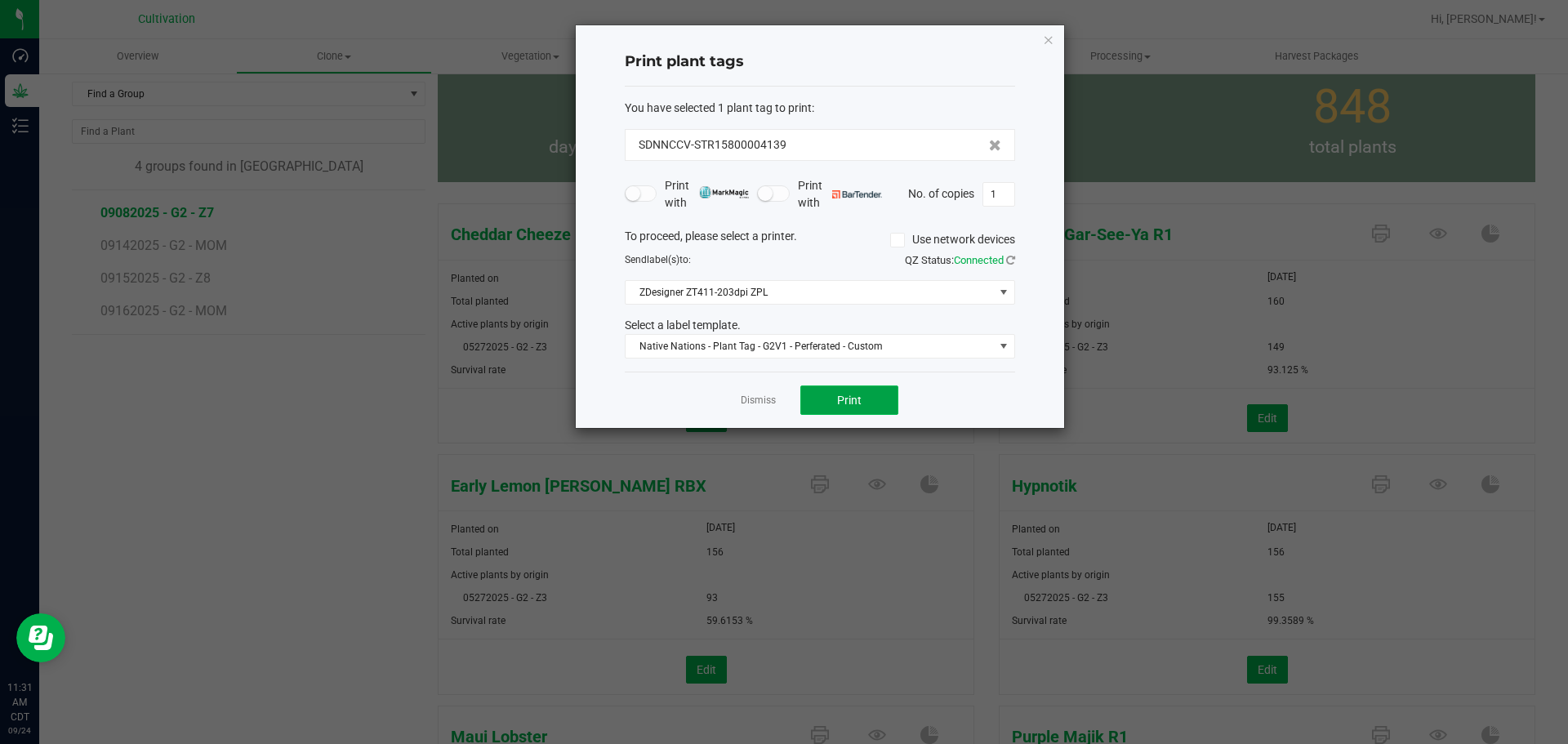
click at [864, 400] on button "Print" at bounding box center [849, 400] width 98 height 30
click at [1048, 40] on icon "button" at bounding box center [1048, 39] width 11 height 20
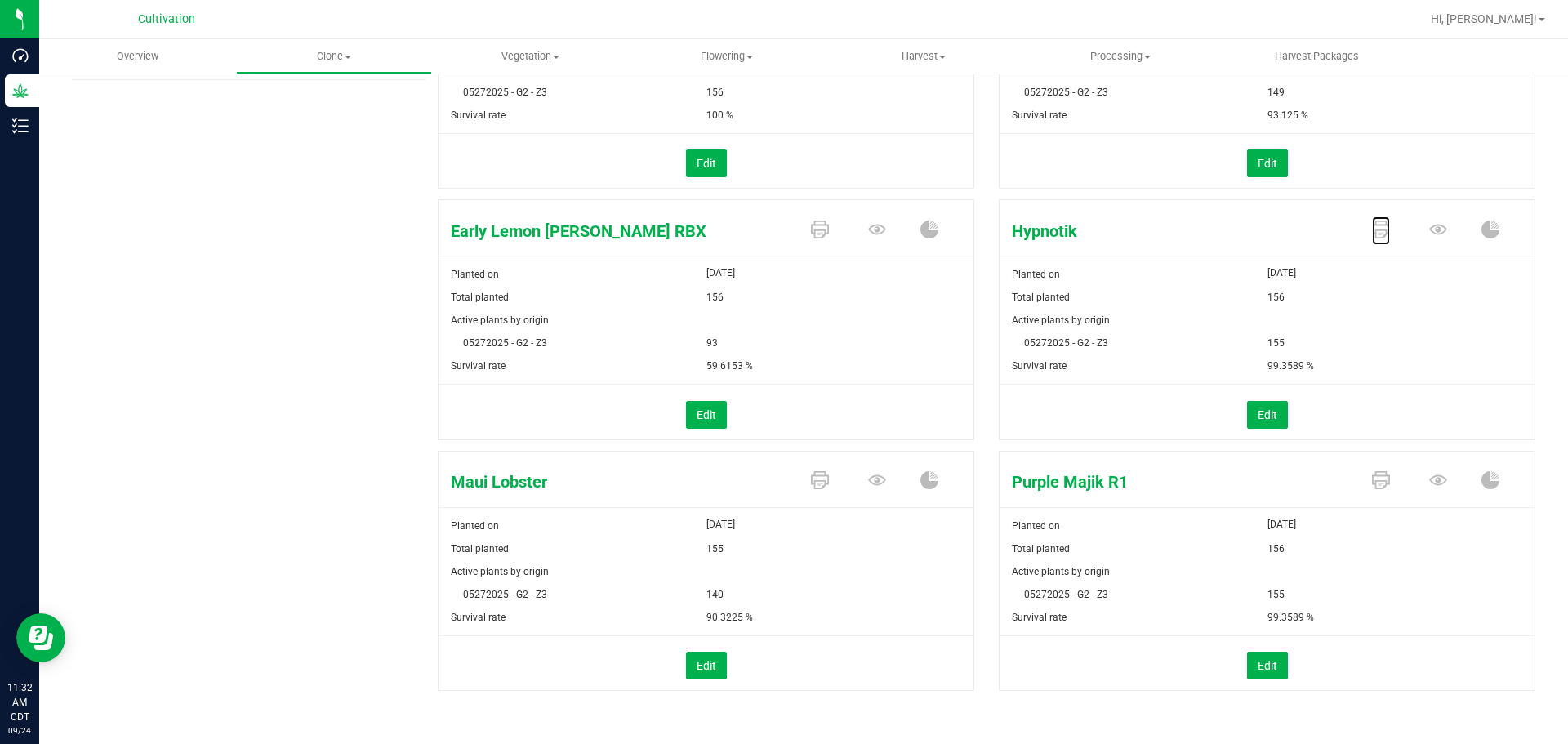
scroll to position [340, 0]
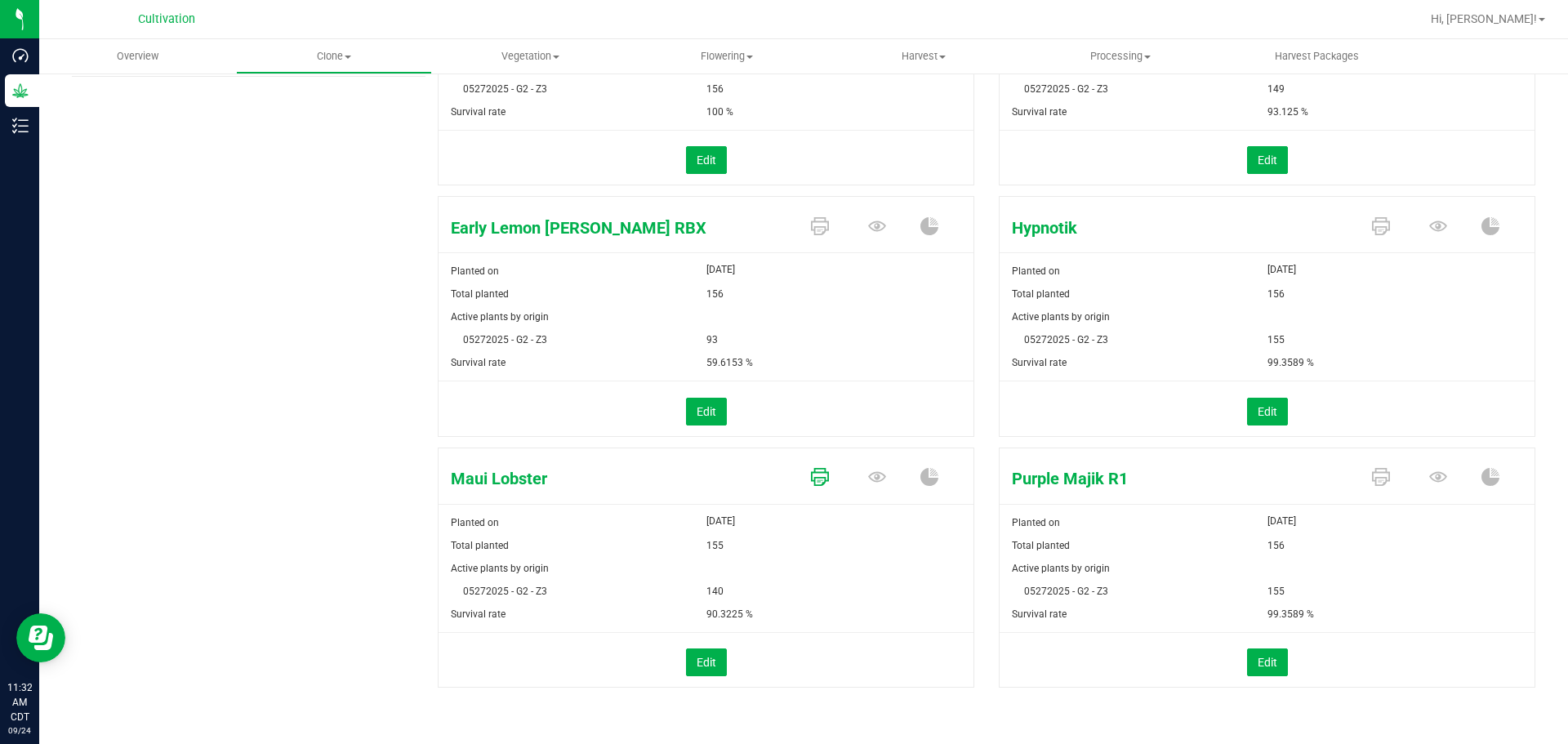
click at [812, 470] on icon at bounding box center [820, 476] width 18 height 18
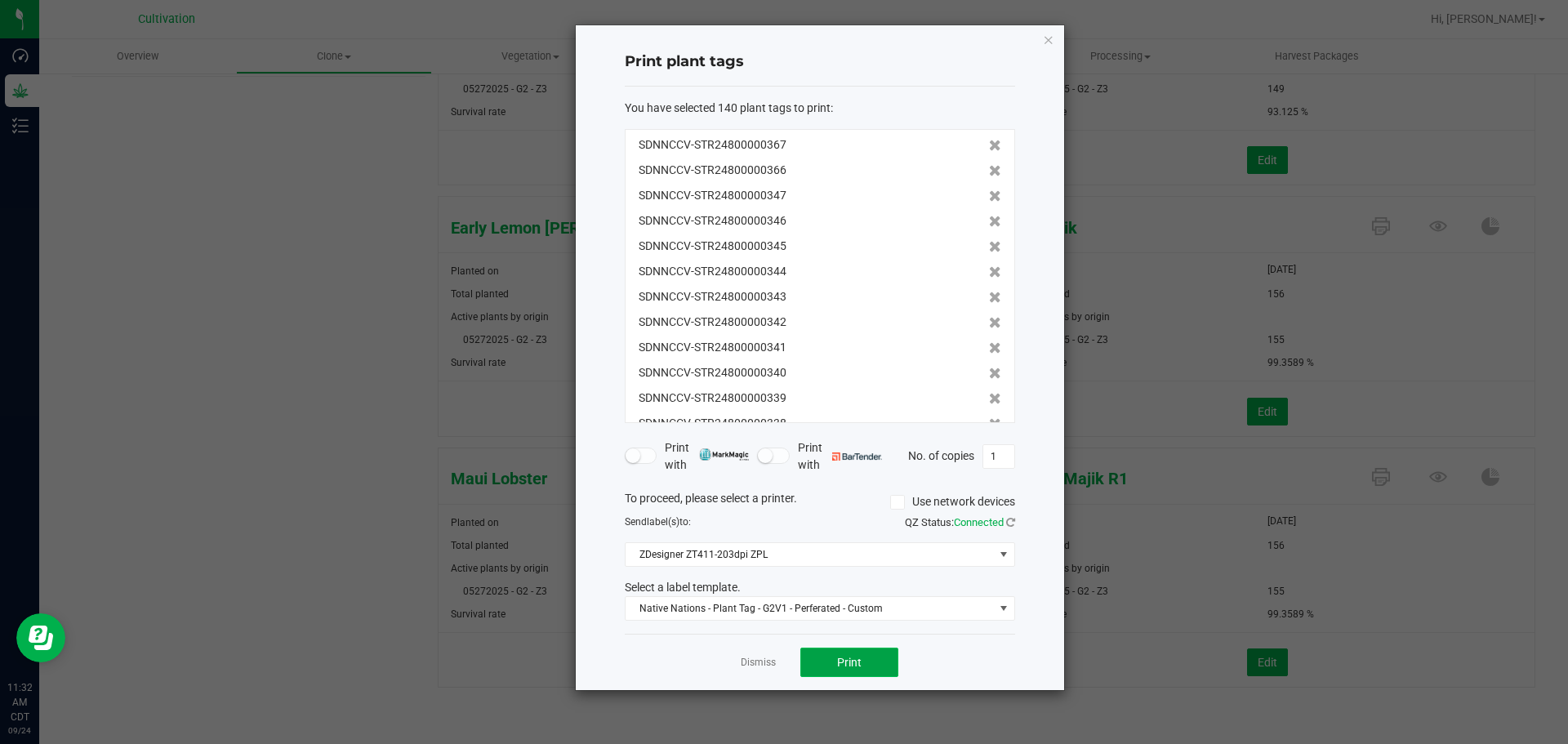
click at [852, 658] on span "Print" at bounding box center [850, 662] width 24 height 13
click at [1048, 39] on icon "button" at bounding box center [1048, 39] width 11 height 20
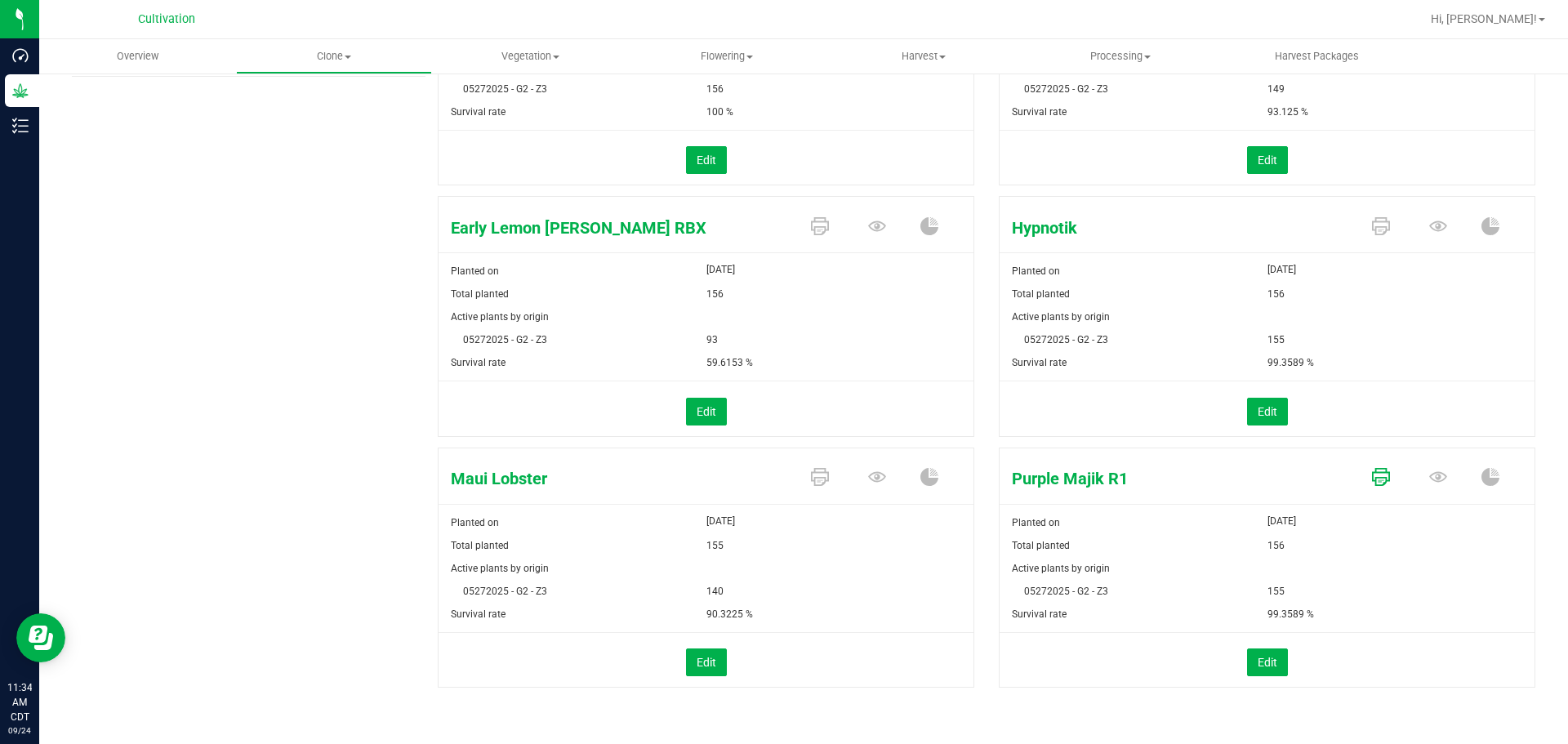
click at [1372, 476] on icon at bounding box center [1380, 476] width 18 height 18
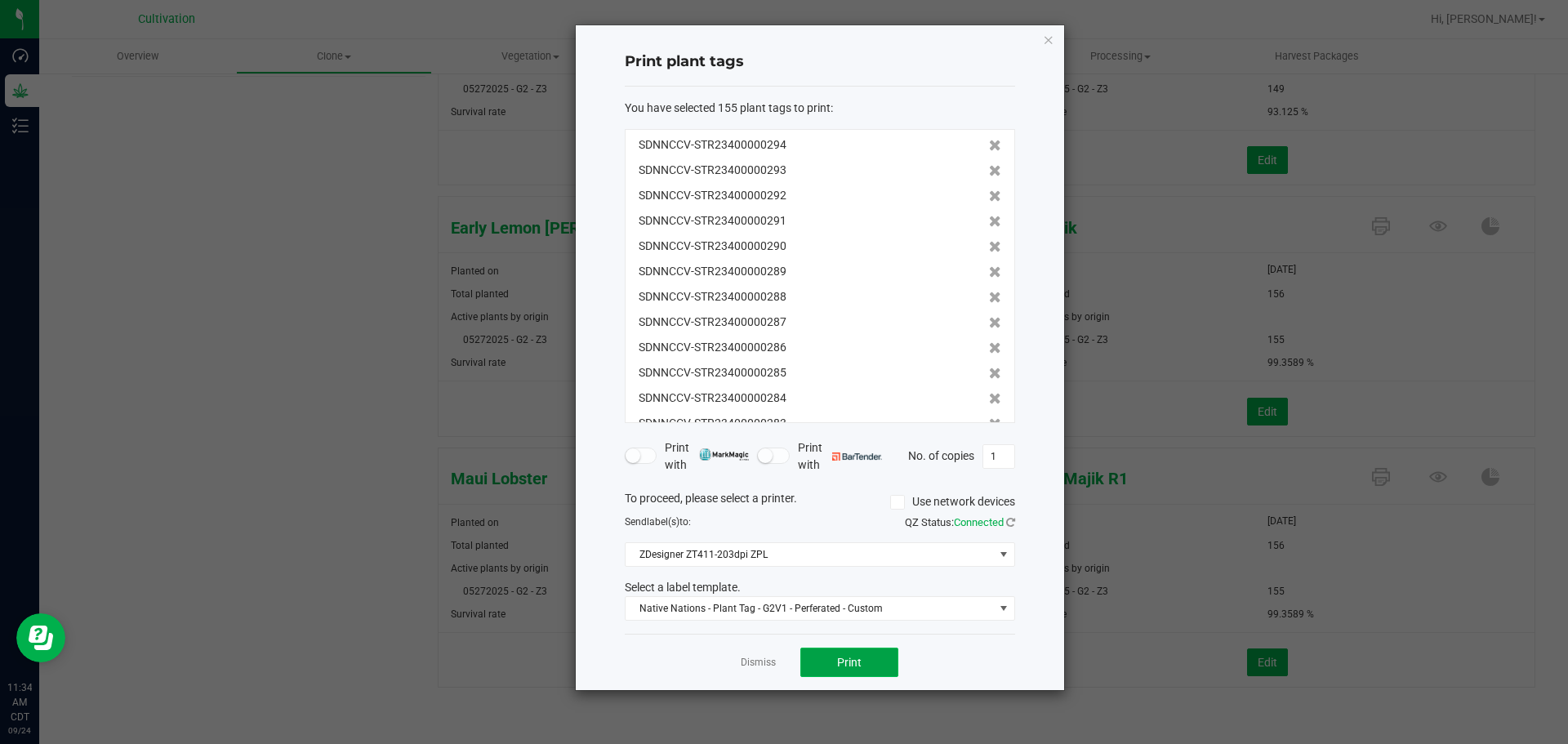
click at [814, 658] on button "Print" at bounding box center [849, 662] width 98 height 30
click at [1049, 45] on icon "button" at bounding box center [1048, 39] width 11 height 20
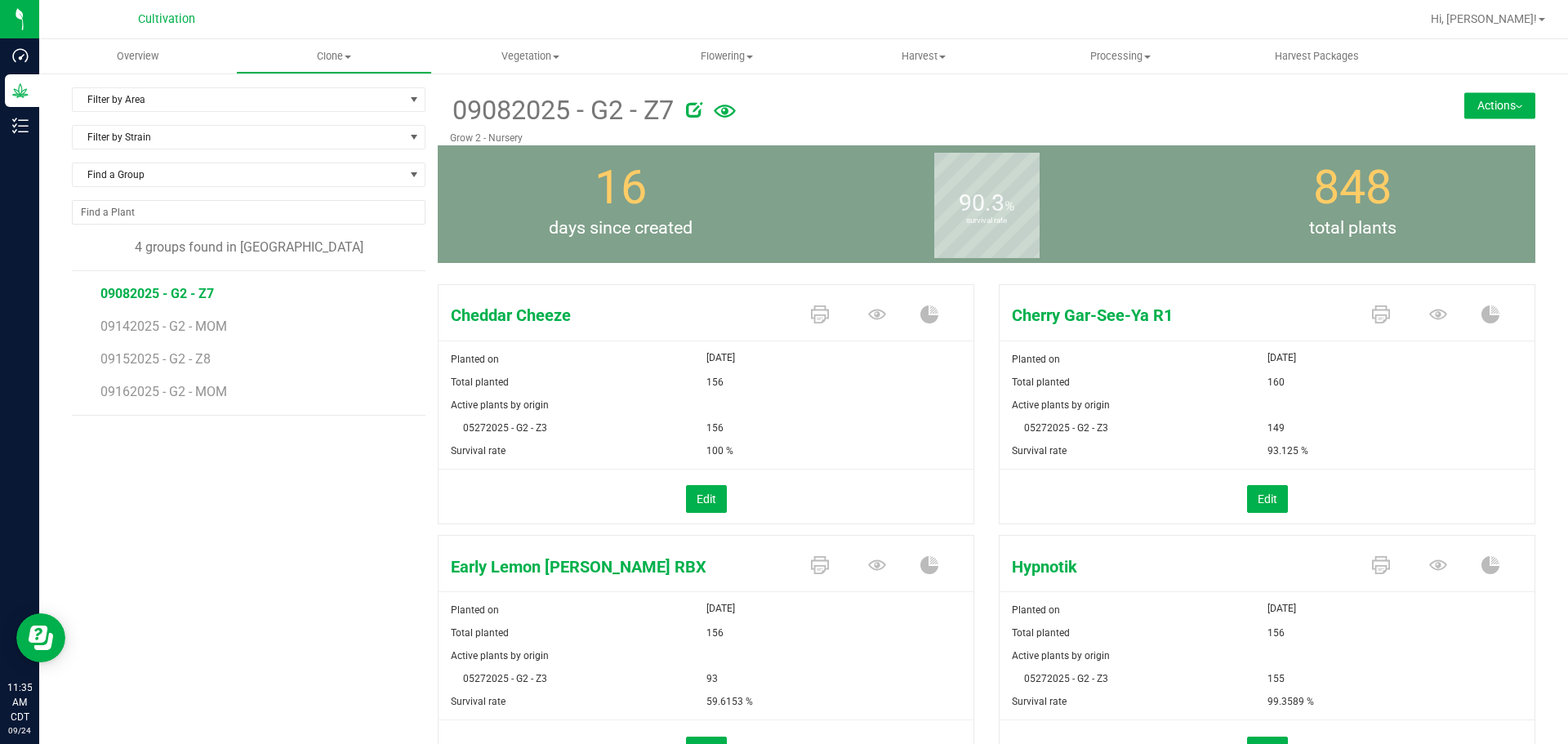
scroll to position [0, 0]
click at [1509, 17] on span "Hi, [PERSON_NAME]!" at bounding box center [1484, 19] width 106 height 13
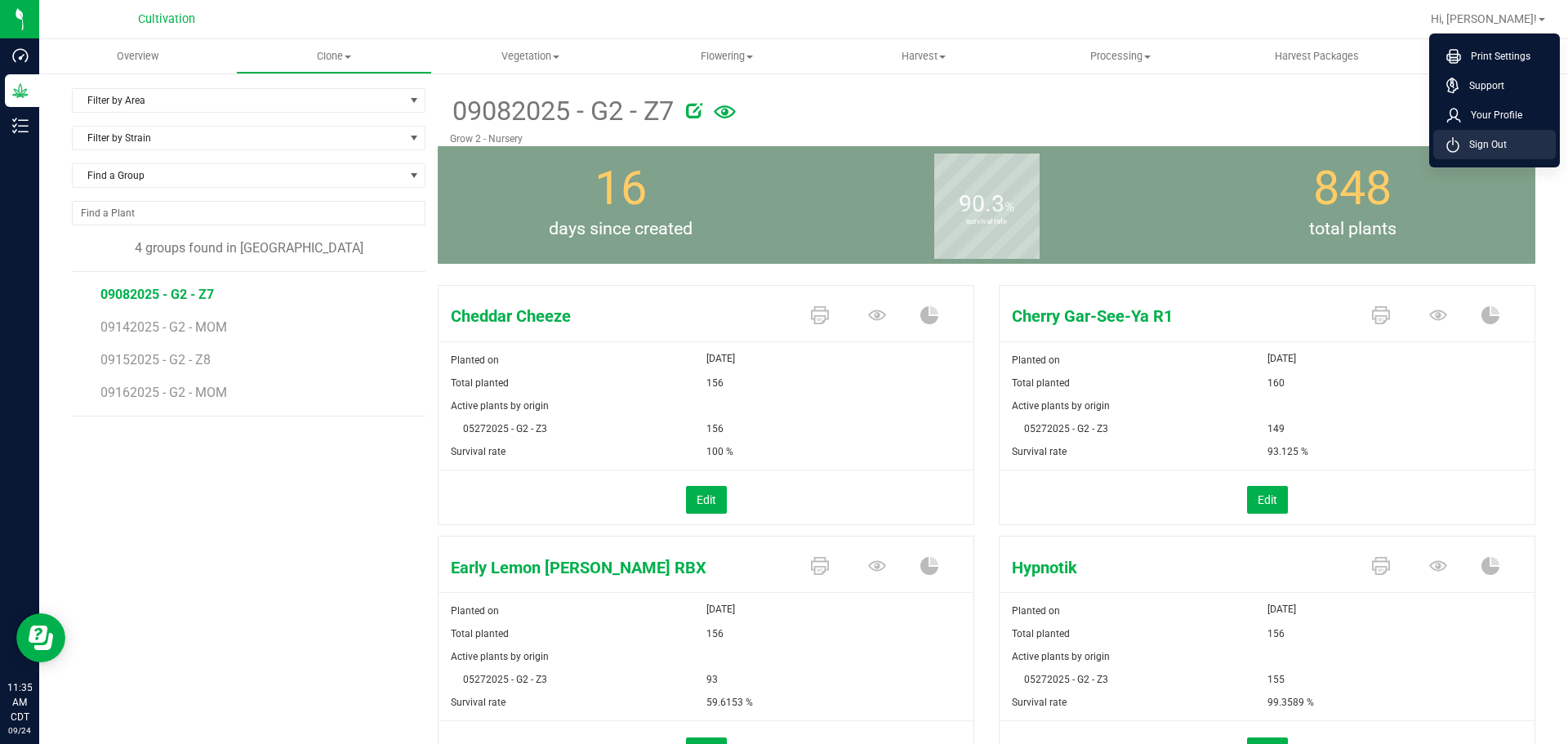
click at [1480, 137] on span "Sign Out" at bounding box center [1482, 145] width 47 height 17
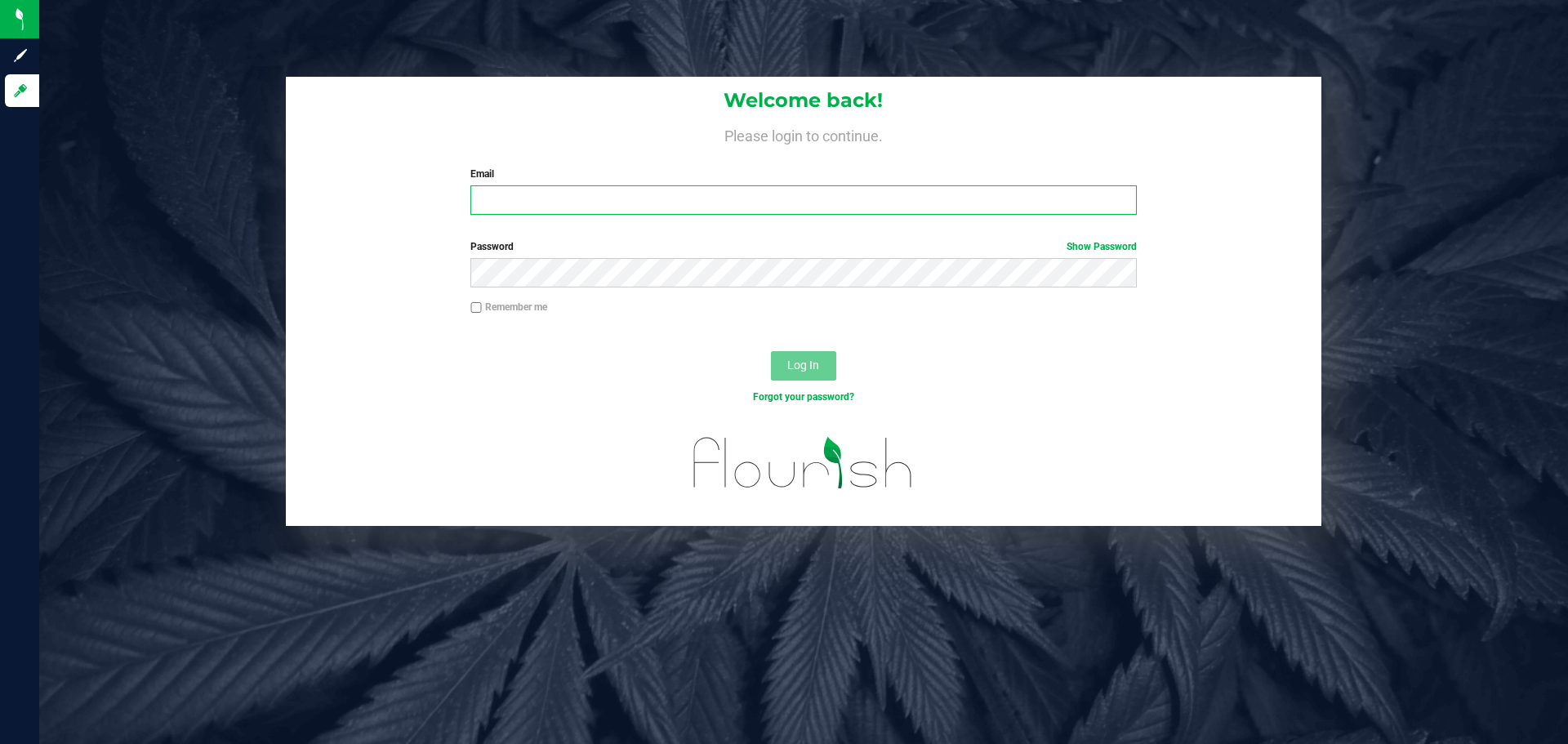
click at [733, 204] on input "Email" at bounding box center [803, 200] width 665 height 30
type input "[PERSON_NAME][EMAIL_ADDRESS][PERSON_NAME][DOMAIN_NAME]"
click at [771, 351] on button "Log In" at bounding box center [804, 366] width 65 height 30
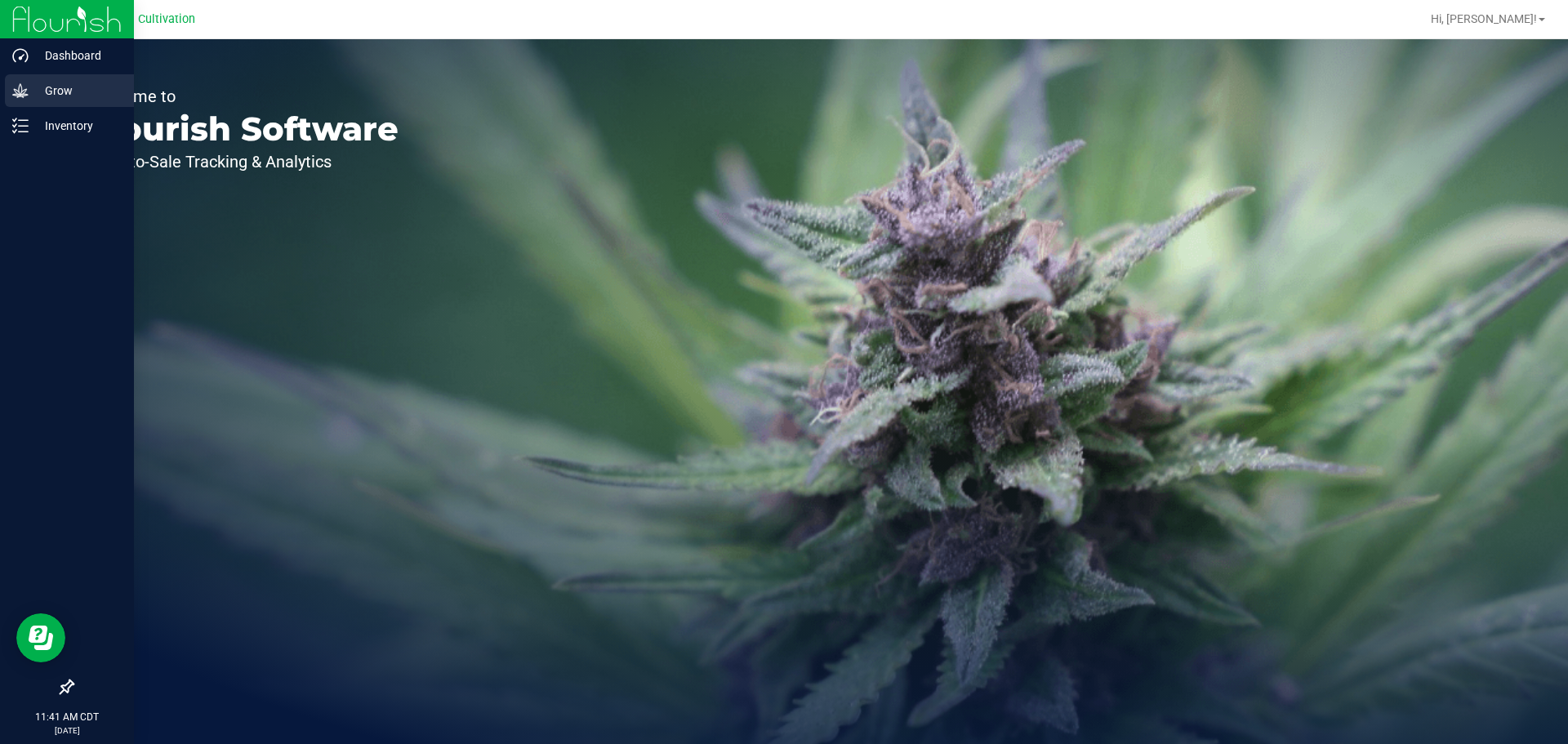
click at [16, 85] on icon at bounding box center [20, 91] width 17 height 17
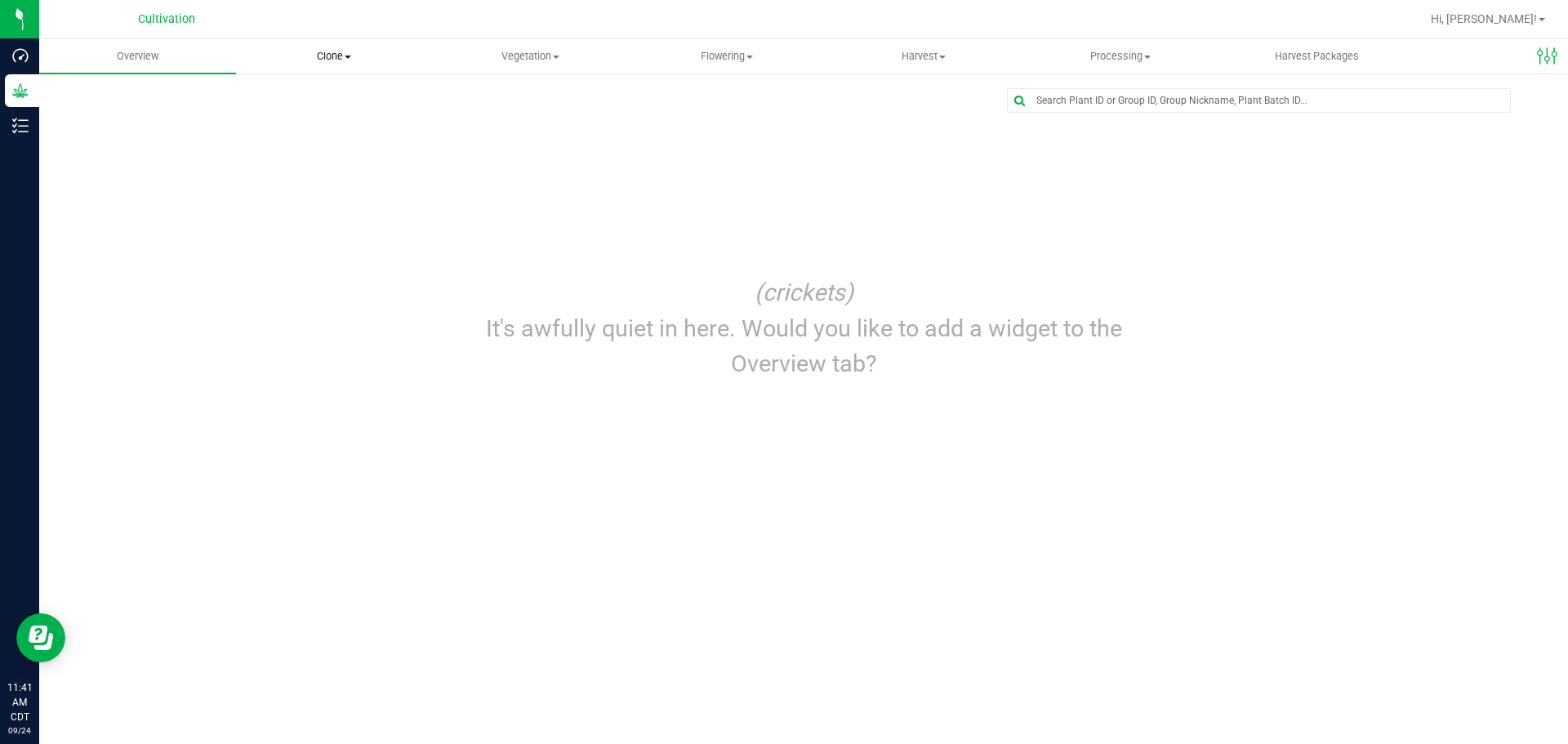
click at [351, 58] on span at bounding box center [348, 58] width 7 height 4
click at [358, 116] on span "Cloning groups" at bounding box center [297, 118] width 124 height 14
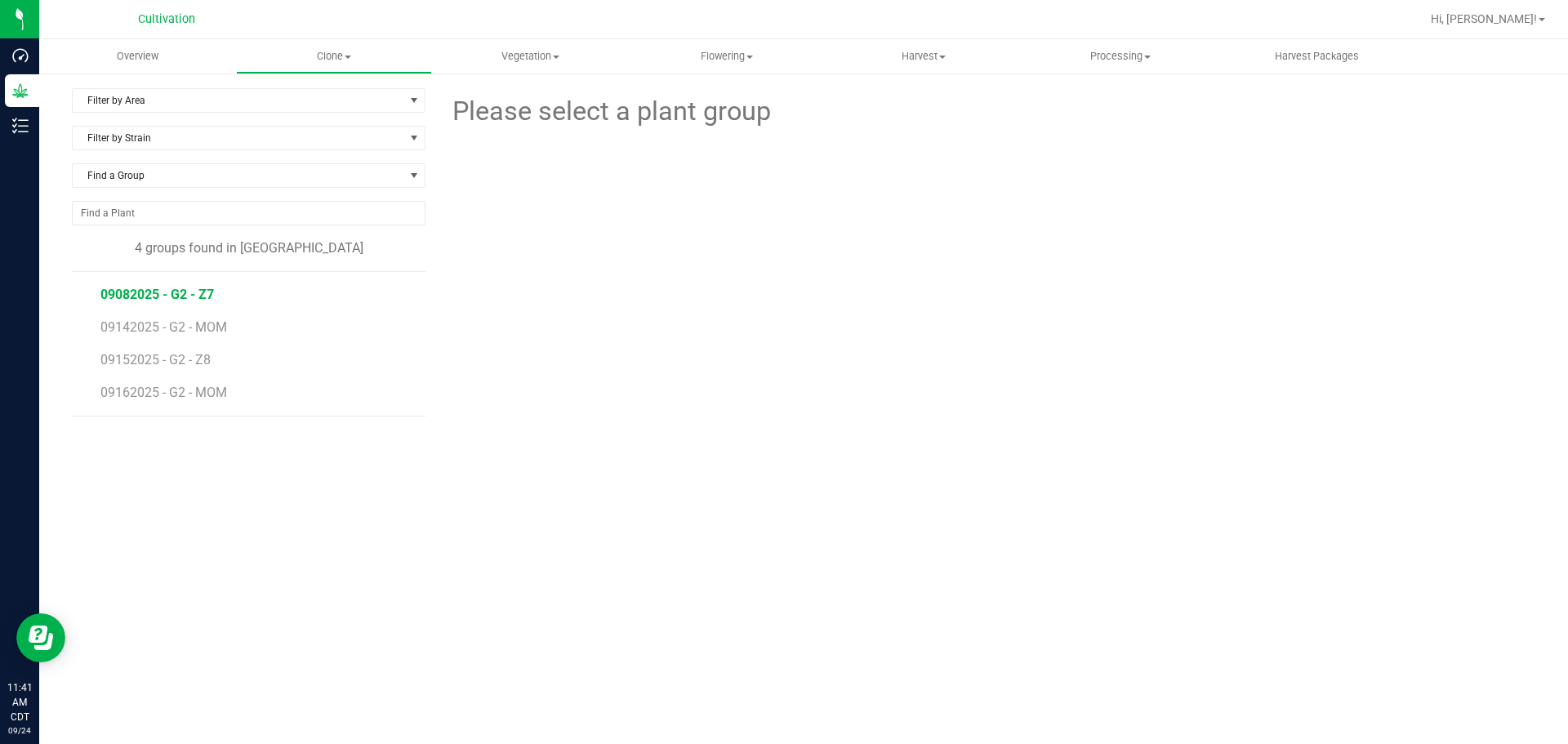
click at [192, 294] on span "09082025 - G2 - Z7" at bounding box center [157, 294] width 113 height 16
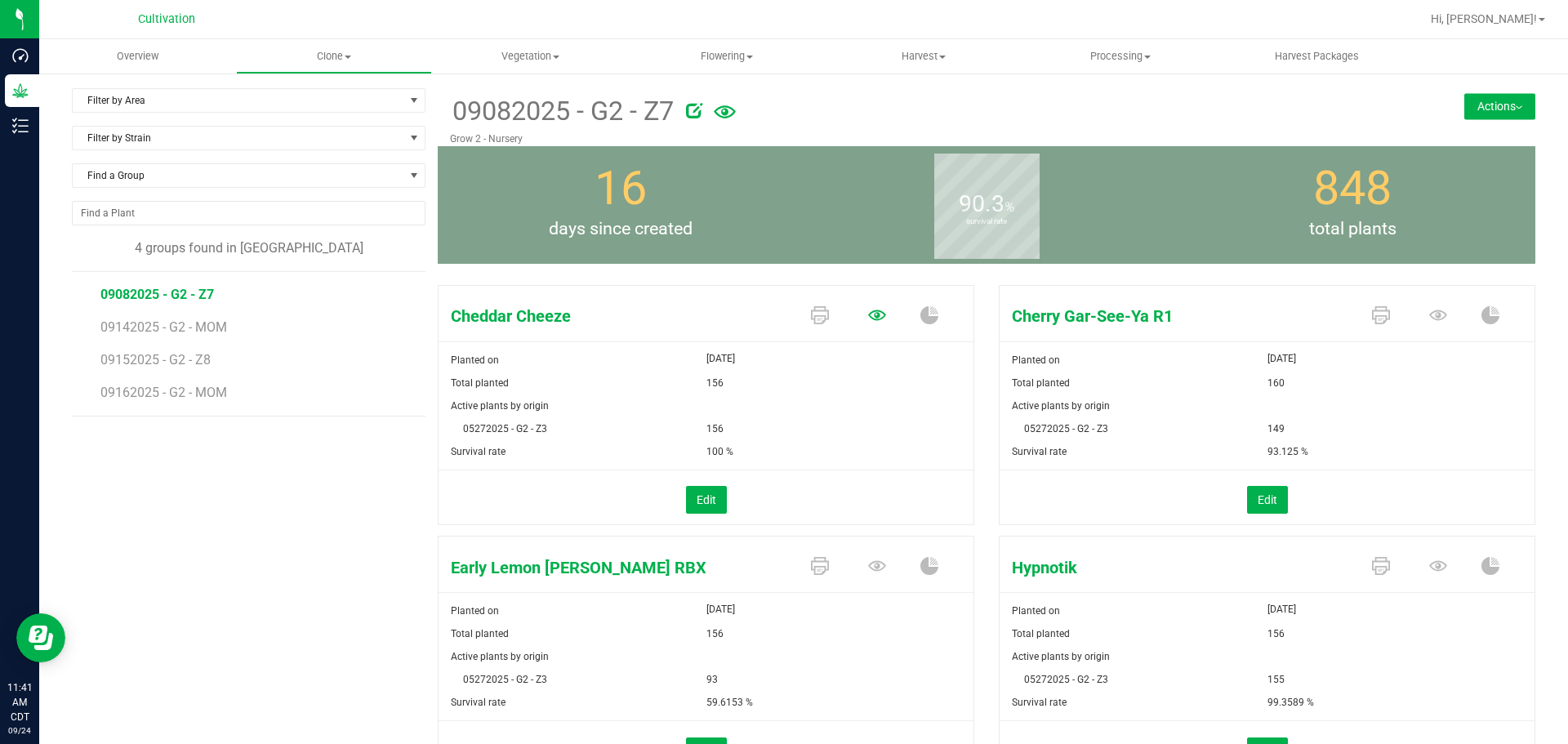
click at [872, 320] on icon at bounding box center [876, 314] width 18 height 10
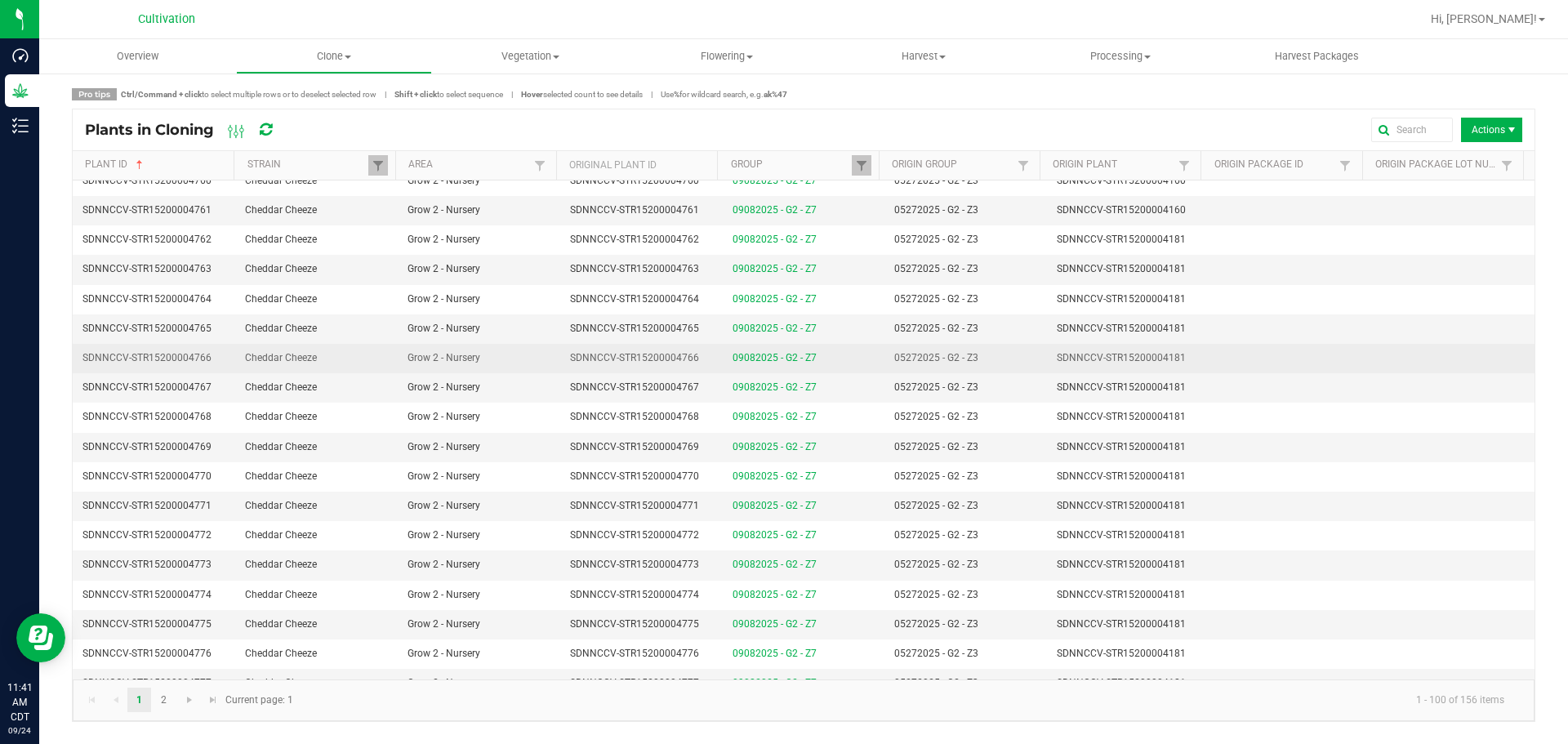
scroll to position [1469, 0]
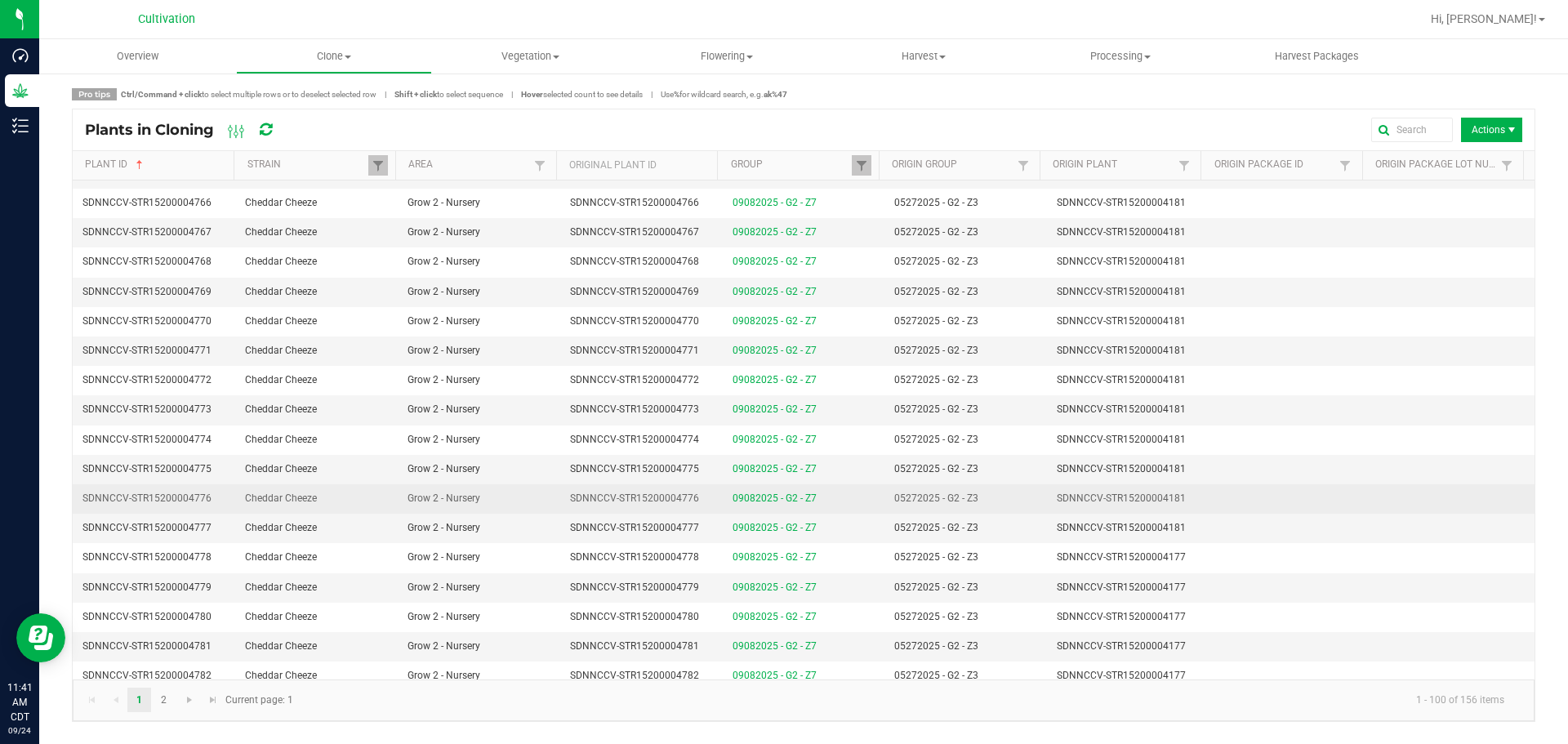
click at [705, 493] on td "SDNNCCV-STR15200004776" at bounding box center [641, 499] width 163 height 30
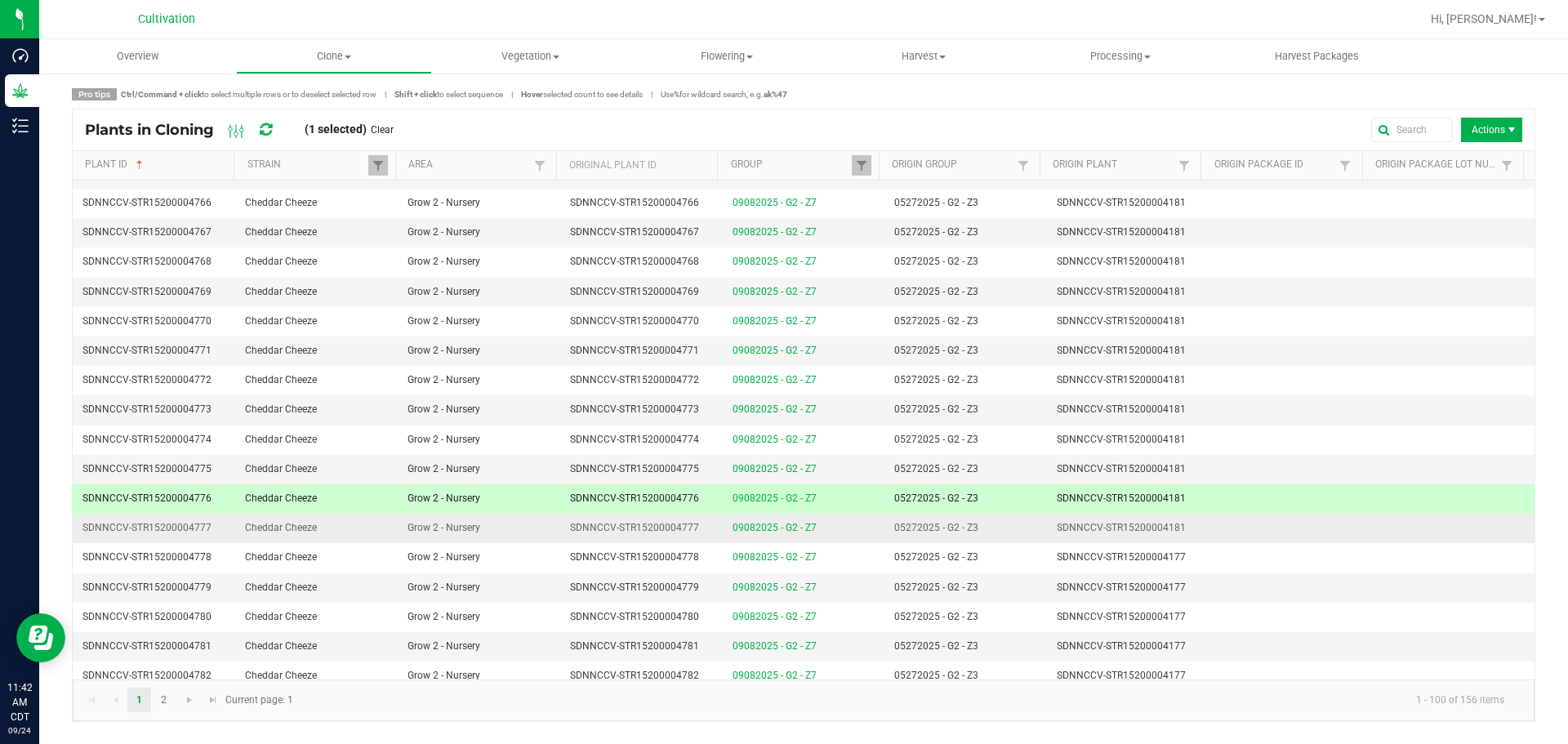
click at [705, 522] on td "SDNNCCV-STR15200004777" at bounding box center [641, 529] width 163 height 30
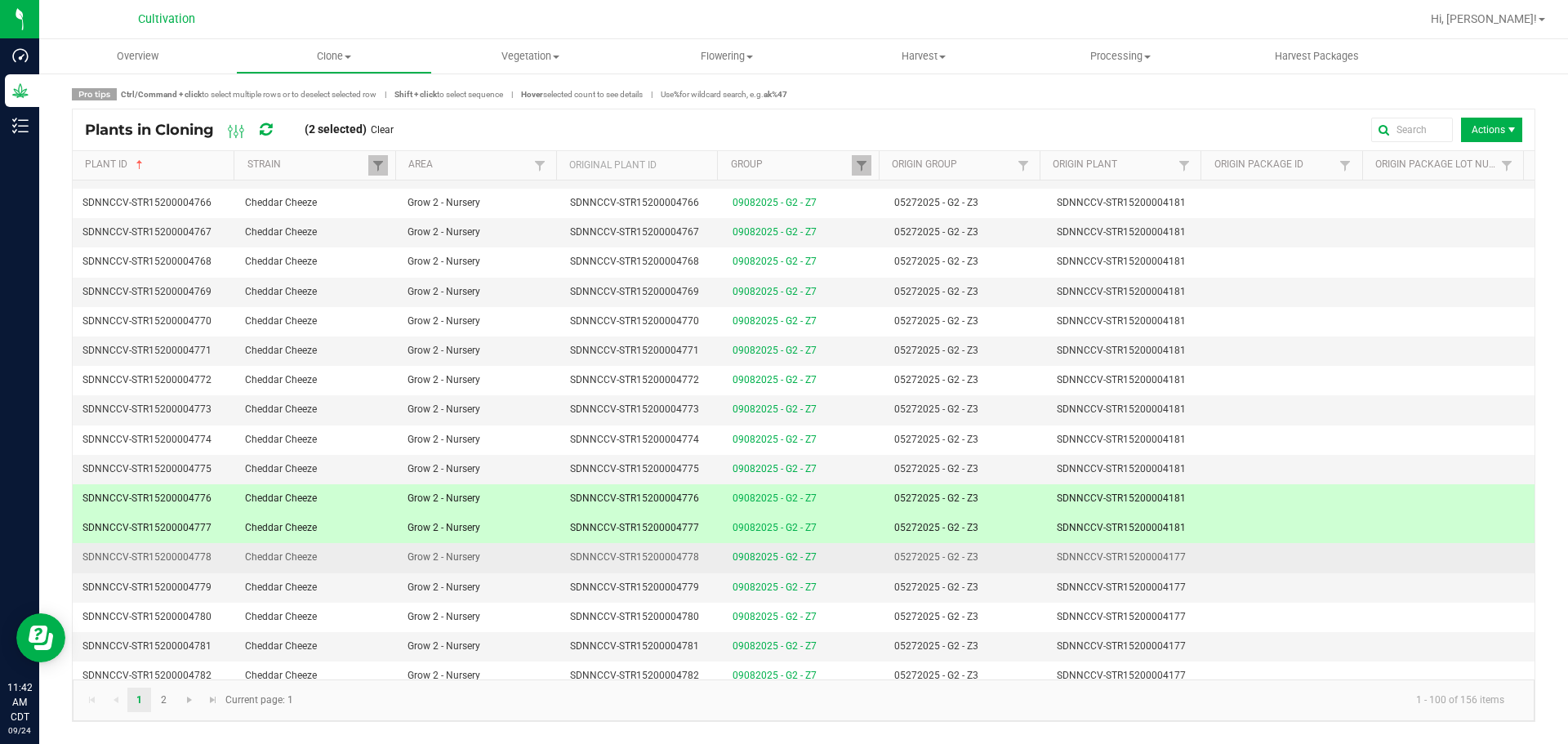
click at [705, 544] on td "SDNNCCV-STR15200004778" at bounding box center [641, 557] width 163 height 30
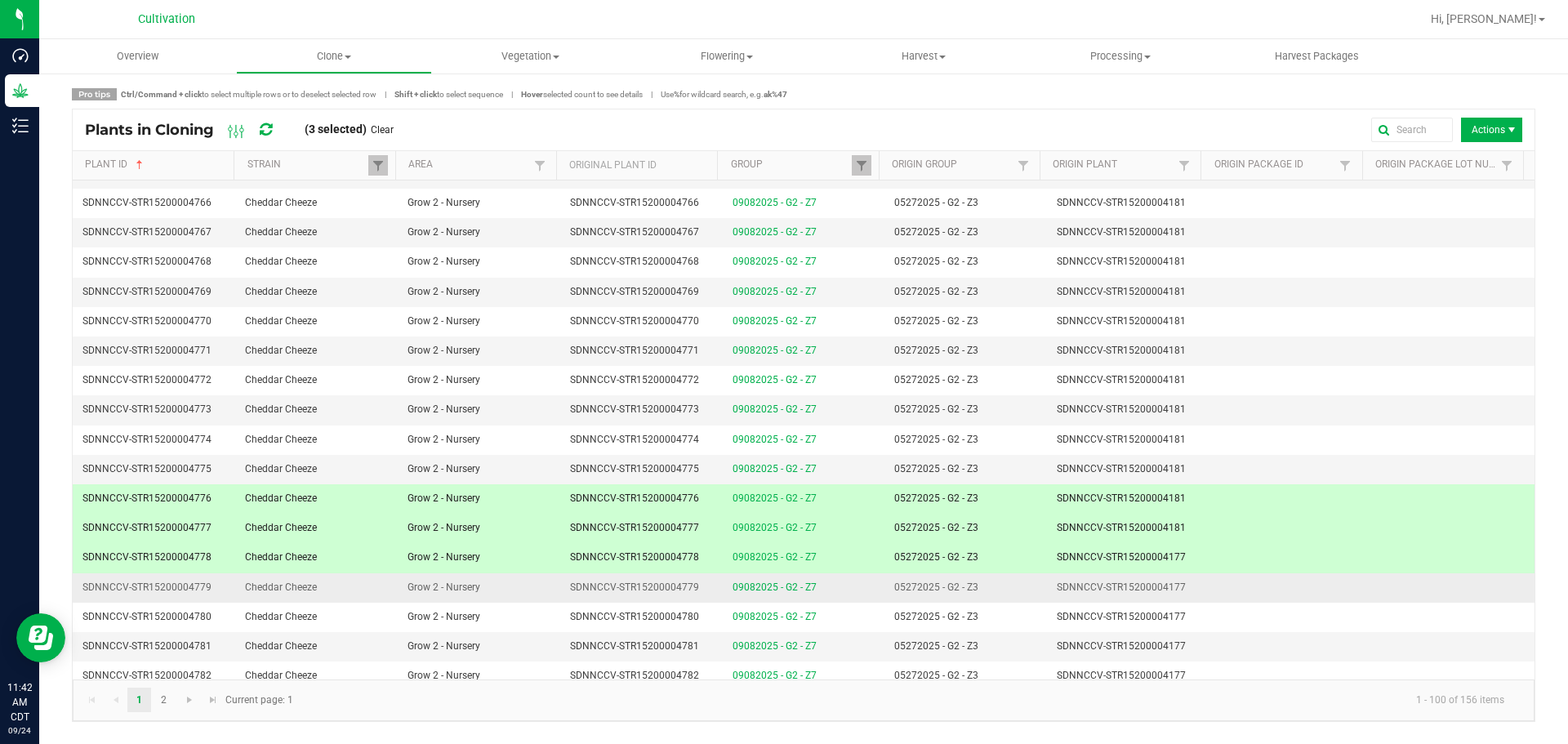
click at [703, 588] on td "SDNNCCV-STR15200004779" at bounding box center [641, 588] width 163 height 30
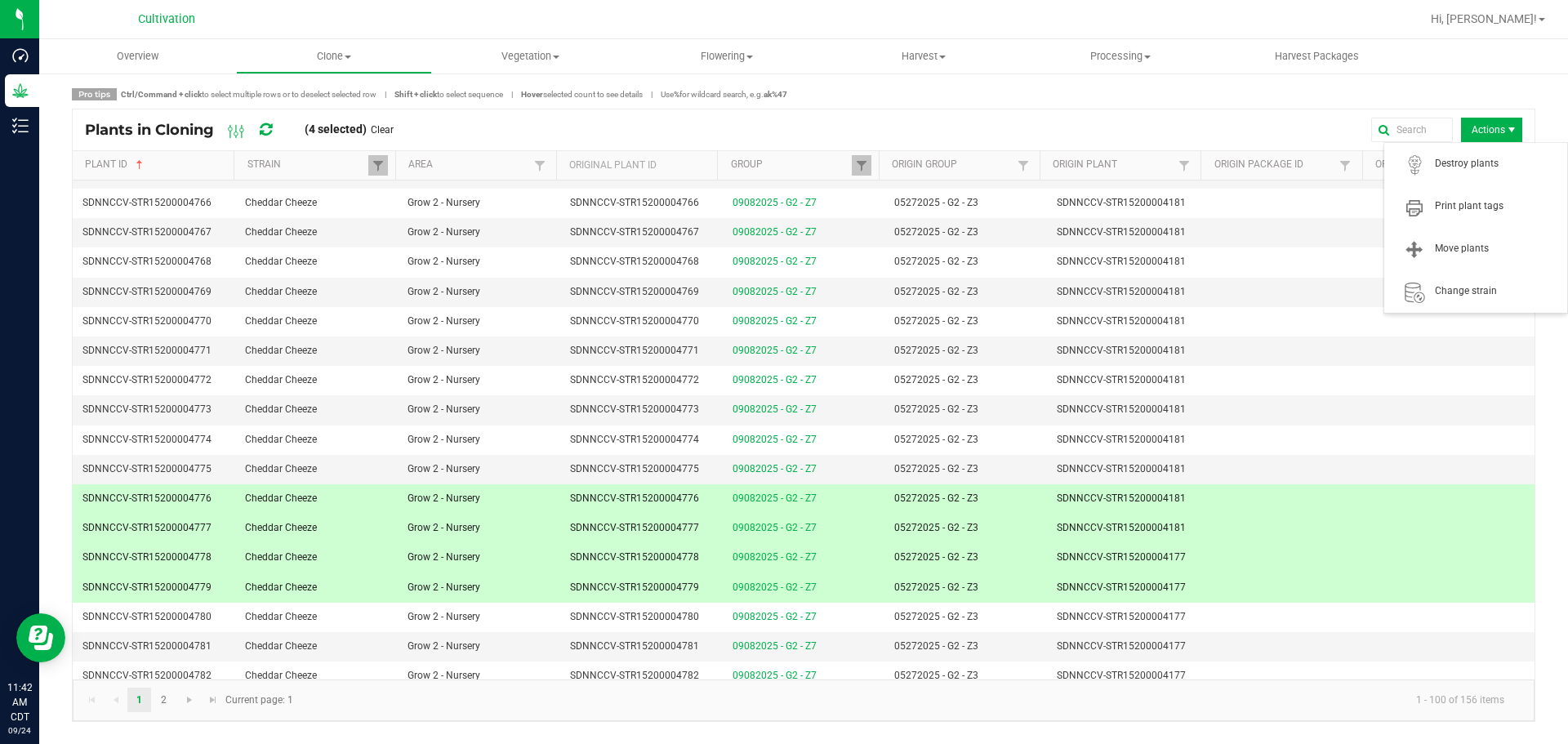
click at [1511, 122] on span "Actions" at bounding box center [1492, 130] width 61 height 24
click at [1466, 213] on span "Print plant tags" at bounding box center [1496, 205] width 123 height 14
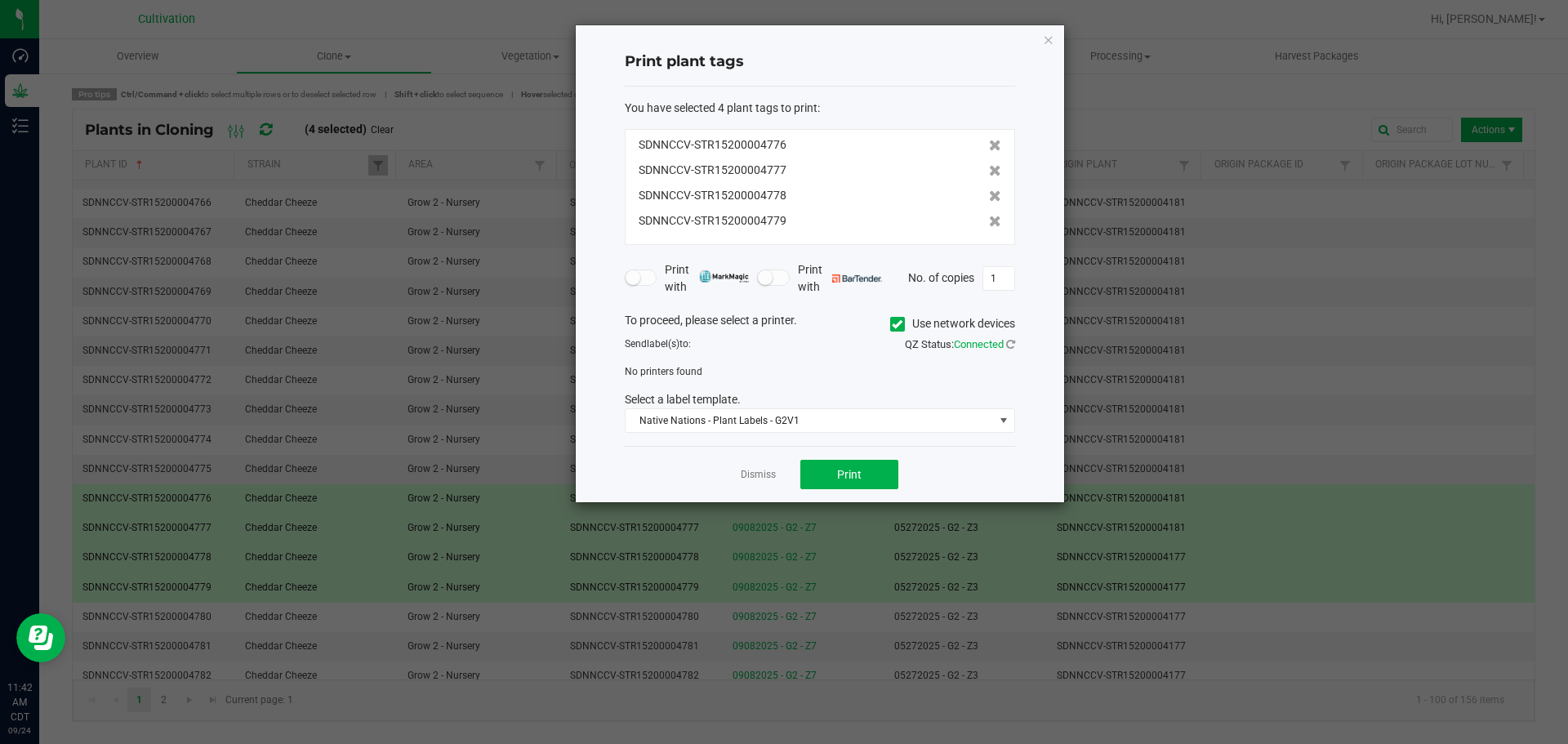
click at [899, 324] on icon at bounding box center [897, 324] width 10 height 0
click at [0, 0] on input "Use network devices" at bounding box center [0, 0] width 0 height 0
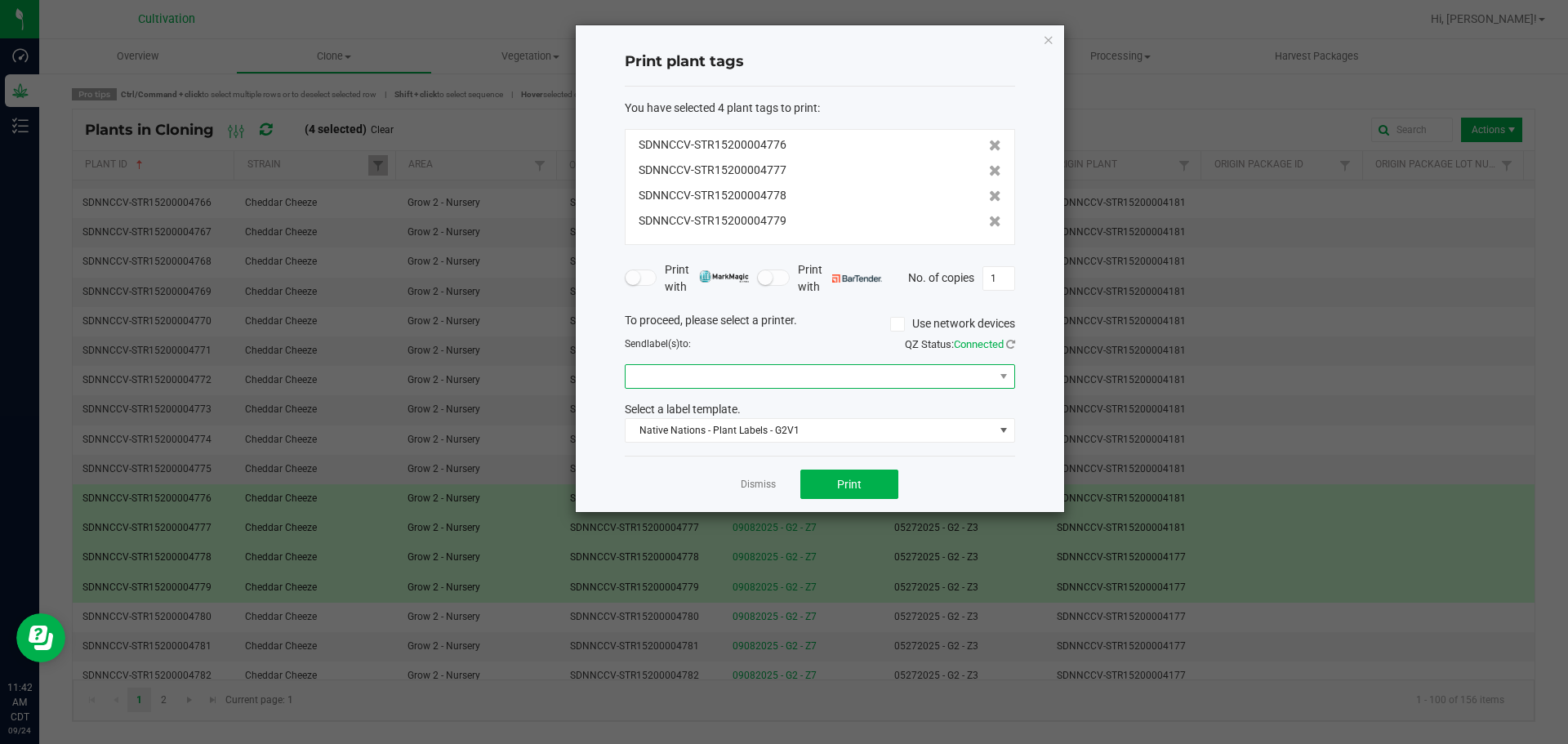
click at [814, 376] on span at bounding box center [810, 376] width 368 height 23
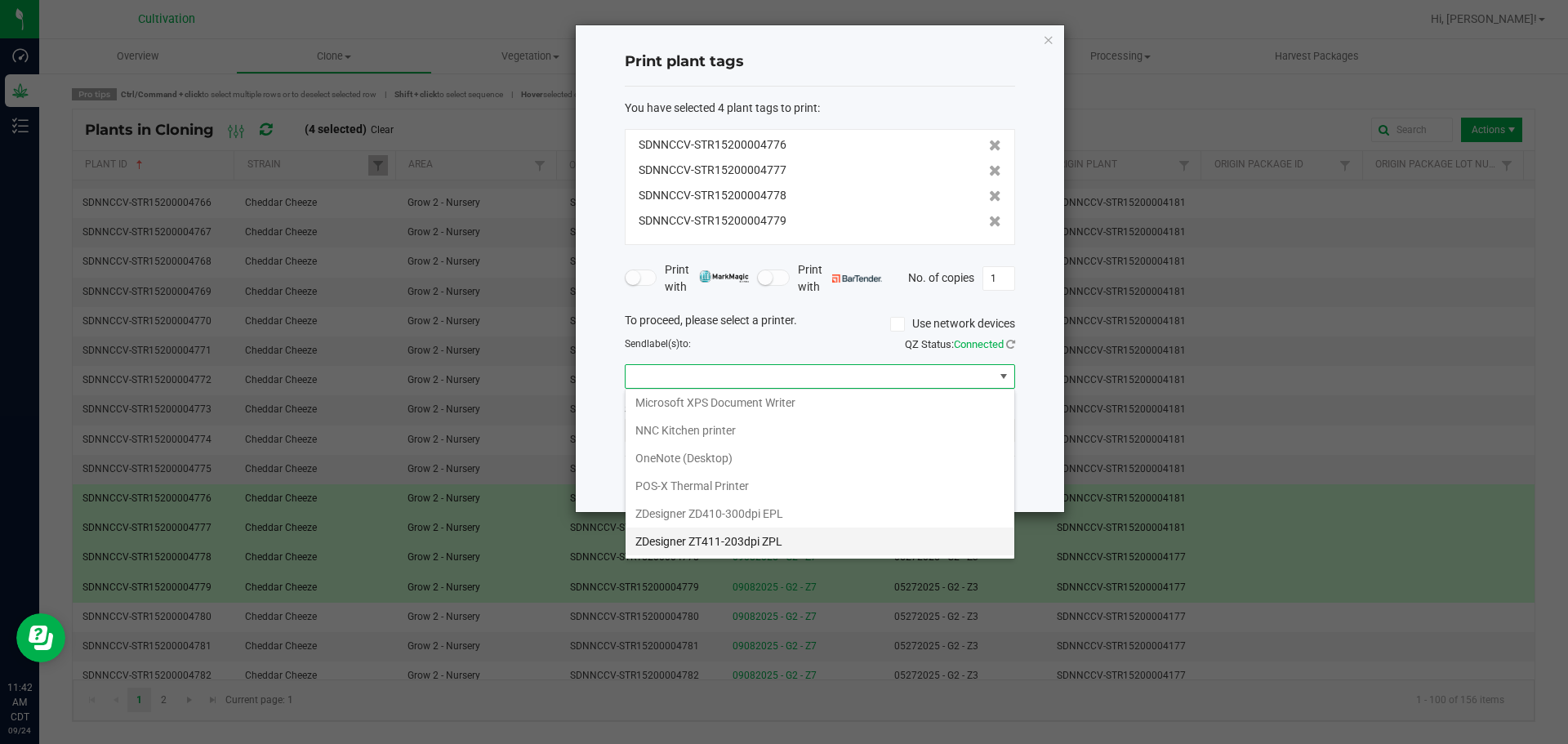
scroll to position [114, 0]
click at [820, 514] on ZPL "ZDesigner ZT411-203dpi ZPL" at bounding box center [820, 515] width 389 height 28
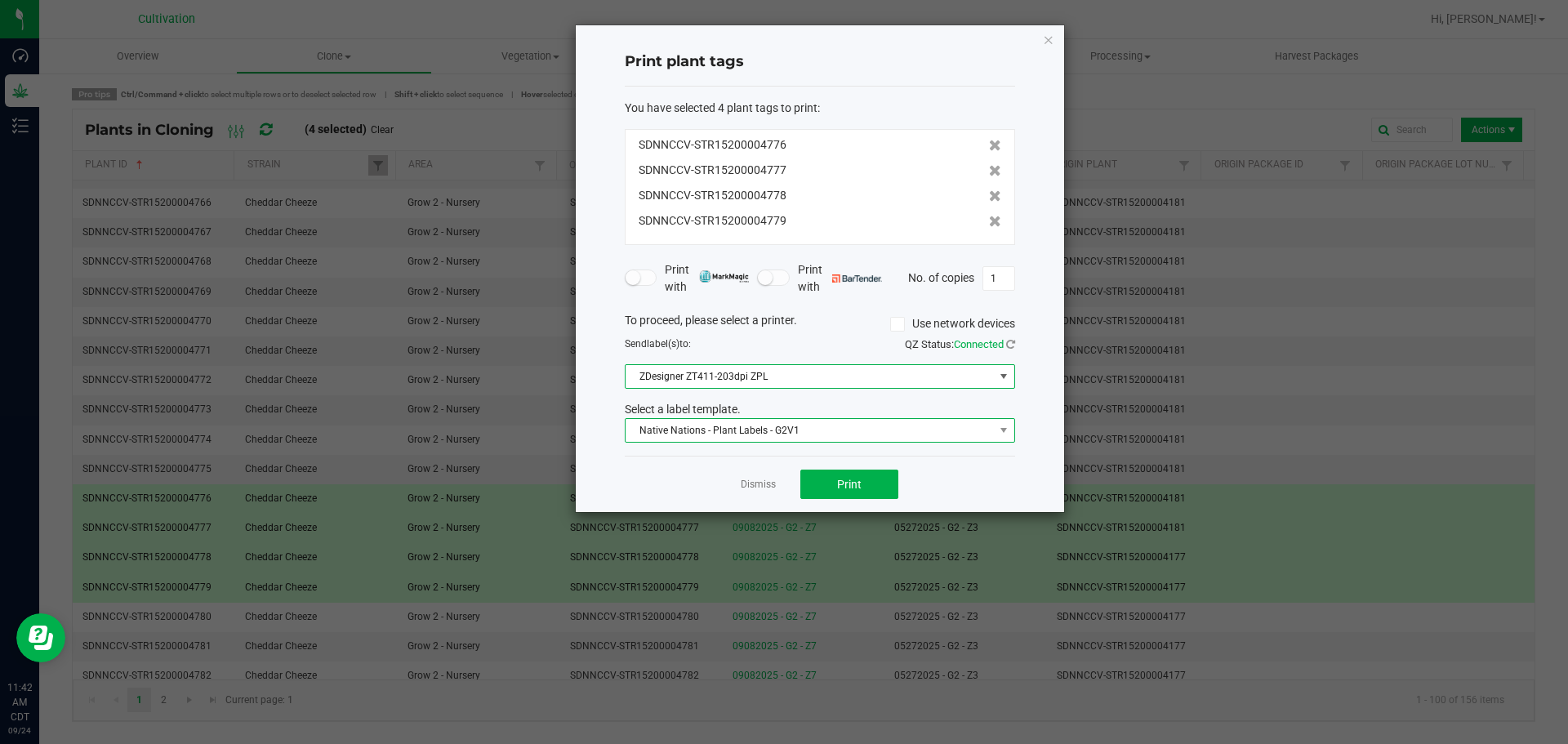
click at [833, 427] on span "Native Nations - Plant Labels - G2V1" at bounding box center [810, 430] width 368 height 23
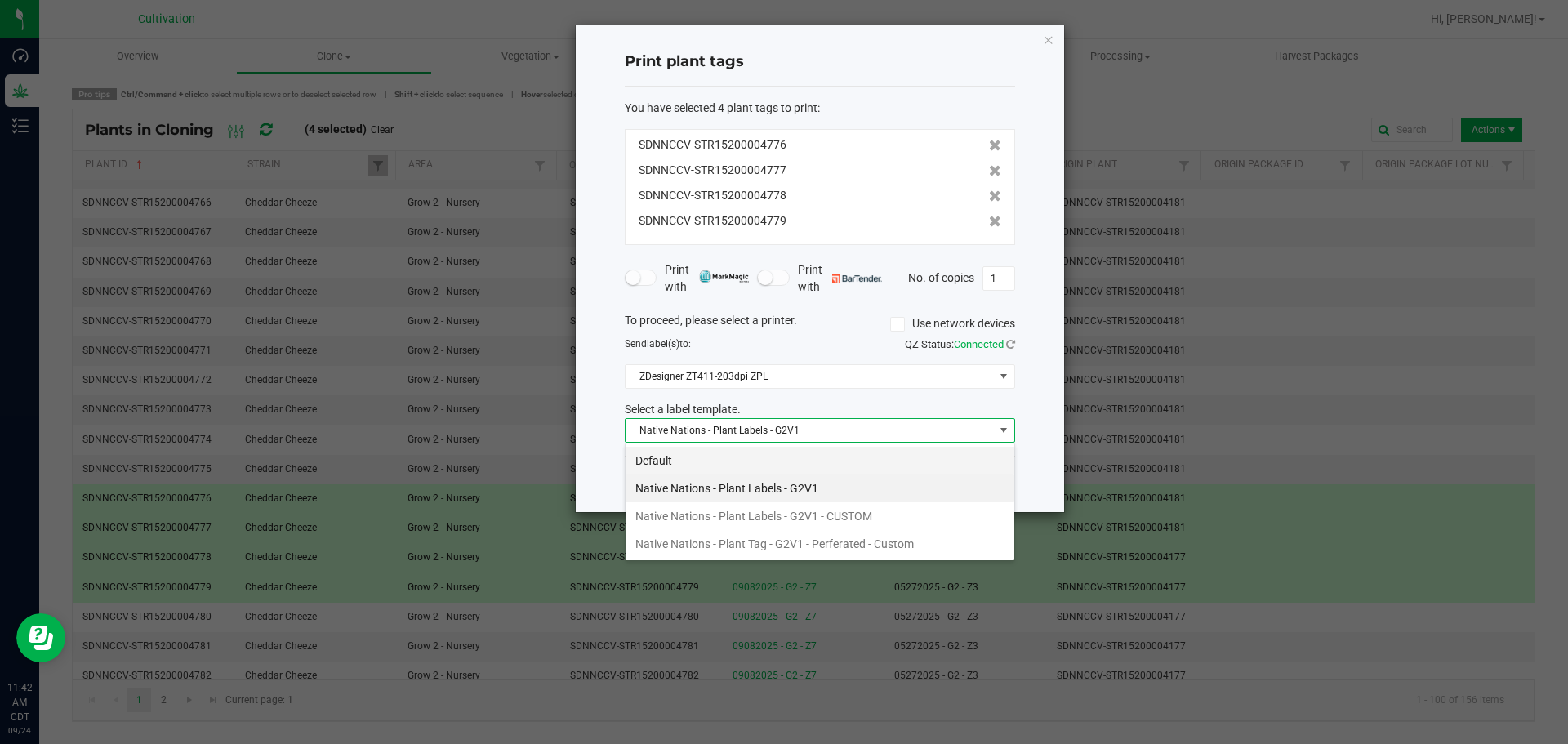
scroll to position [24, 390]
click at [829, 546] on li "Native Nations - Plant Tag - G2V1 - Perferated - Custom" at bounding box center [820, 543] width 389 height 28
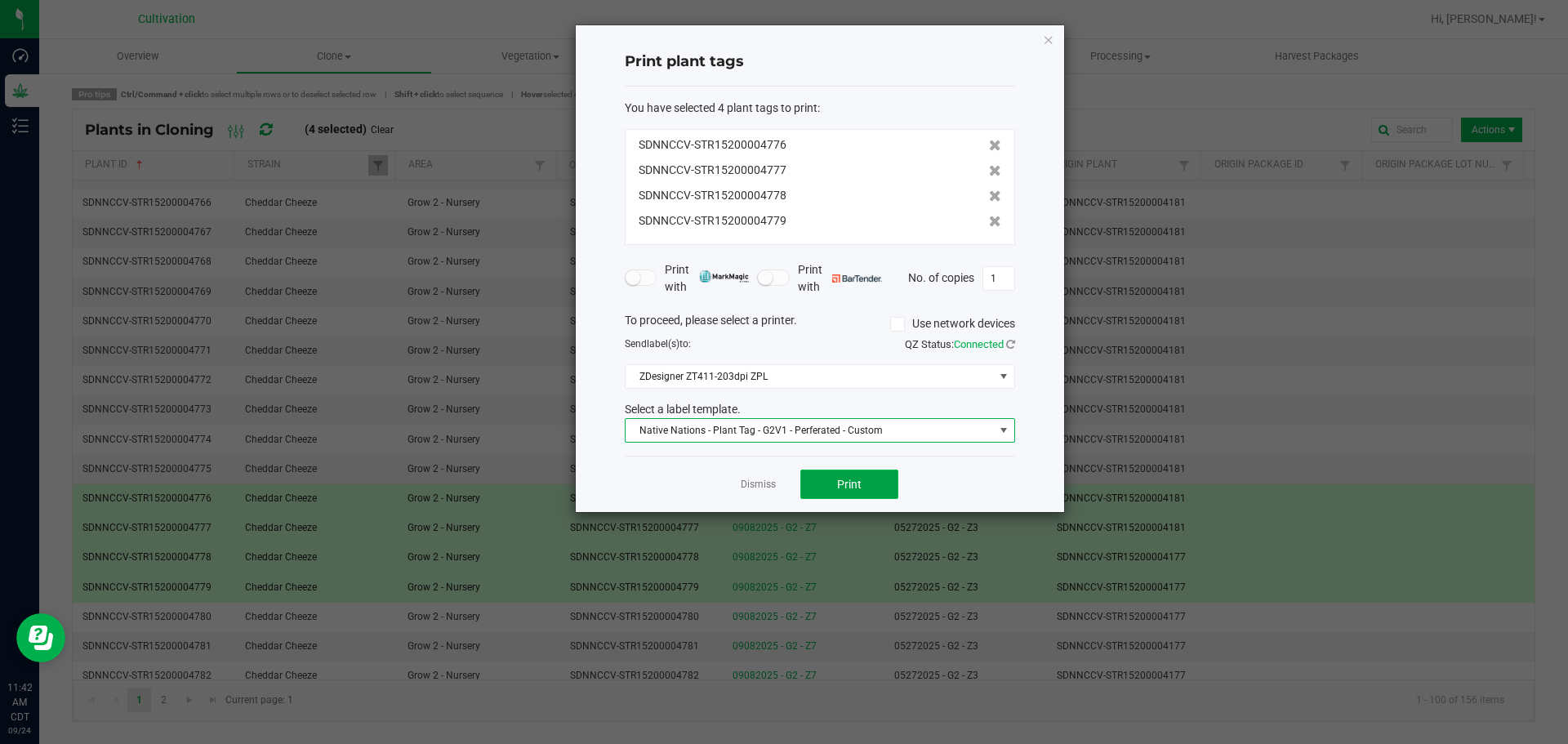
click at [863, 490] on button "Print" at bounding box center [849, 484] width 98 height 30
click at [863, 488] on button "Print" at bounding box center [849, 484] width 98 height 30
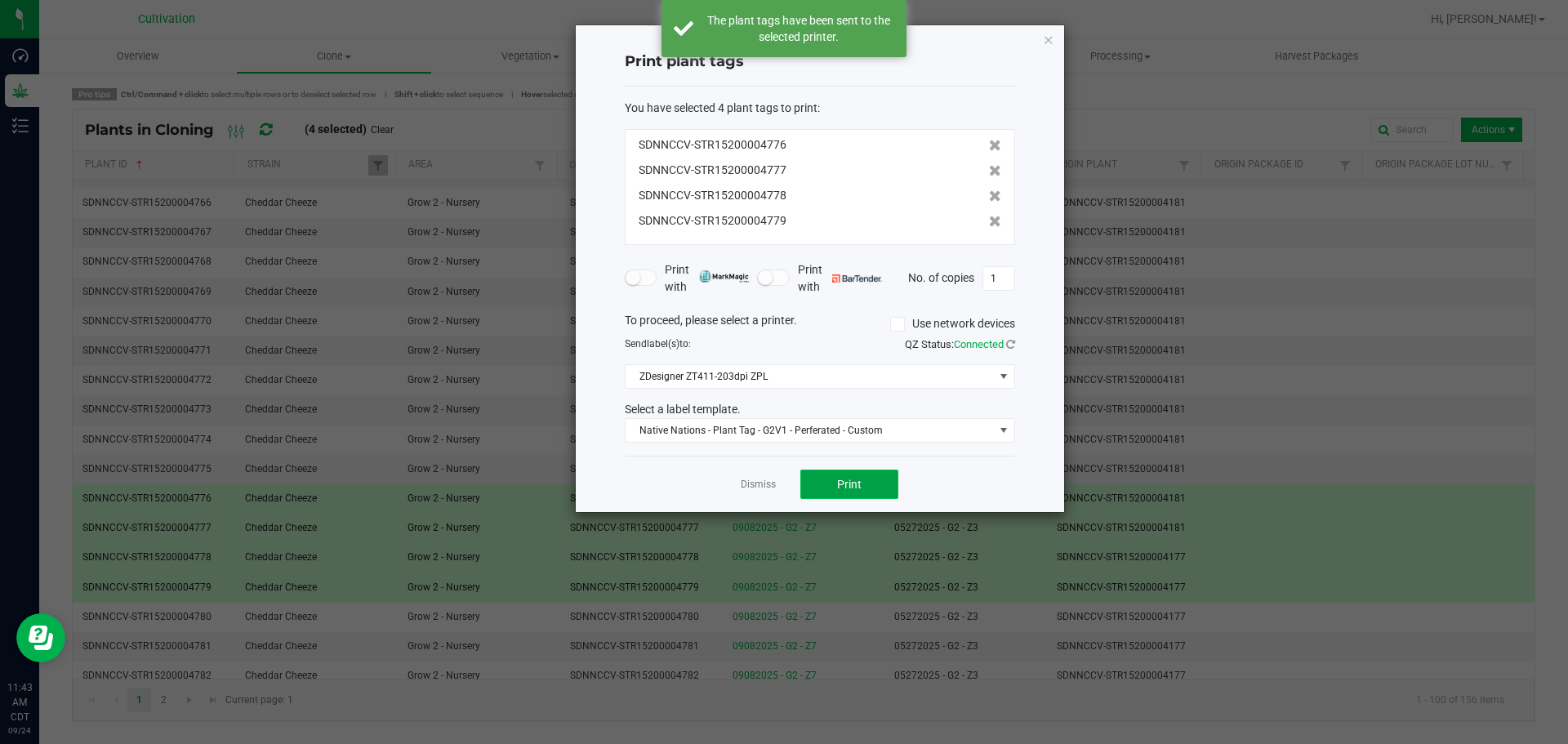
click at [863, 488] on button "Print" at bounding box center [849, 484] width 98 height 30
click at [866, 489] on button "Print" at bounding box center [849, 484] width 98 height 30
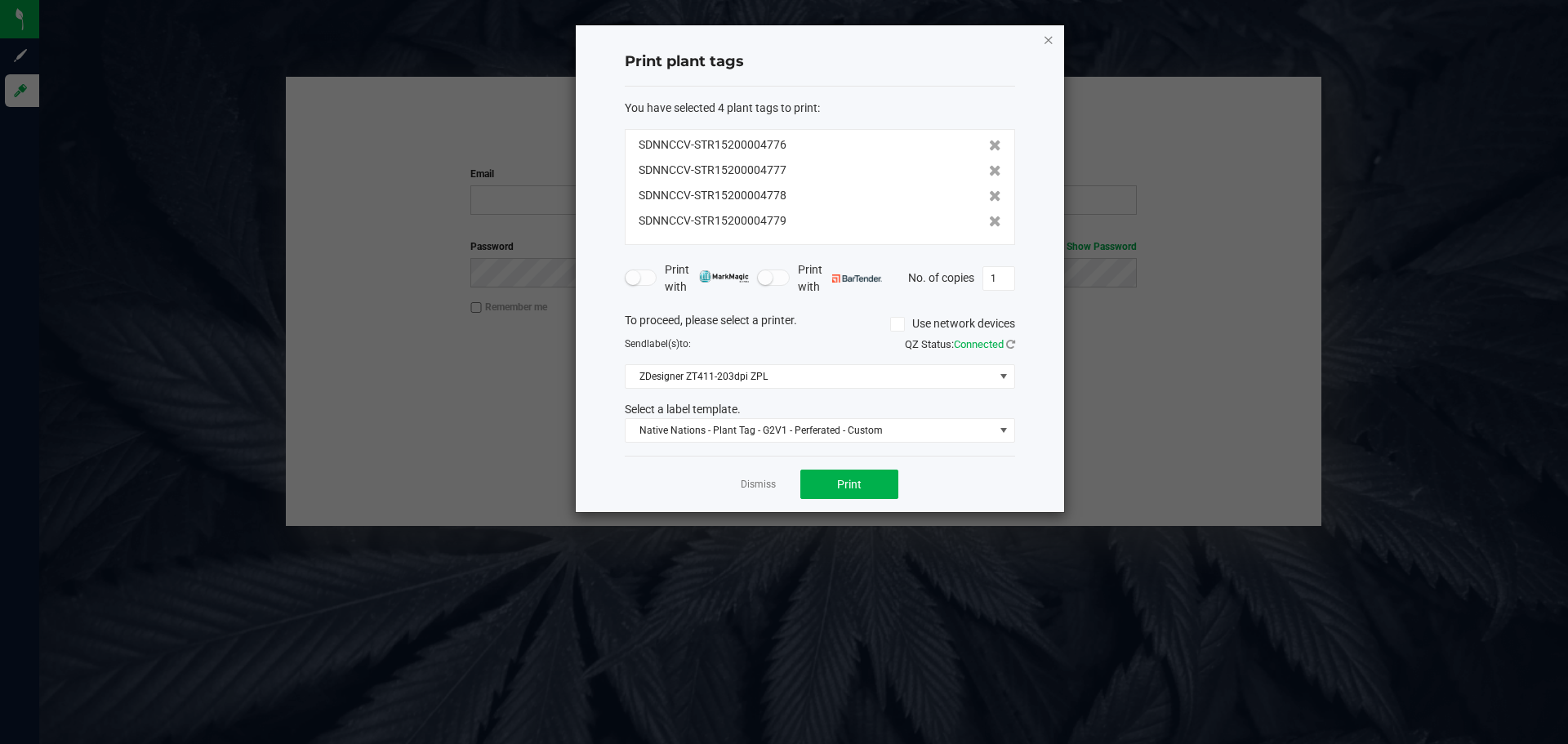
click at [1055, 42] on div "Print plant tags You have selected 4 plant tags to print : SDNNCCV-STR152000047…" at bounding box center [821, 268] width 489 height 487
click at [1053, 44] on icon "button" at bounding box center [1048, 39] width 11 height 20
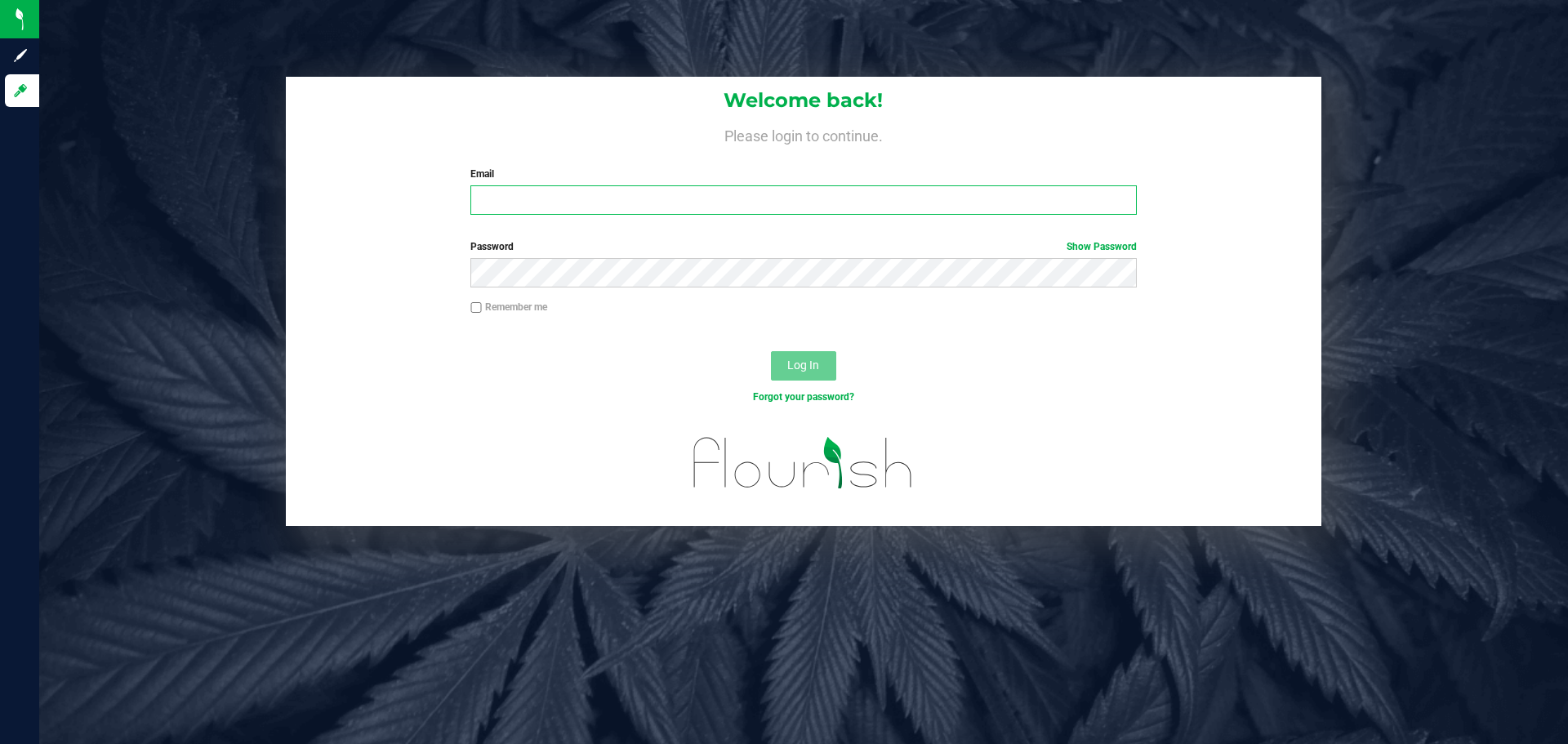
click at [573, 195] on input "Email" at bounding box center [803, 200] width 665 height 30
type input "[PERSON_NAME][EMAIL_ADDRESS][PERSON_NAME][DOMAIN_NAME]"
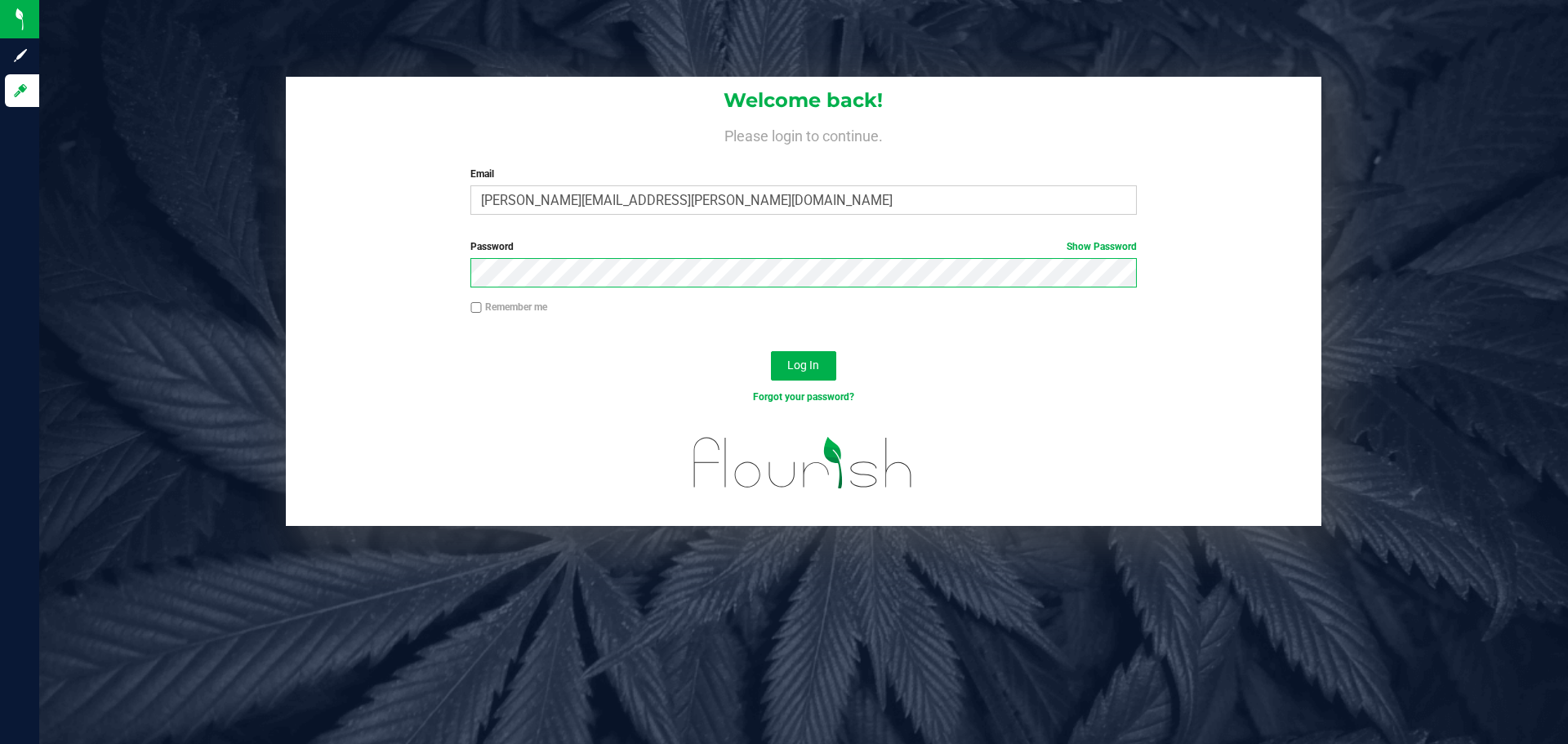
click at [771, 351] on button "Log In" at bounding box center [804, 366] width 65 height 30
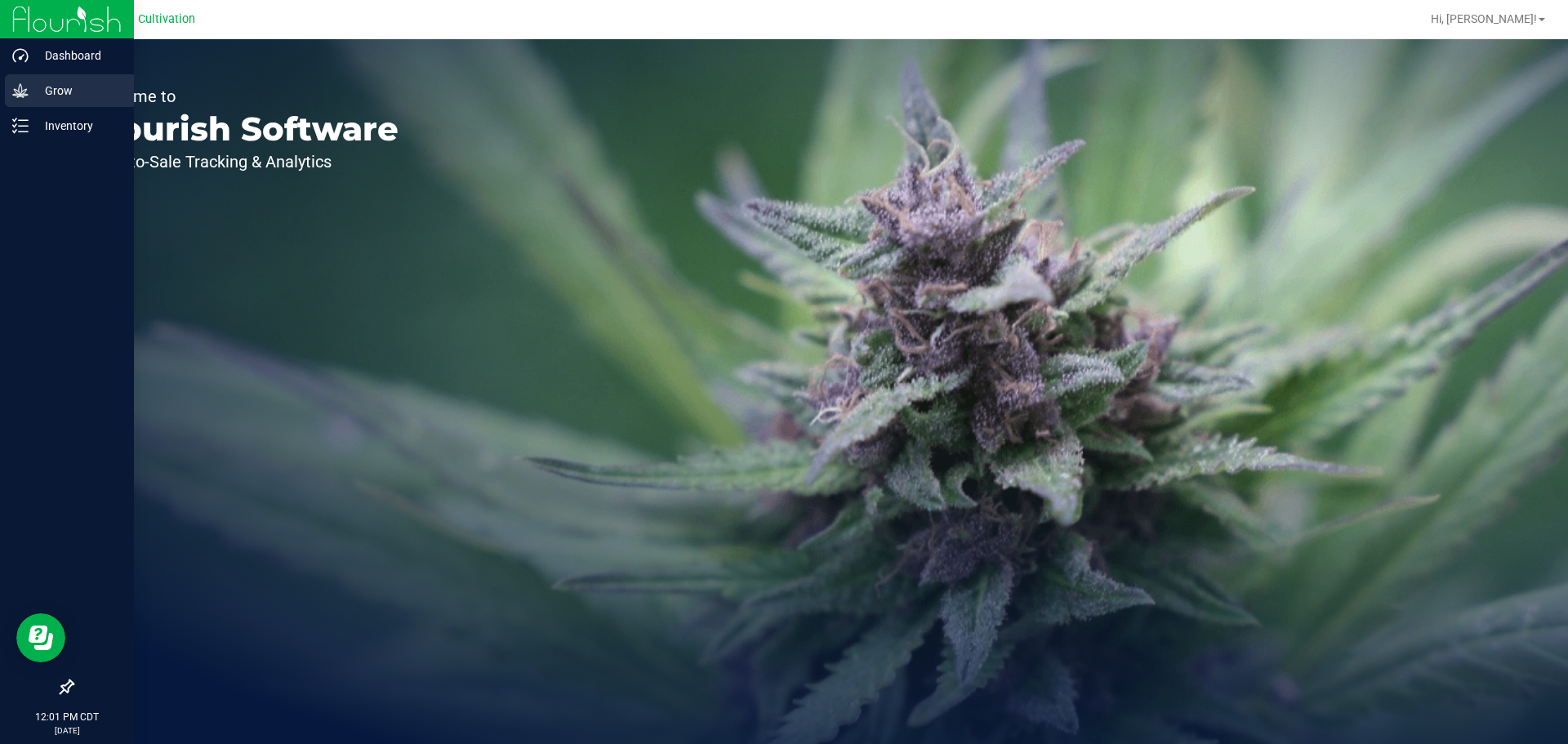
click at [34, 87] on p "Grow" at bounding box center [77, 90] width 98 height 20
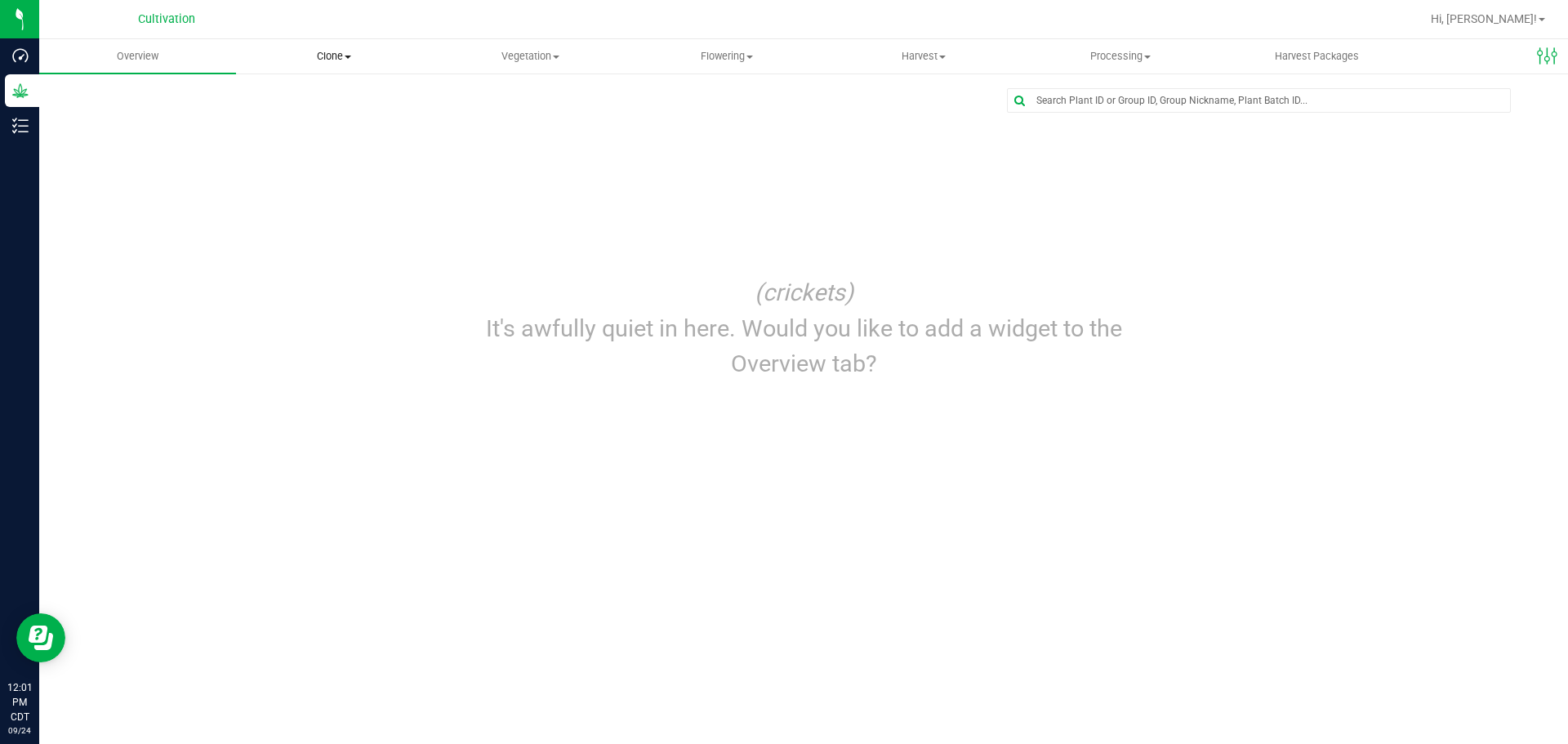
click at [340, 59] on span "Clone" at bounding box center [335, 57] width 195 height 15
click at [334, 111] on span "Cloning groups" at bounding box center [297, 118] width 124 height 14
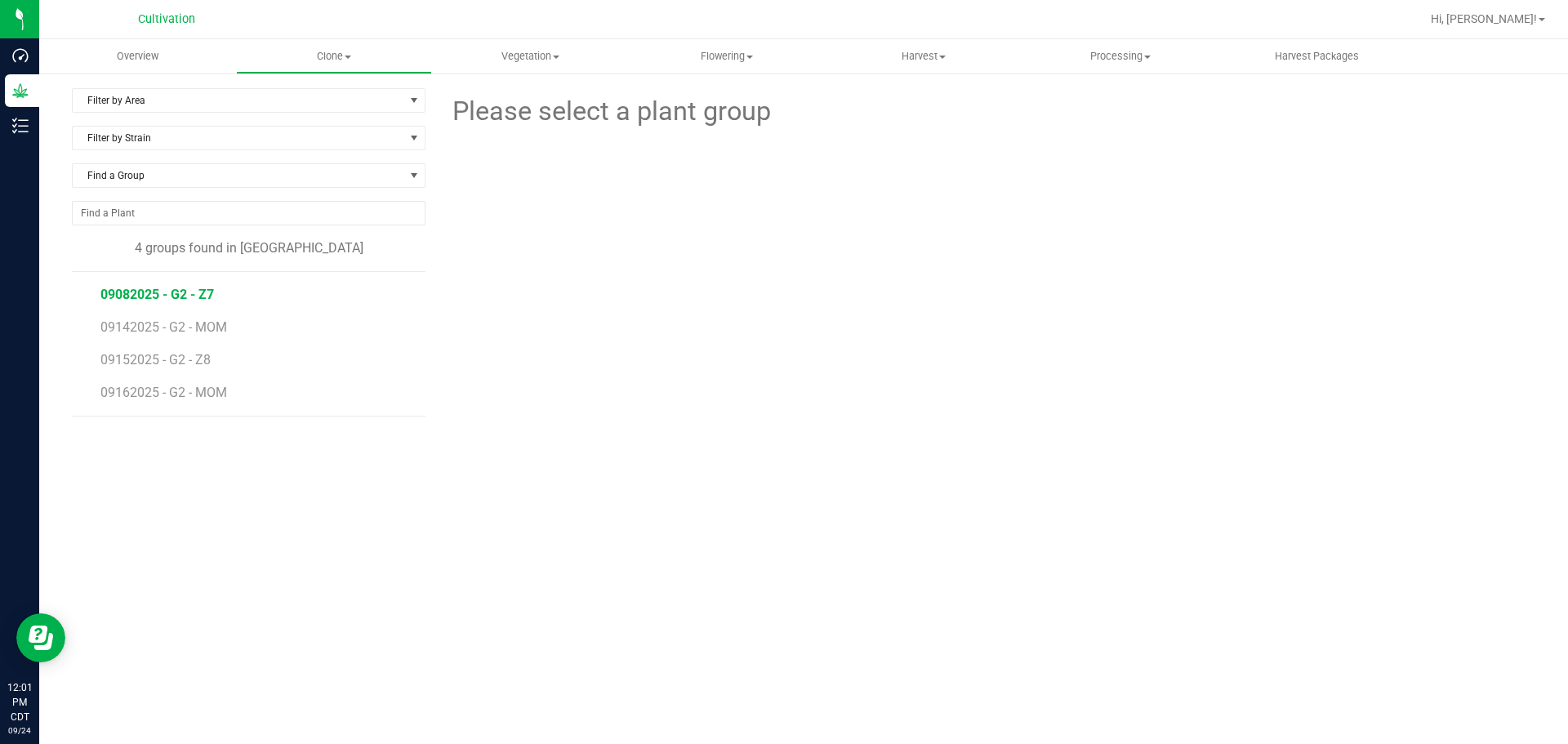
click at [114, 297] on span "09082025 - G2 - Z7" at bounding box center [157, 294] width 113 height 16
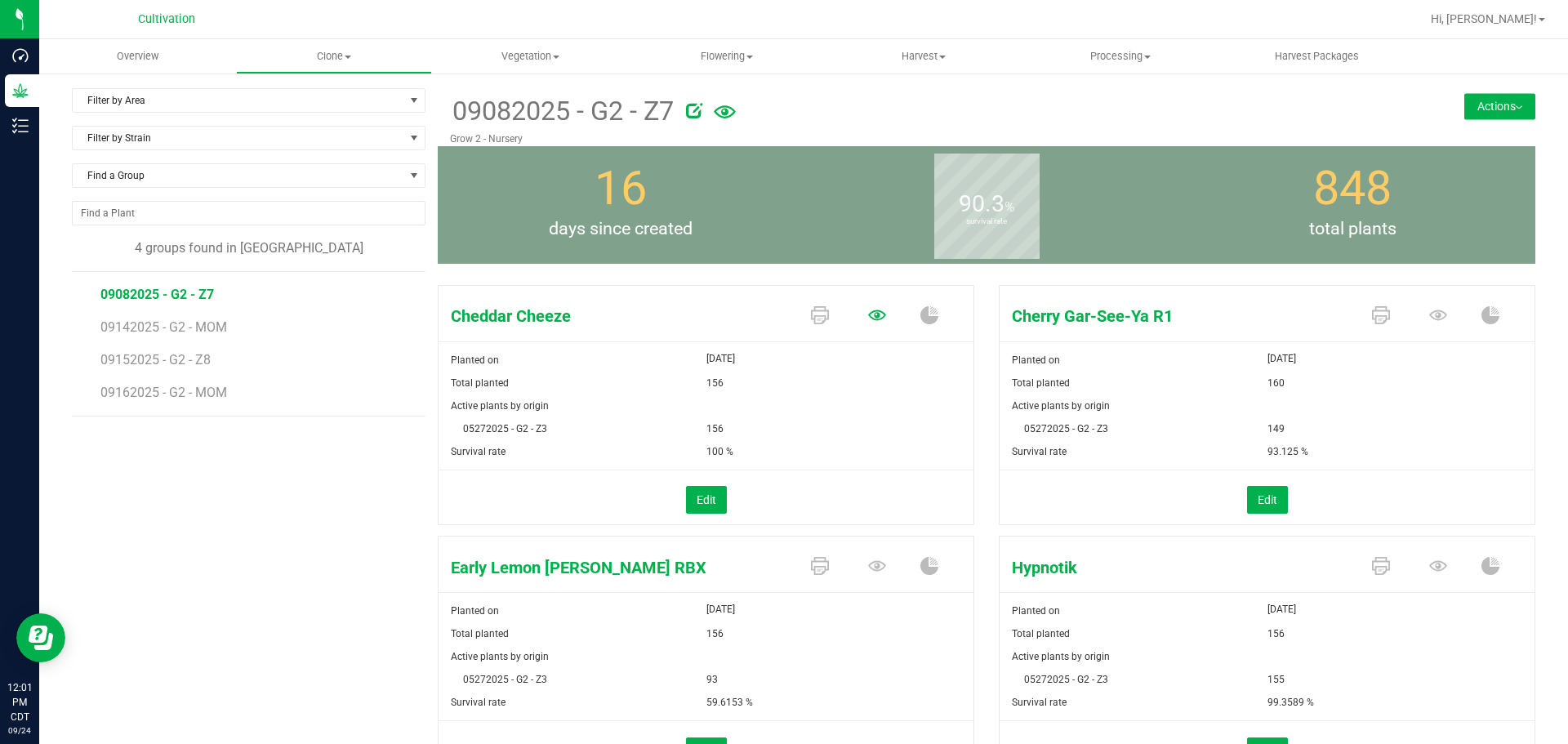
click at [868, 307] on icon at bounding box center [876, 315] width 18 height 18
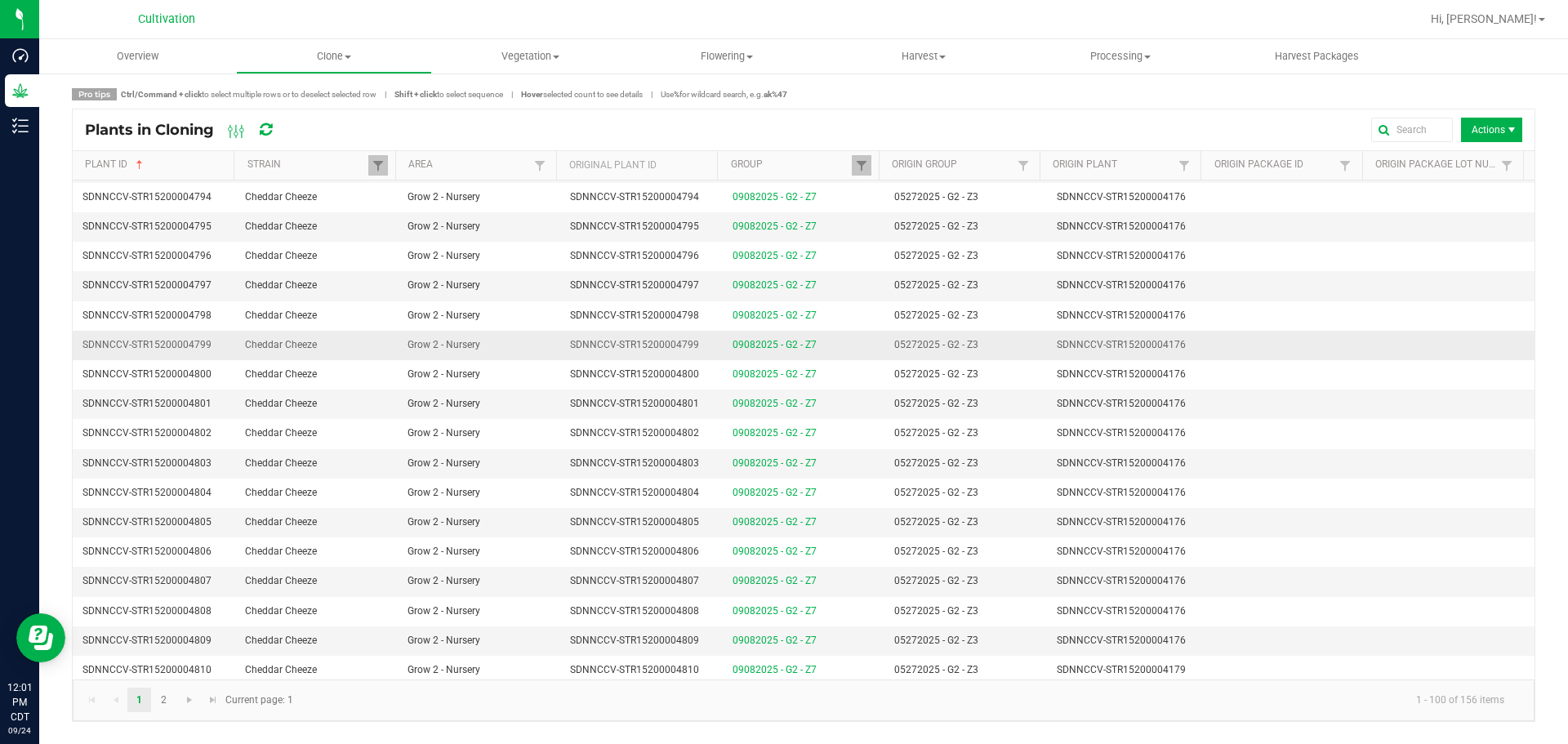
scroll to position [2448, 0]
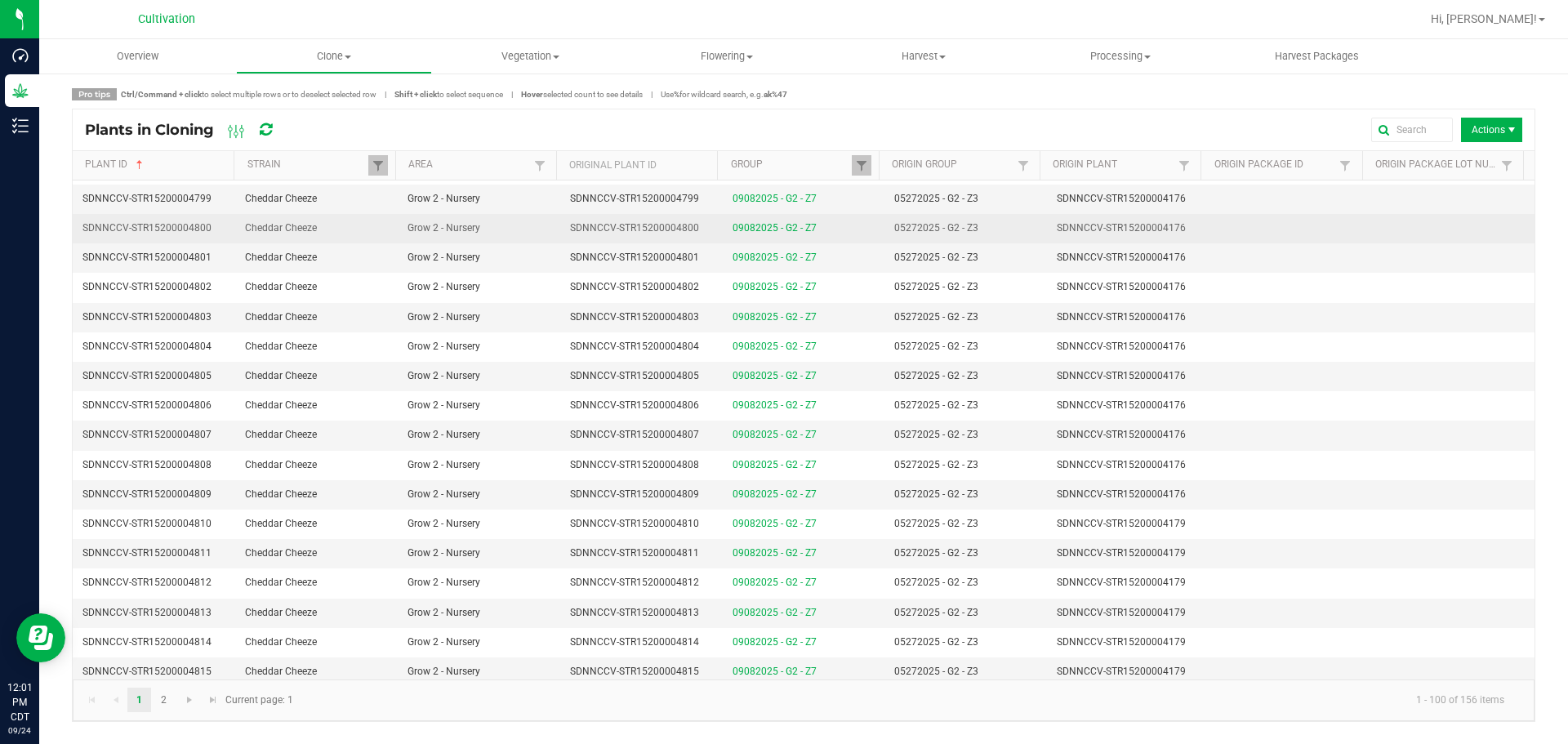
click at [700, 226] on td "SDNNCCV-STR15200004800" at bounding box center [641, 228] width 163 height 30
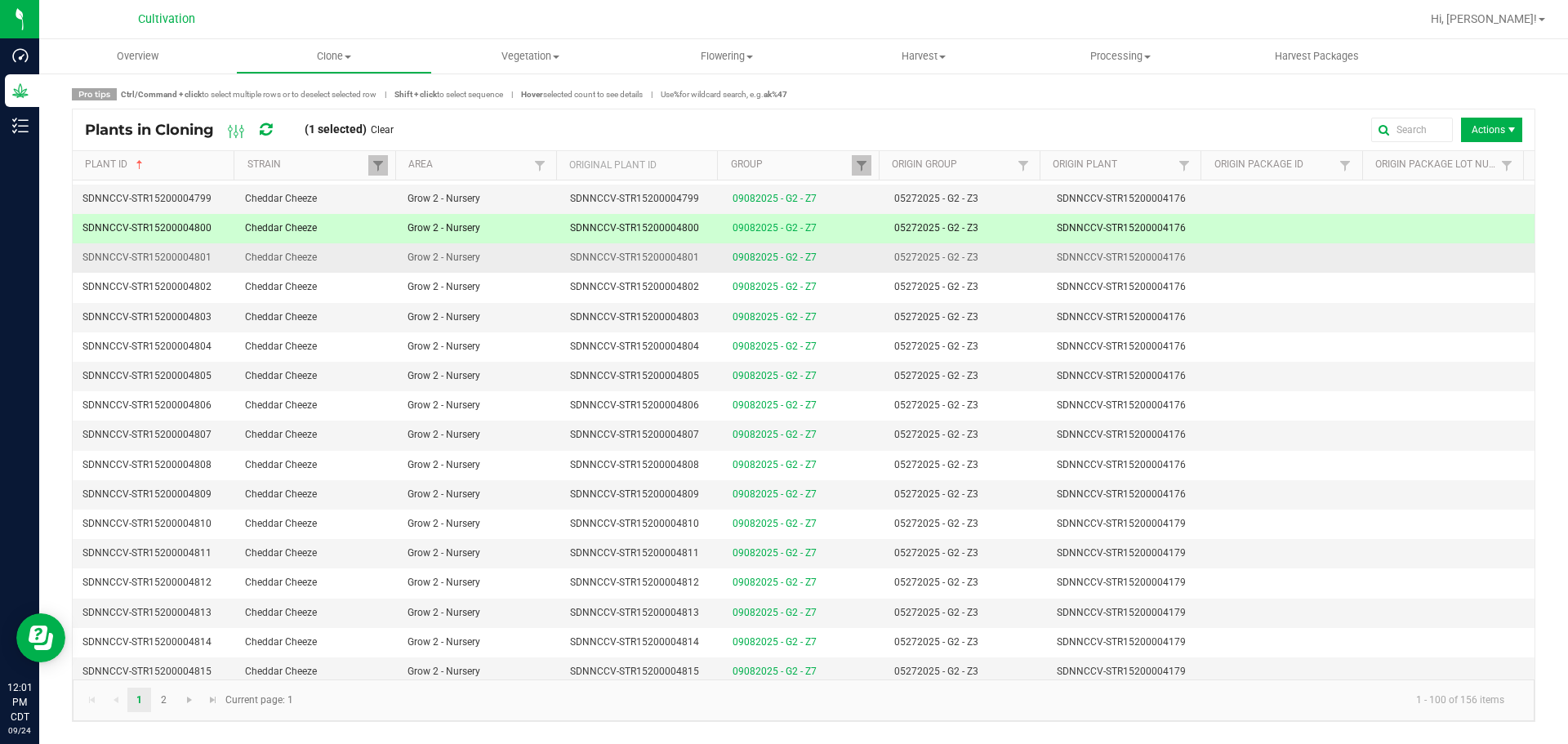
click at [699, 260] on td "SDNNCCV-STR15200004801" at bounding box center [641, 258] width 163 height 30
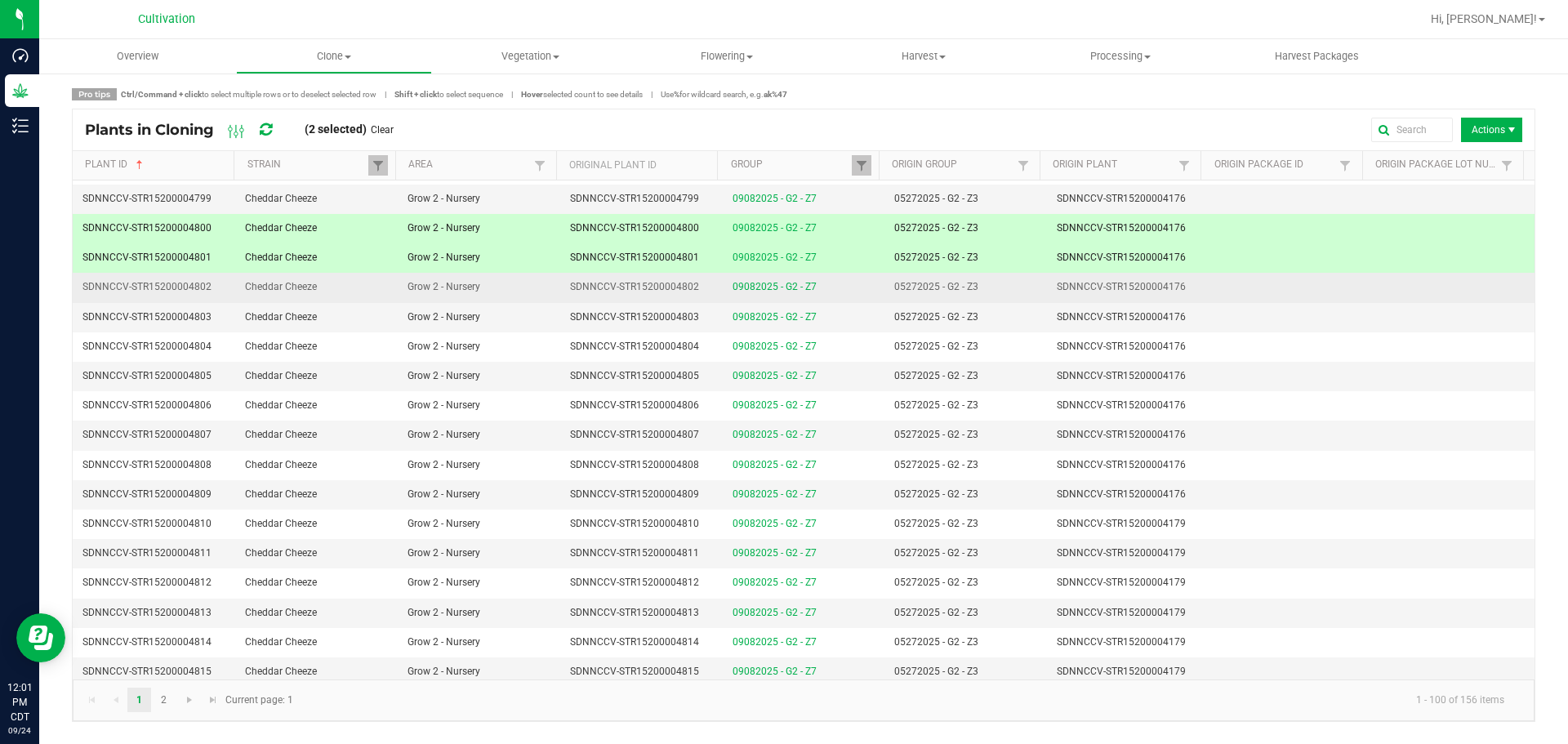
click at [699, 284] on td "SDNNCCV-STR15200004802" at bounding box center [641, 288] width 163 height 30
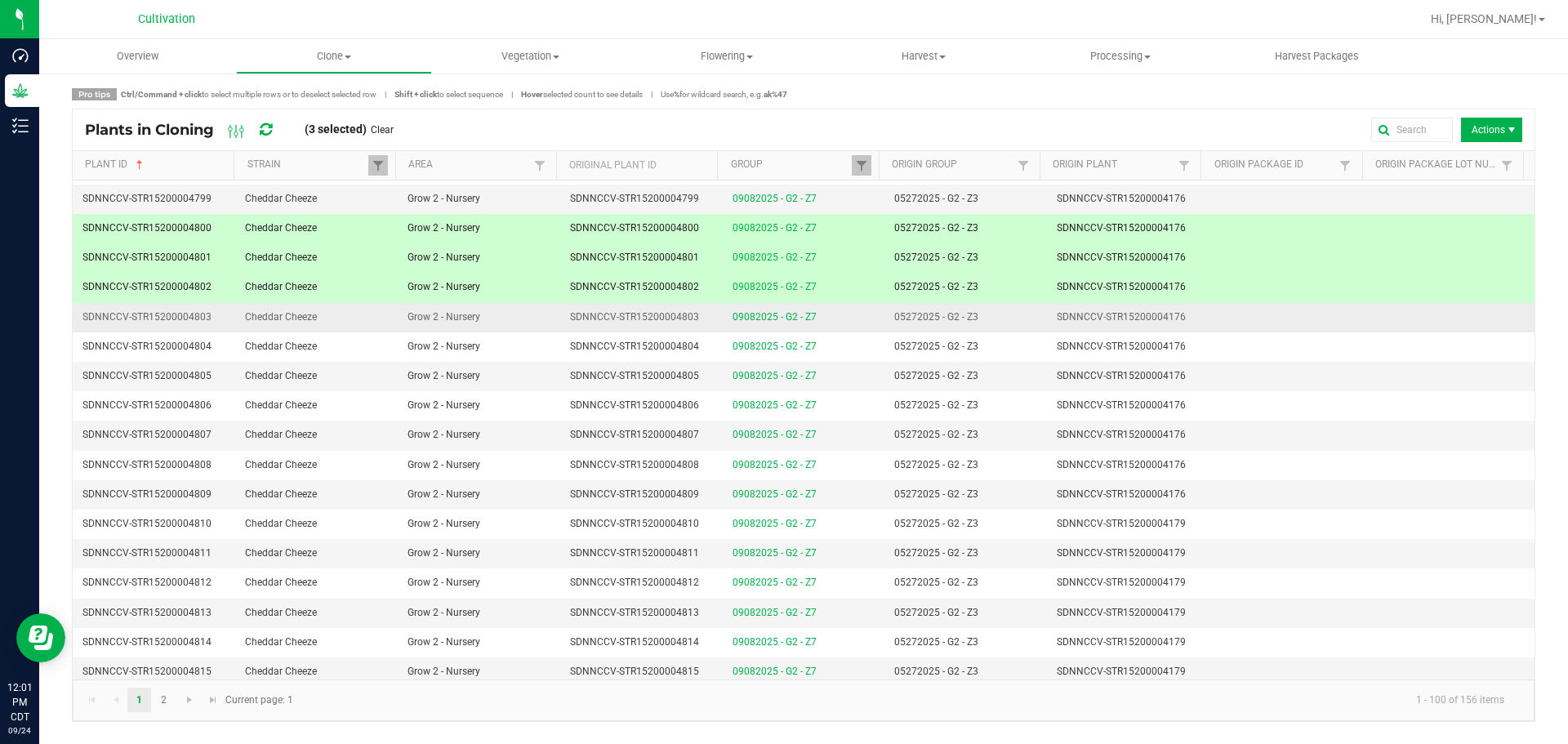
click at [705, 321] on td "SDNNCCV-STR15200004803" at bounding box center [641, 318] width 163 height 30
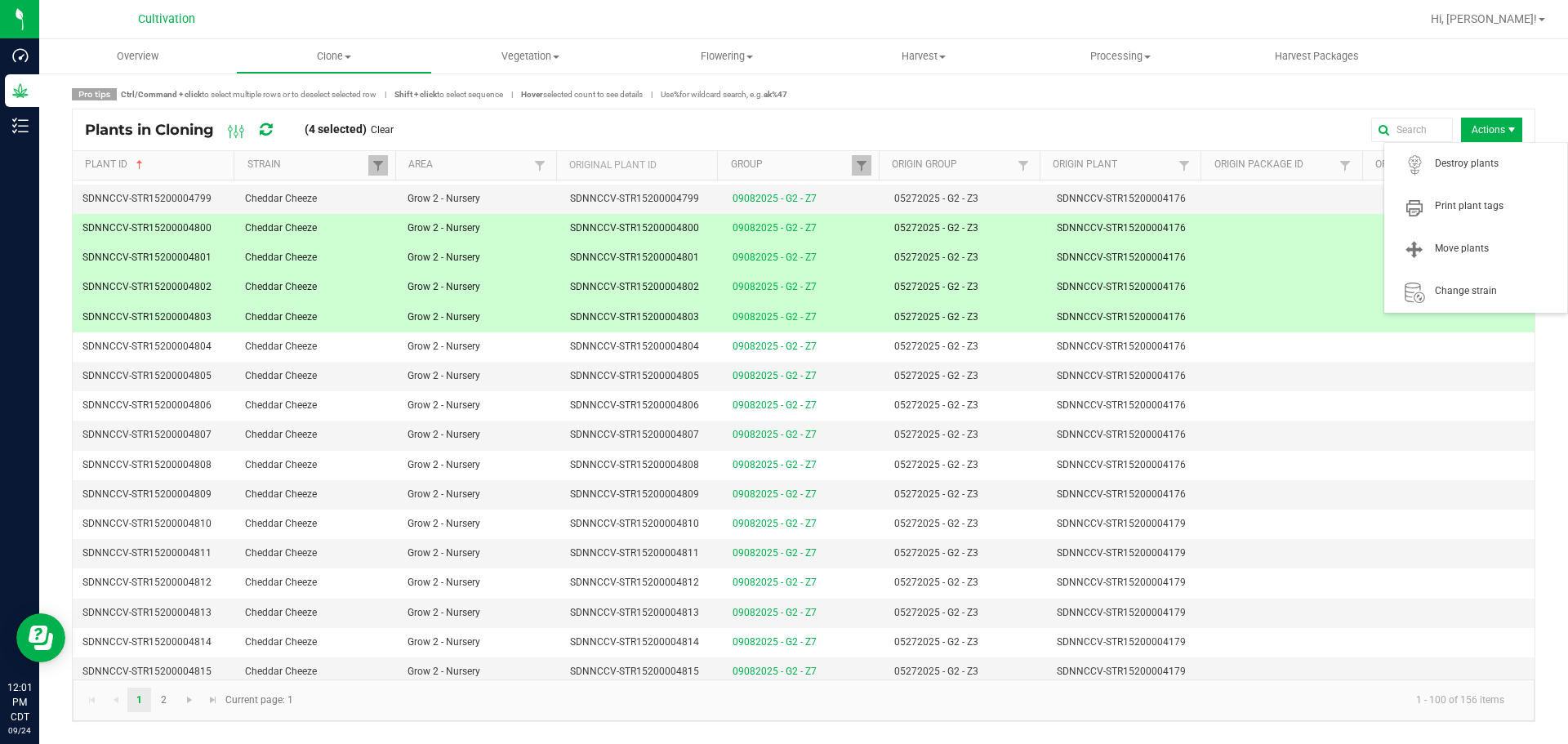
click at [1482, 121] on span "Actions" at bounding box center [1492, 130] width 61 height 24
click at [1475, 125] on span "Actions" at bounding box center [1492, 130] width 61 height 24
click at [1476, 211] on span "Print plant tags" at bounding box center [1496, 205] width 123 height 14
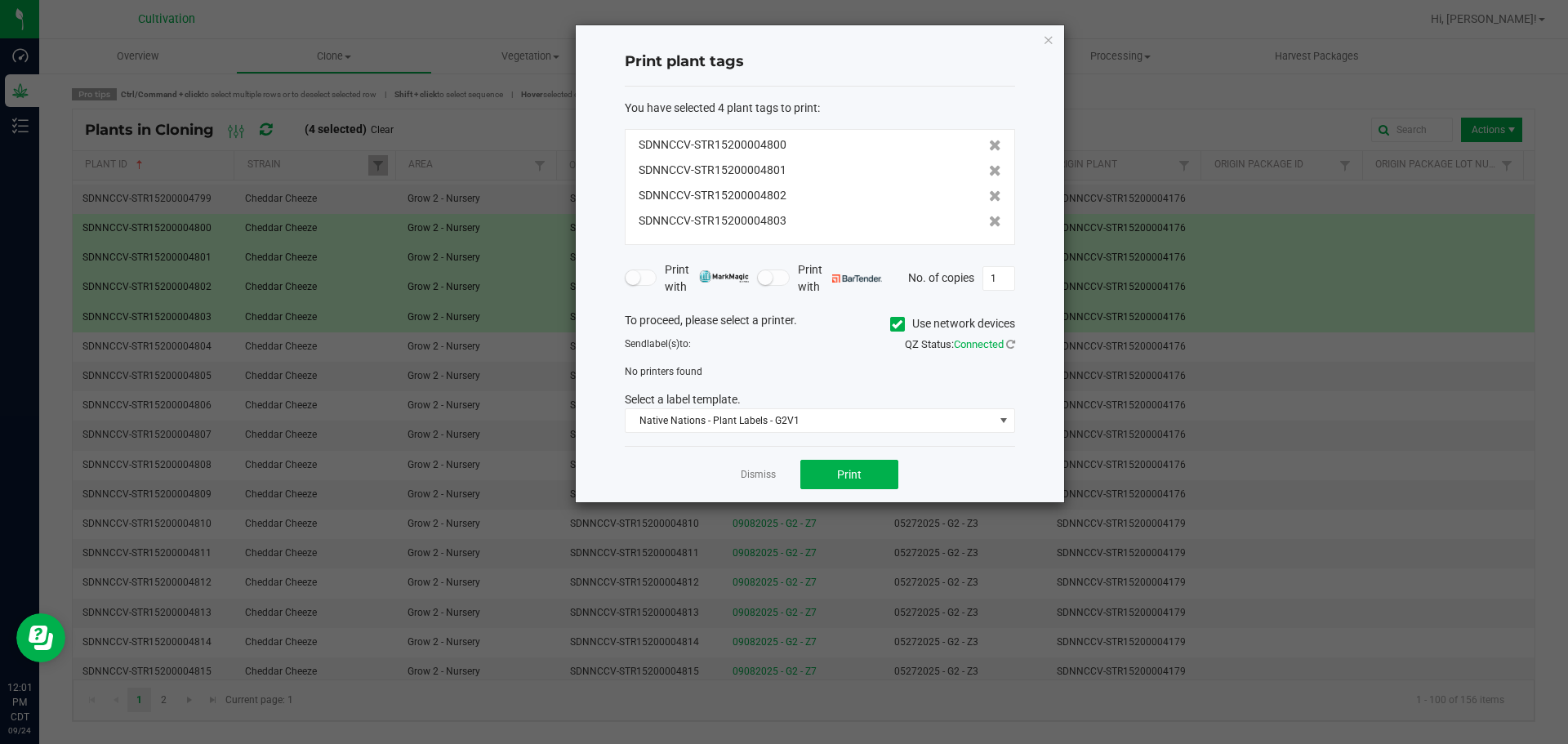
click at [897, 324] on icon at bounding box center [897, 324] width 10 height 0
click at [0, 0] on input "Use network devices" at bounding box center [0, 0] width 0 height 0
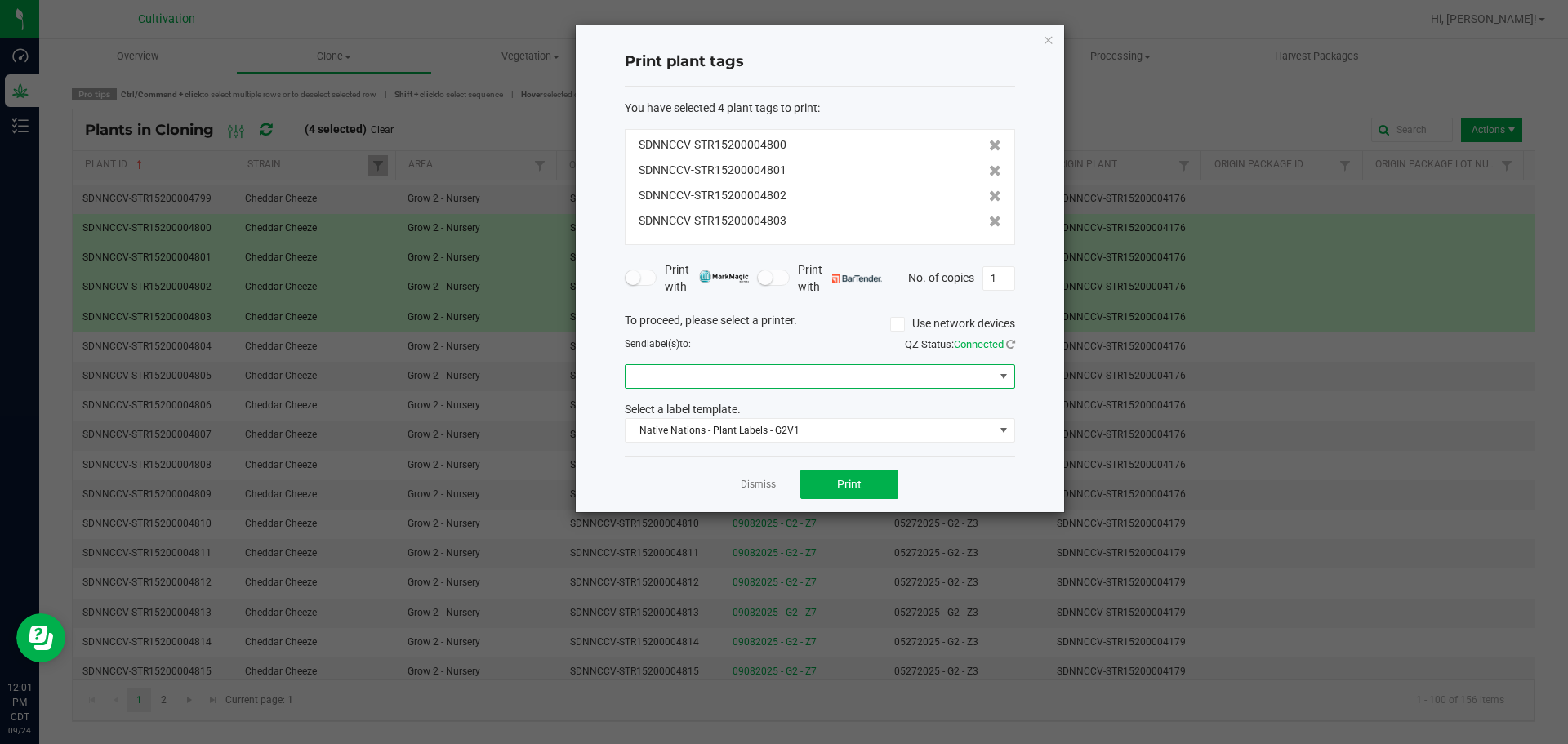
click at [874, 380] on span at bounding box center [810, 376] width 368 height 23
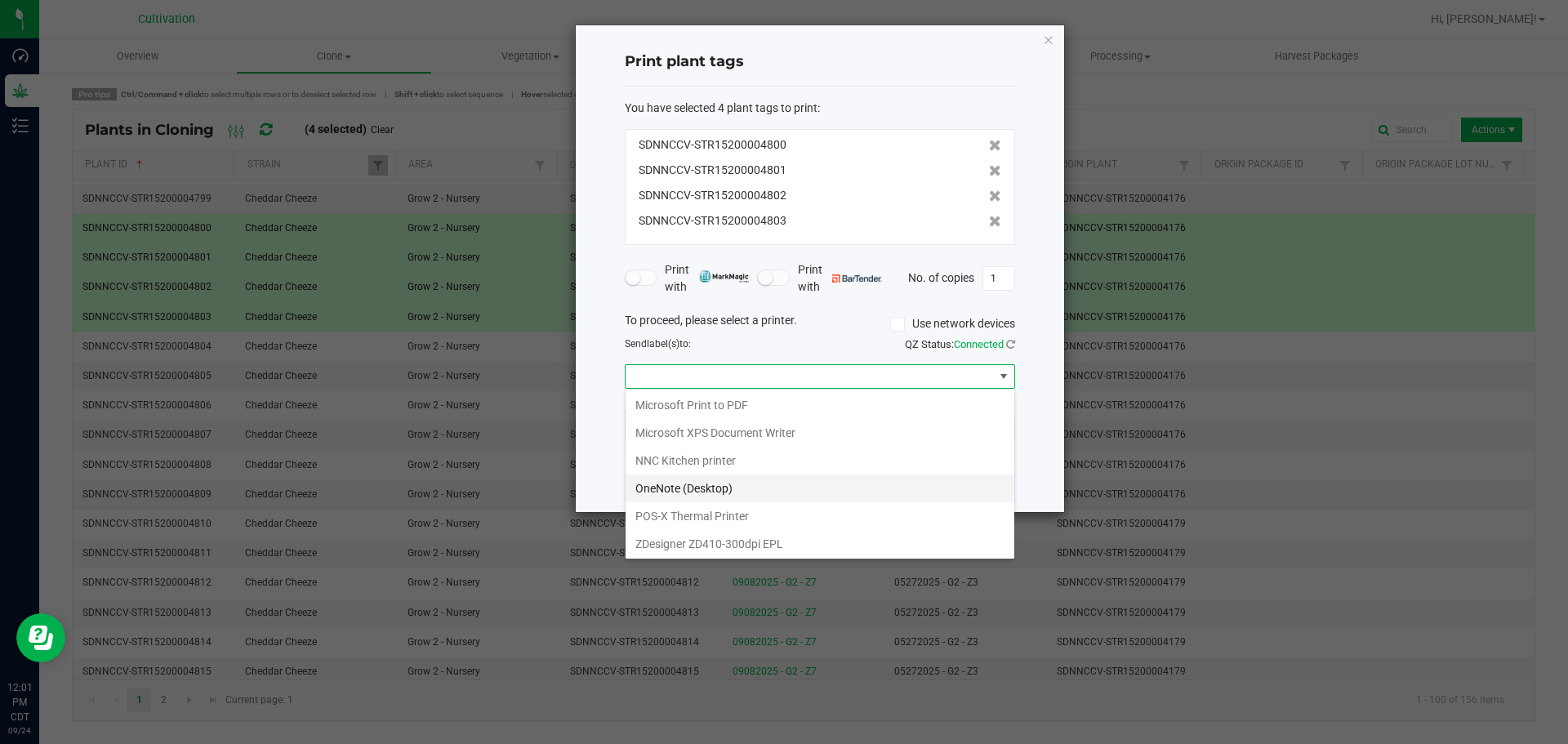
scroll to position [114, 0]
click at [785, 517] on ZPL "ZDesigner ZT411-203dpi ZPL" at bounding box center [820, 515] width 389 height 28
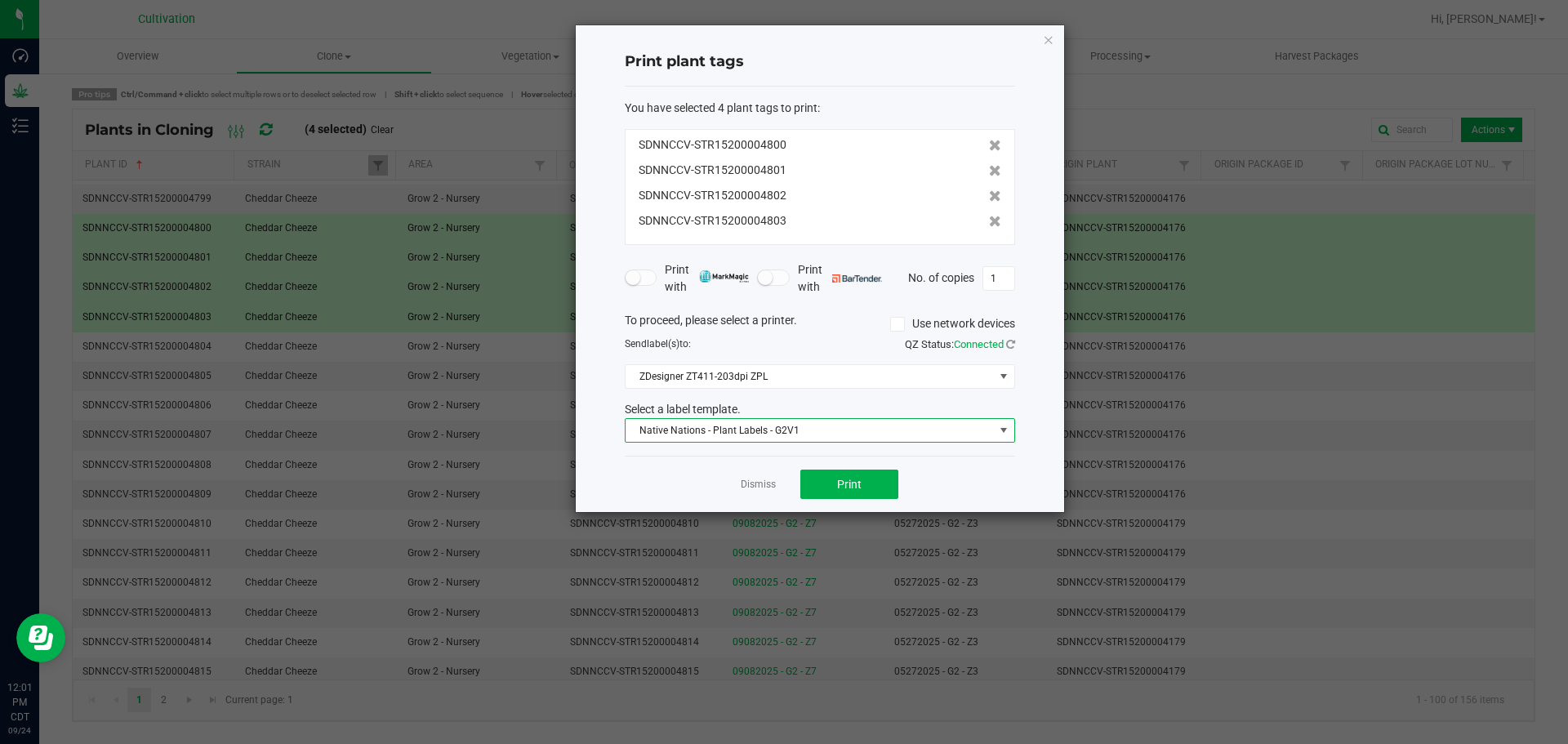
click at [837, 438] on span "Native Nations - Plant Labels - G2V1" at bounding box center [810, 430] width 368 height 23
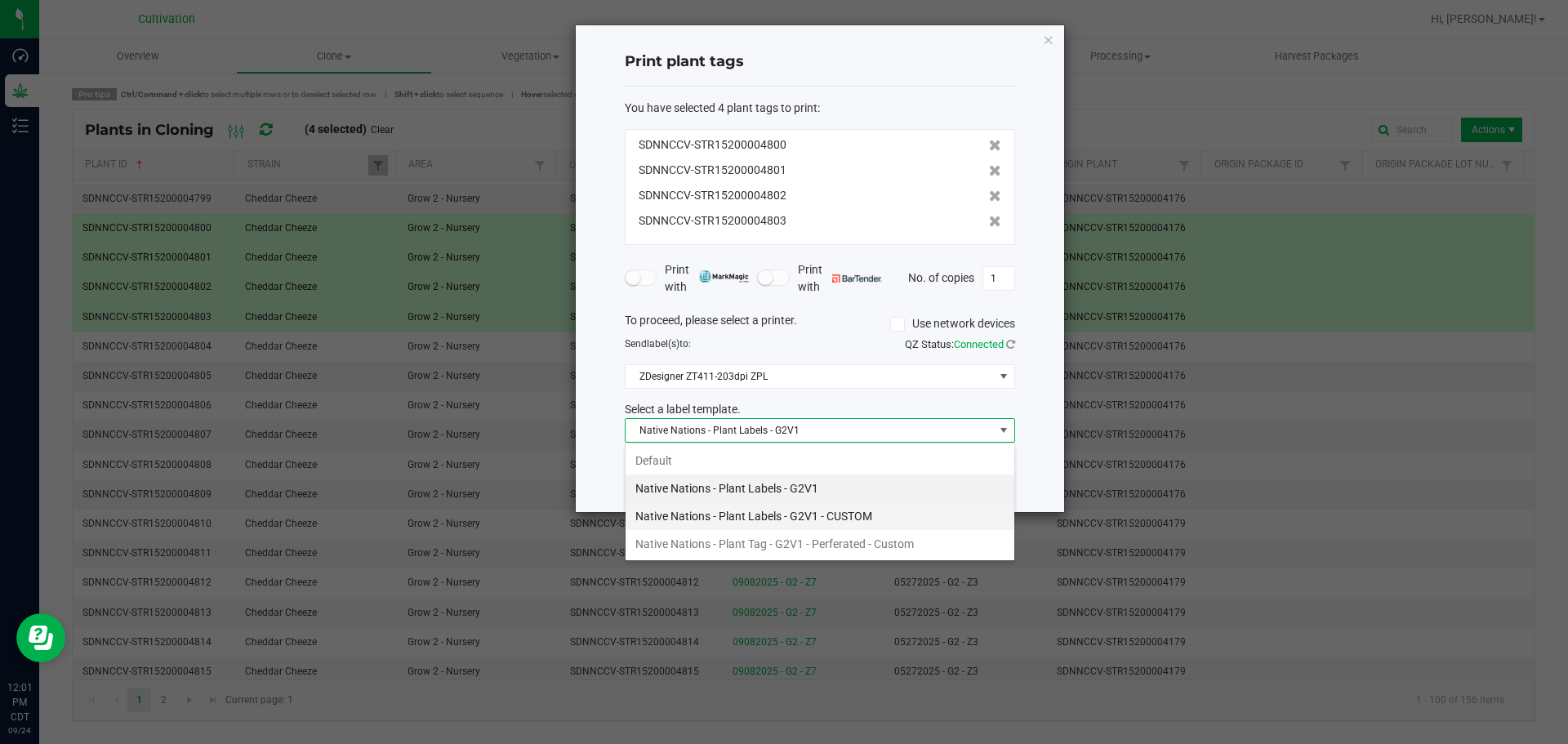
scroll to position [24, 390]
click at [833, 542] on li "Native Nations - Plant Tag - G2V1 - Perferated - Custom" at bounding box center [820, 543] width 389 height 28
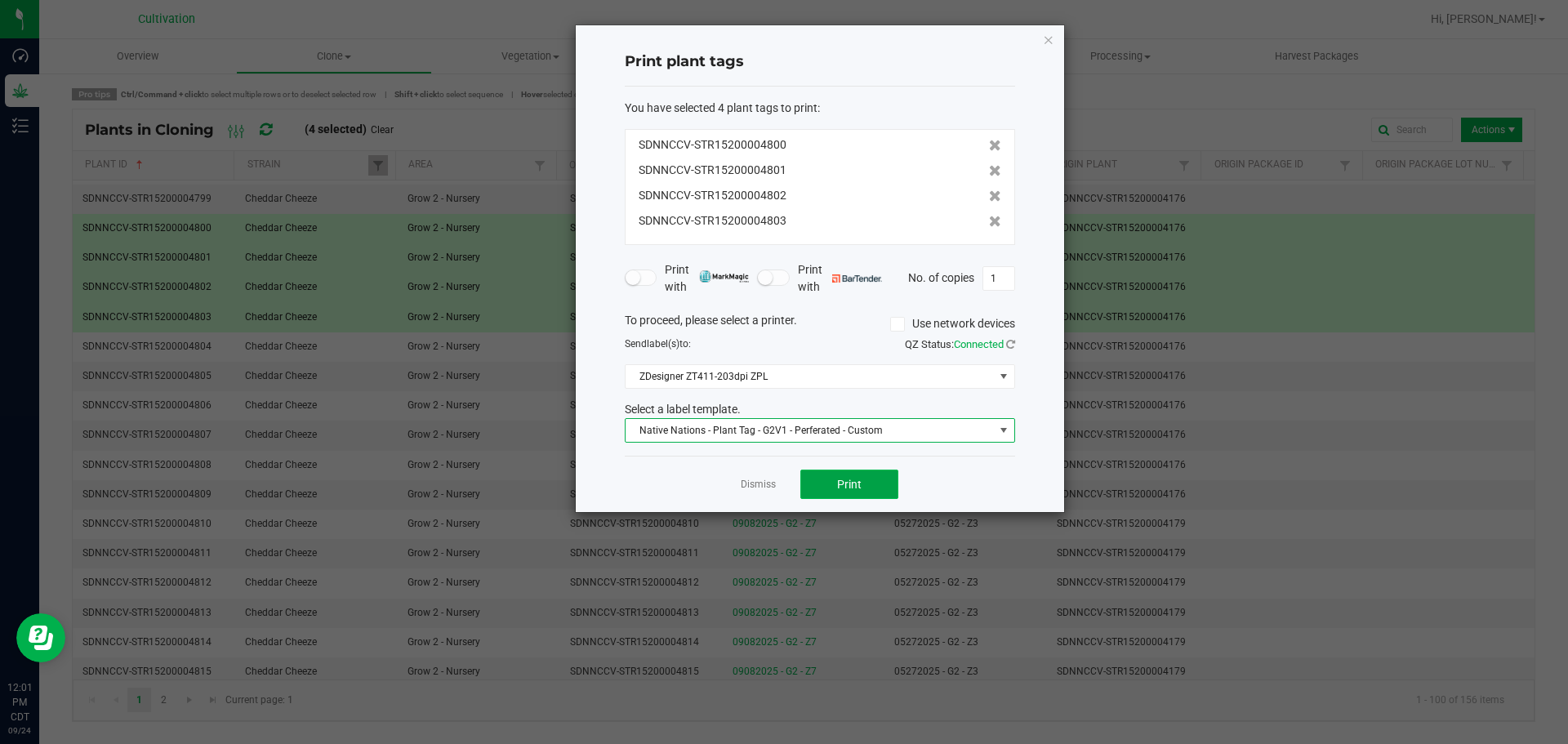
click at [853, 484] on span "Print" at bounding box center [850, 484] width 24 height 13
click at [1043, 39] on icon "button" at bounding box center [1048, 39] width 11 height 20
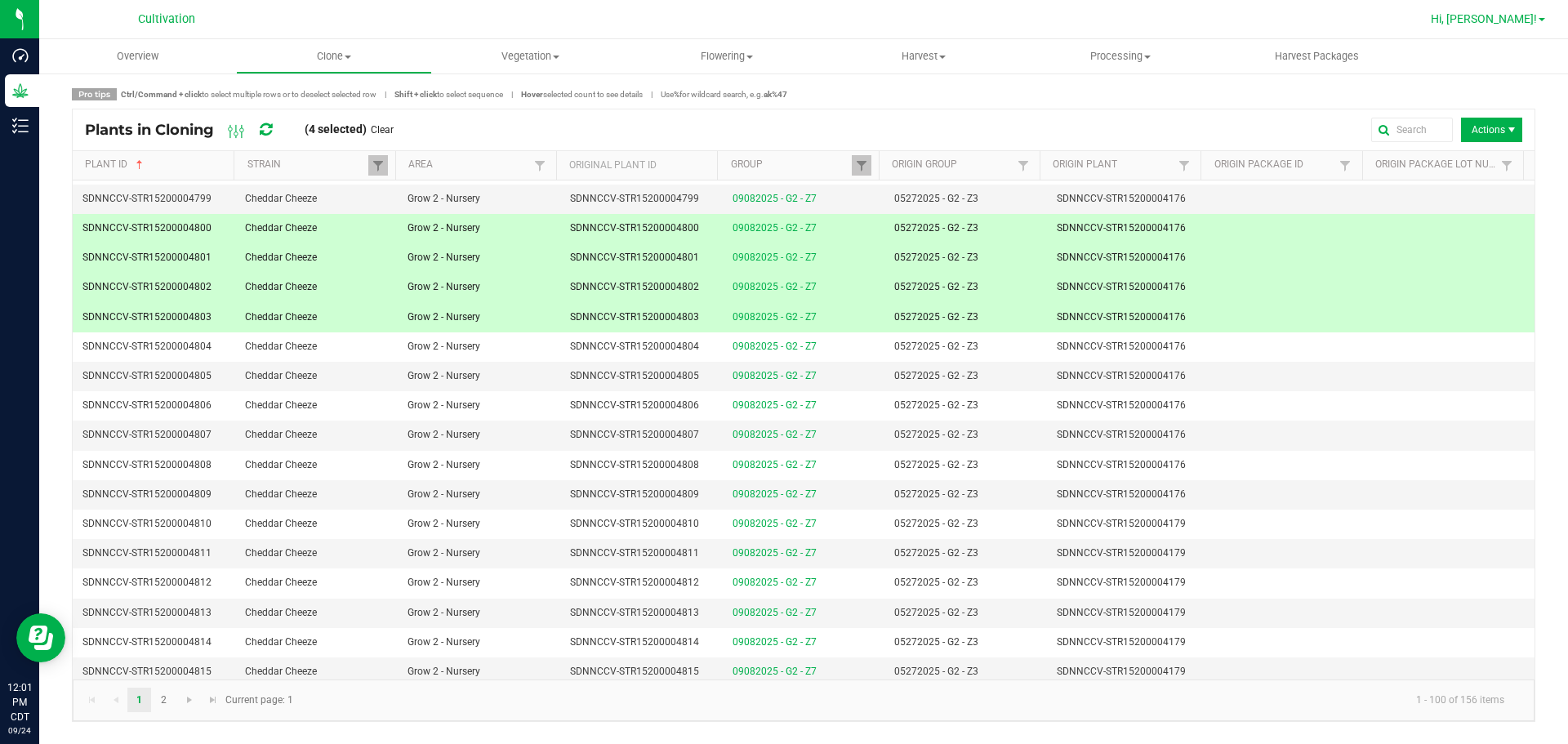
click at [1534, 26] on link "Hi, [PERSON_NAME]!" at bounding box center [1488, 19] width 127 height 17
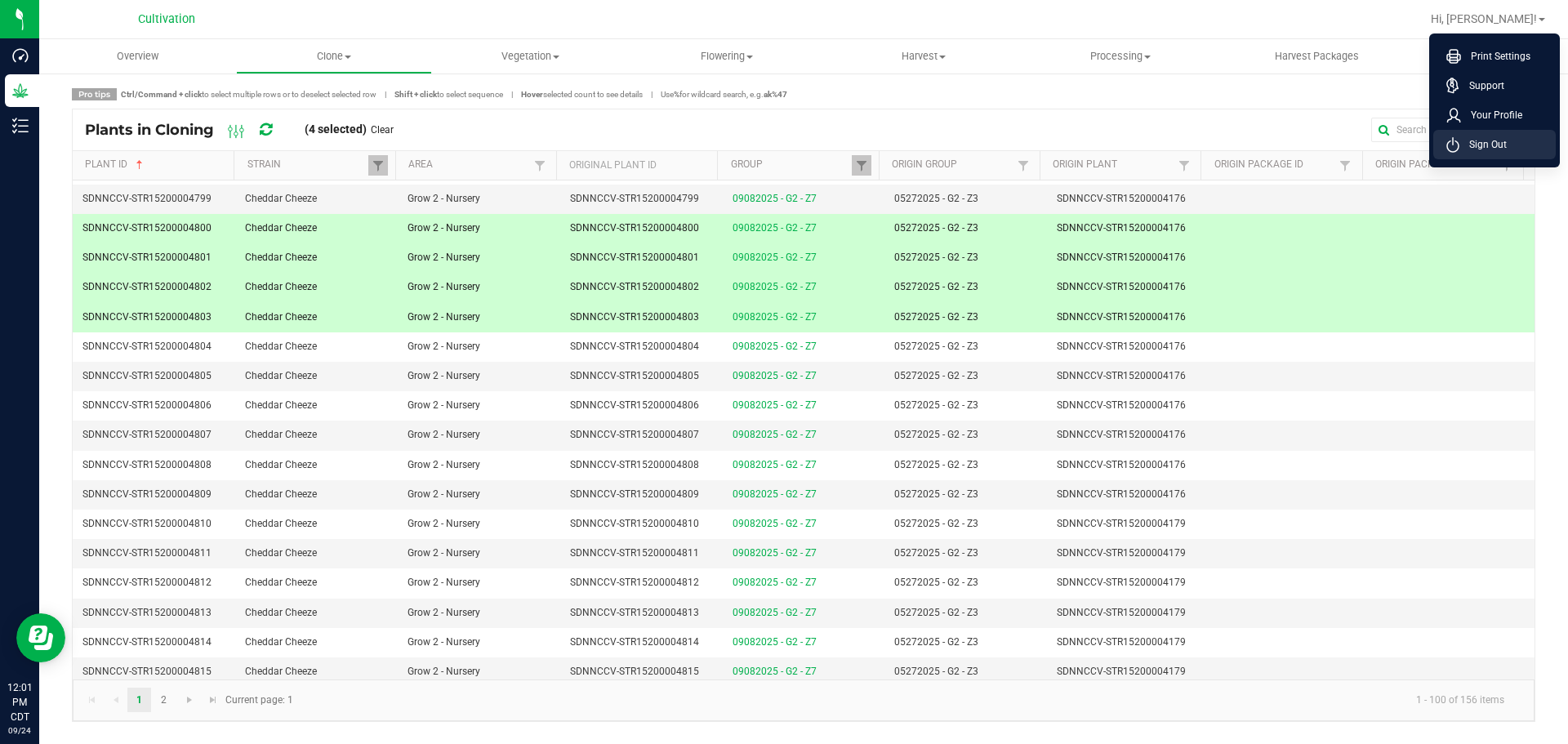
click at [1488, 138] on span "Sign Out" at bounding box center [1482, 145] width 47 height 17
